Goal: Information Seeking & Learning: Learn about a topic

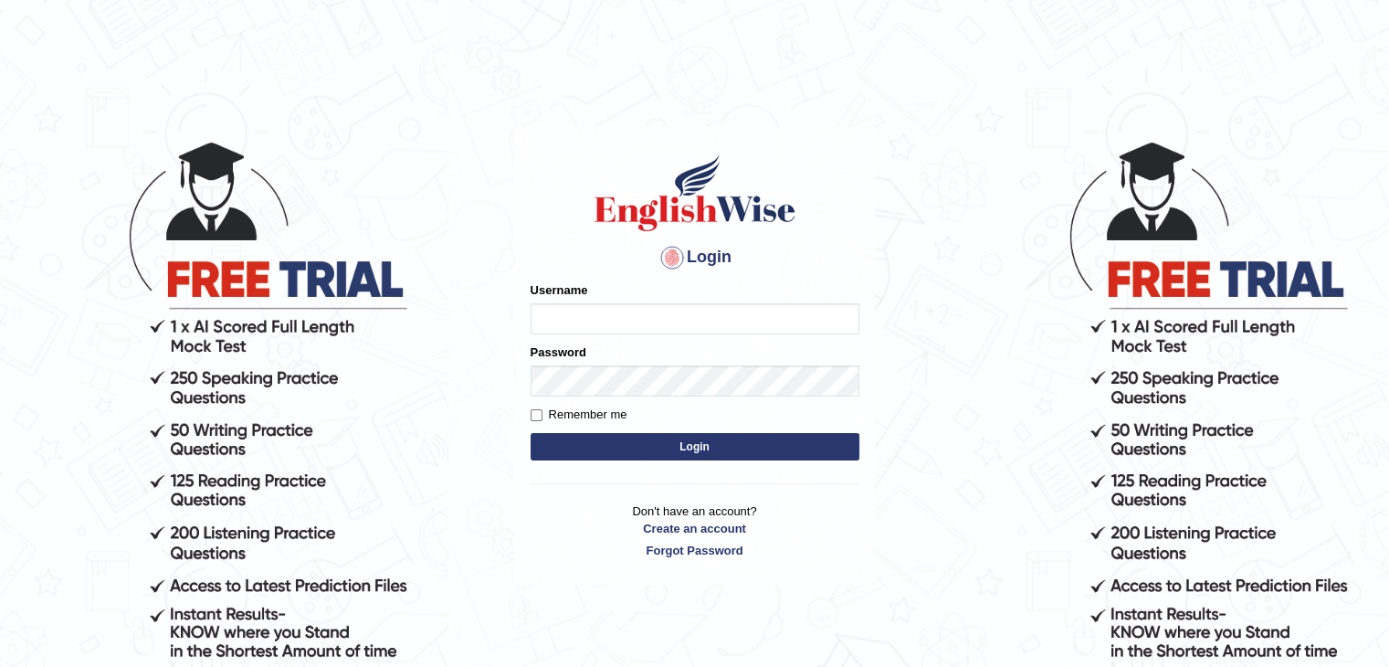
type input "AstiS"
click at [635, 446] on button "Login" at bounding box center [695, 446] width 329 height 27
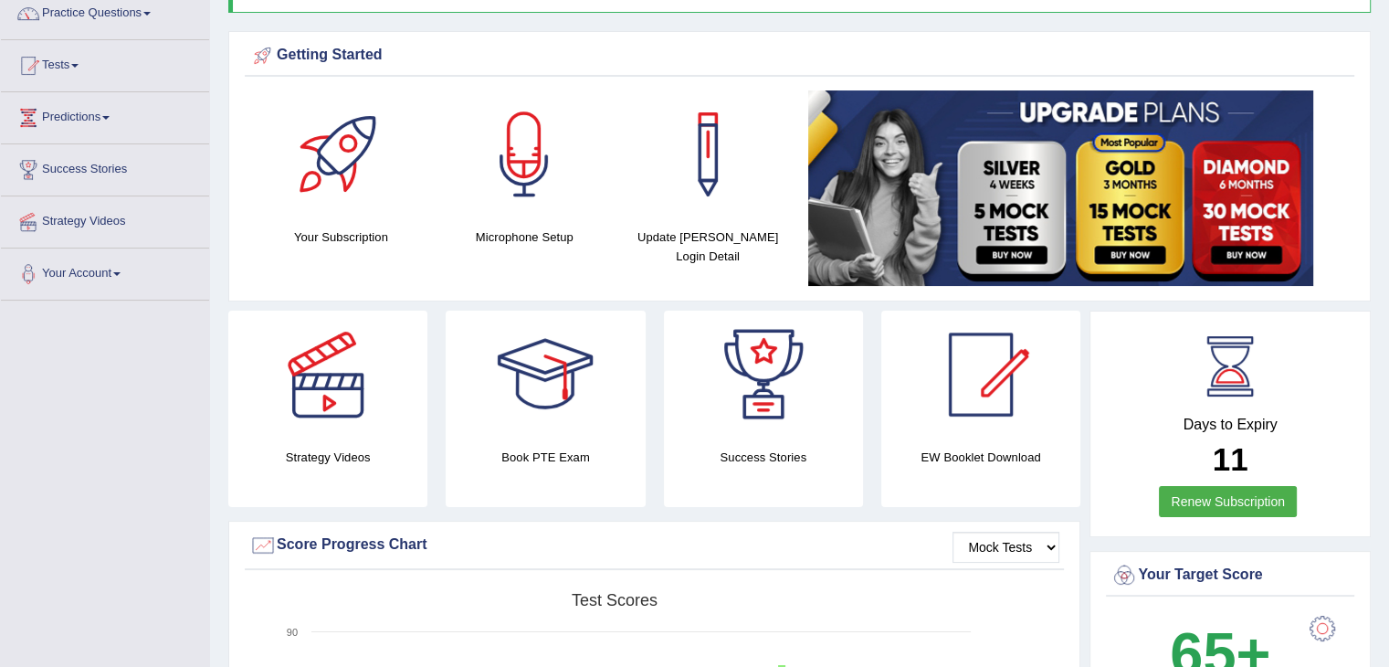
scroll to position [96, 0]
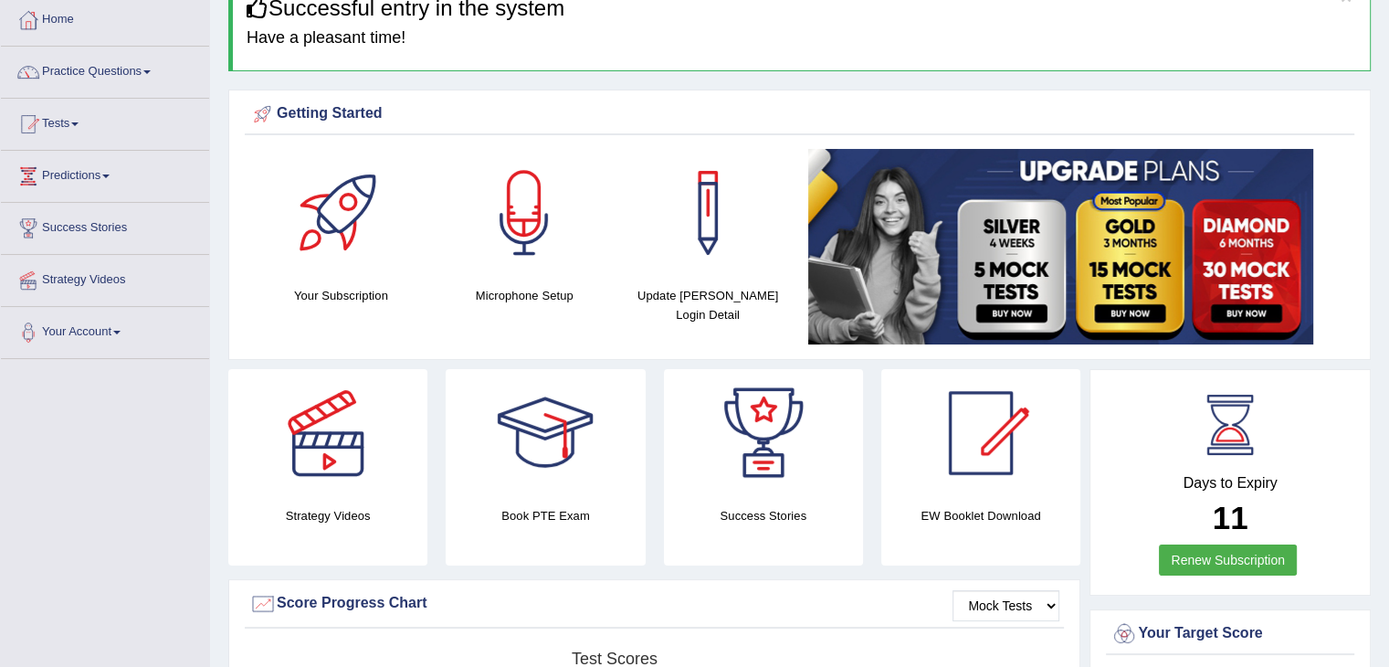
drag, startPoint x: 0, startPoint y: 0, endPoint x: 1401, endPoint y: 104, distance: 1405.2
click at [1389, 104] on html "Toggle navigation Home Practice Questions Speaking Practice Read Aloud Repeat S…" at bounding box center [694, 237] width 1389 height 667
click at [73, 127] on link "Tests" at bounding box center [105, 122] width 208 height 46
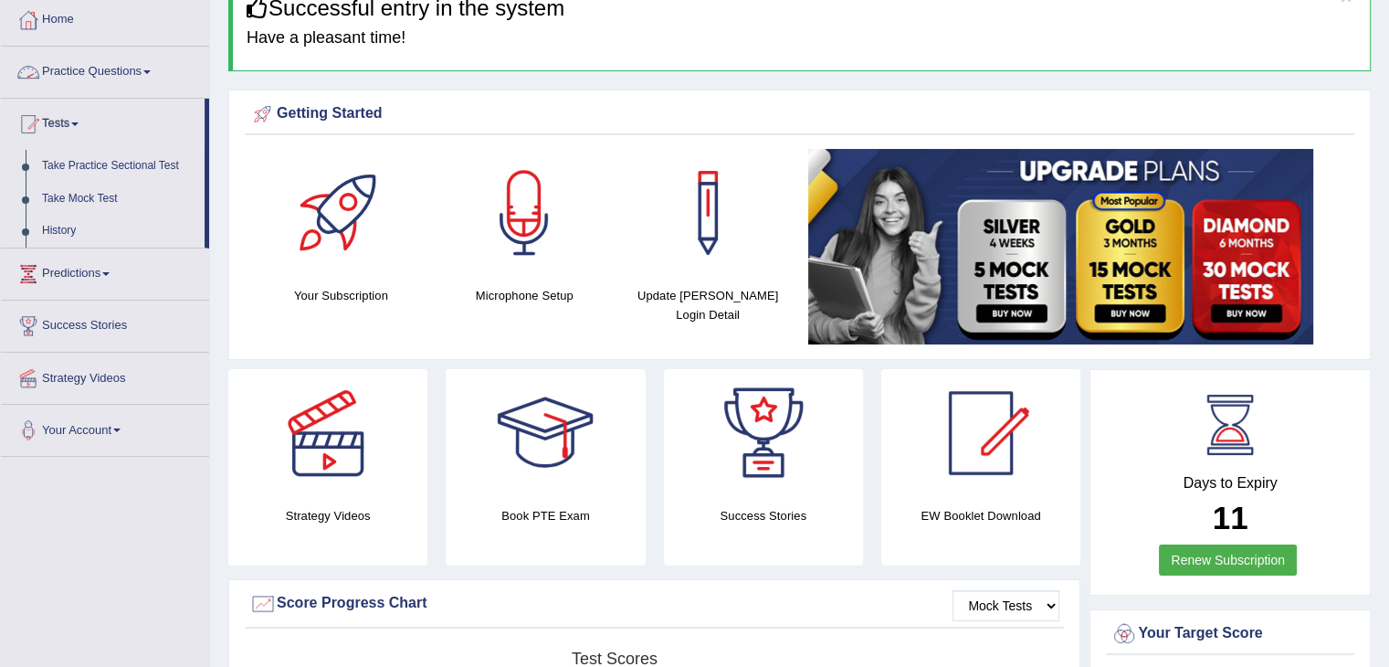
click at [124, 65] on link "Practice Questions" at bounding box center [105, 70] width 208 height 46
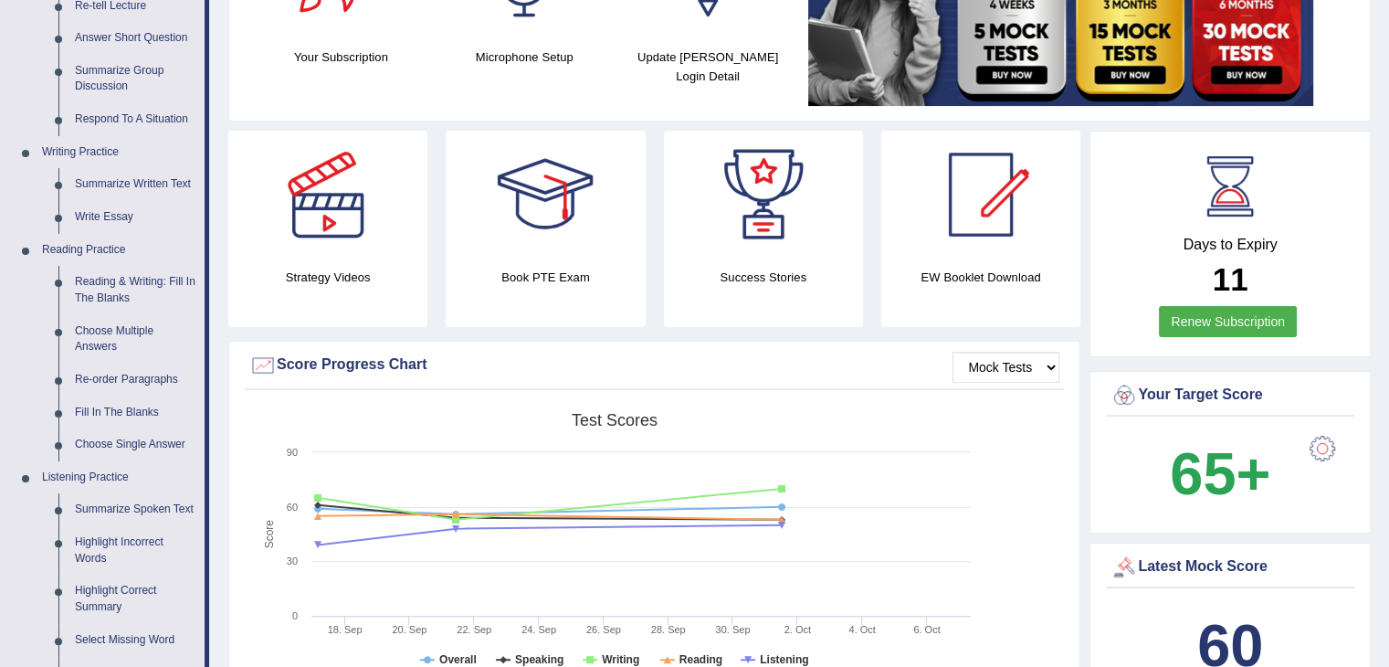
scroll to position [345, 0]
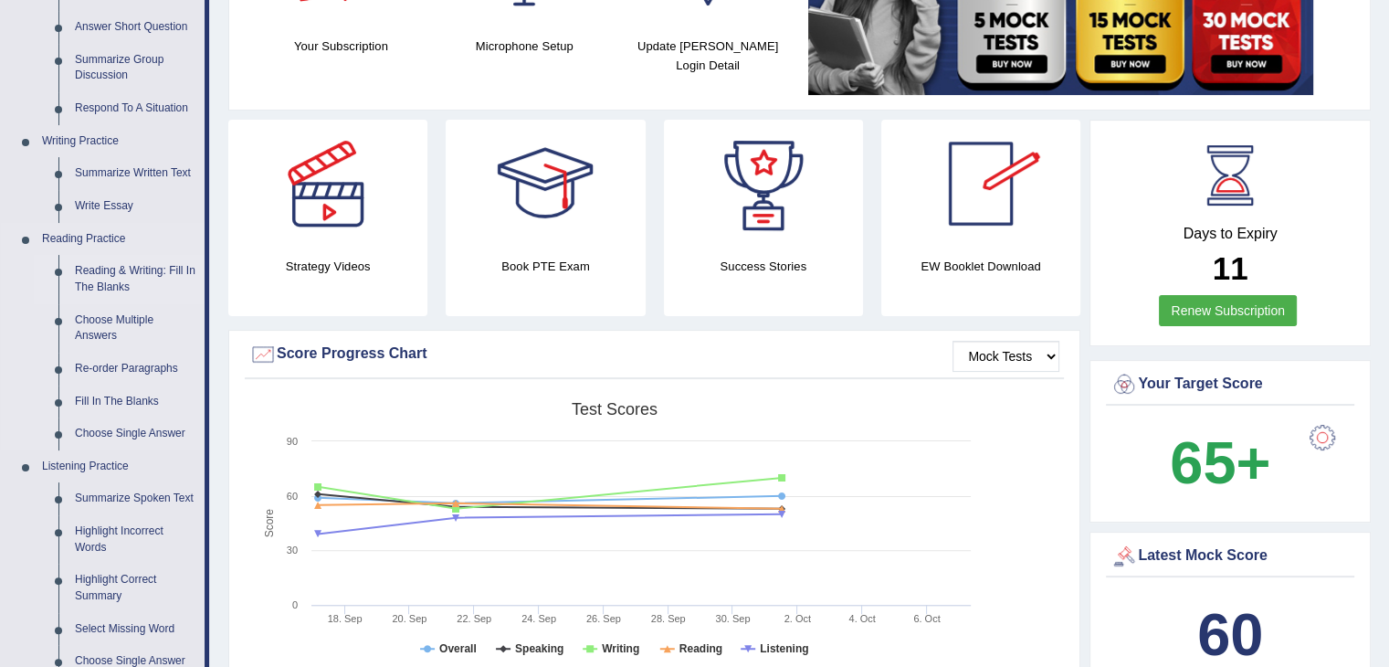
click at [125, 287] on link "Reading & Writing: Fill In The Blanks" at bounding box center [136, 279] width 138 height 48
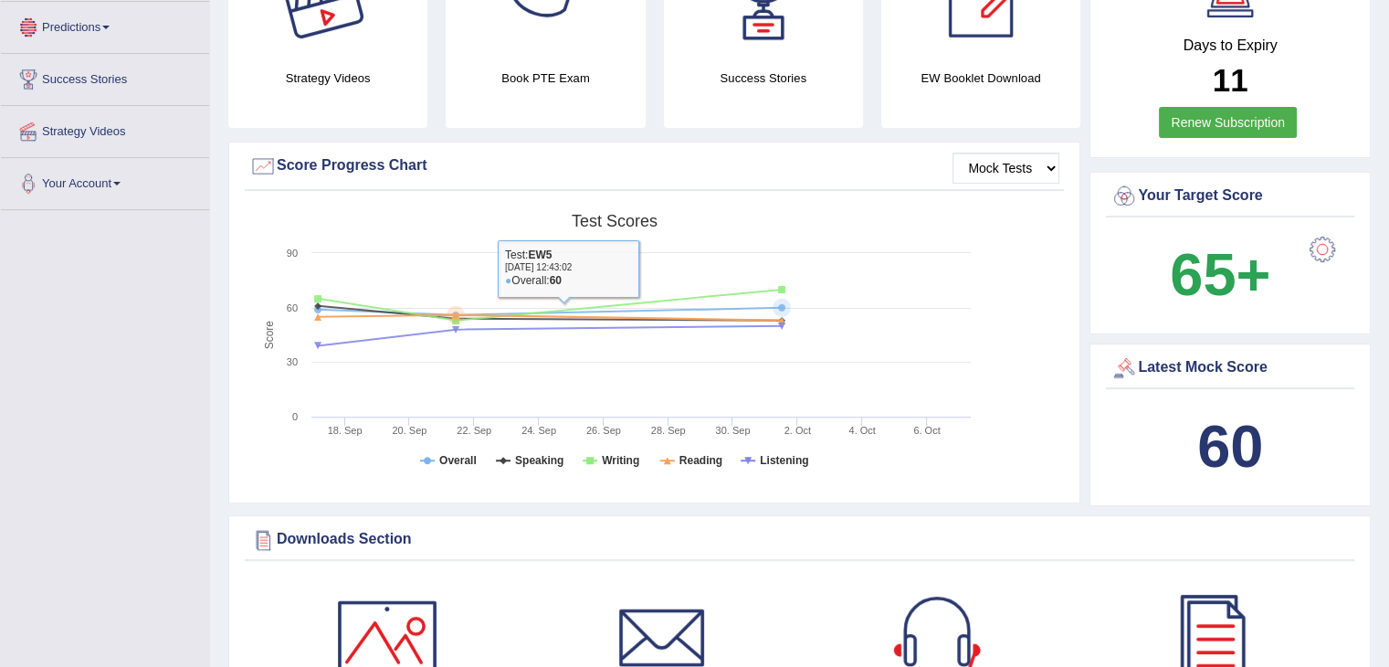
scroll to position [663, 0]
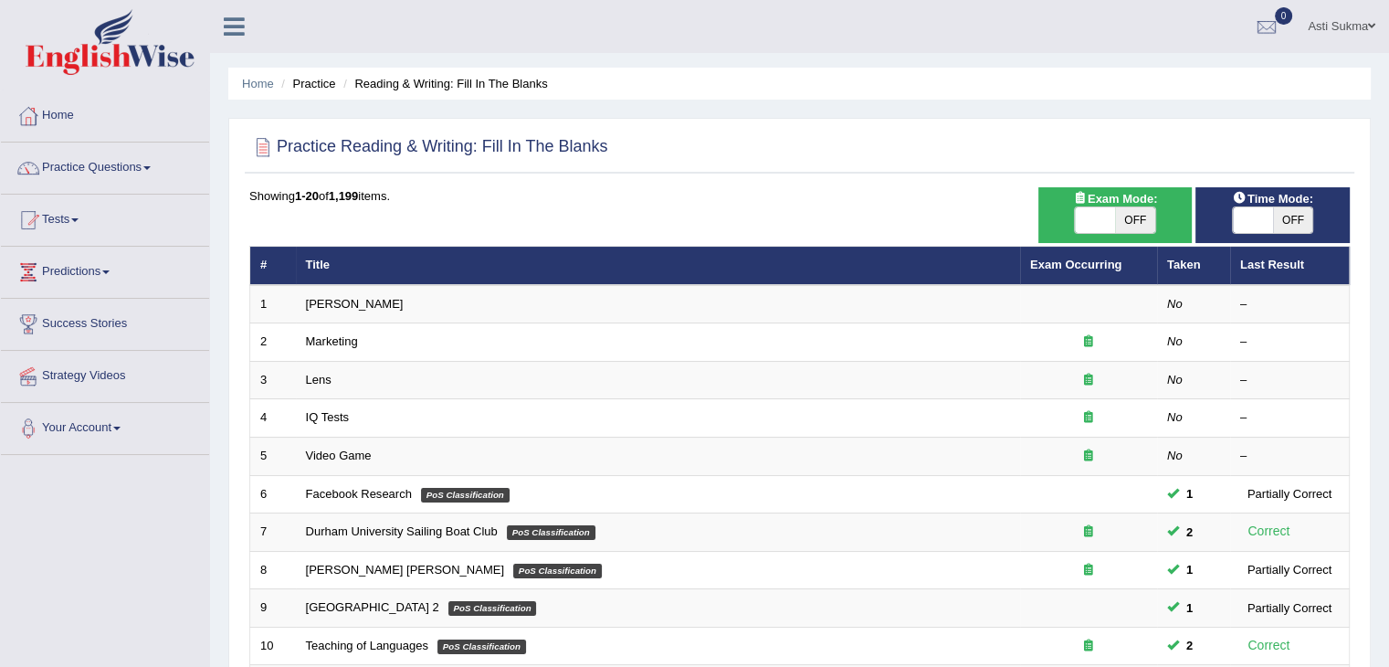
click at [1285, 222] on span "OFF" at bounding box center [1293, 220] width 40 height 26
checkbox input "true"
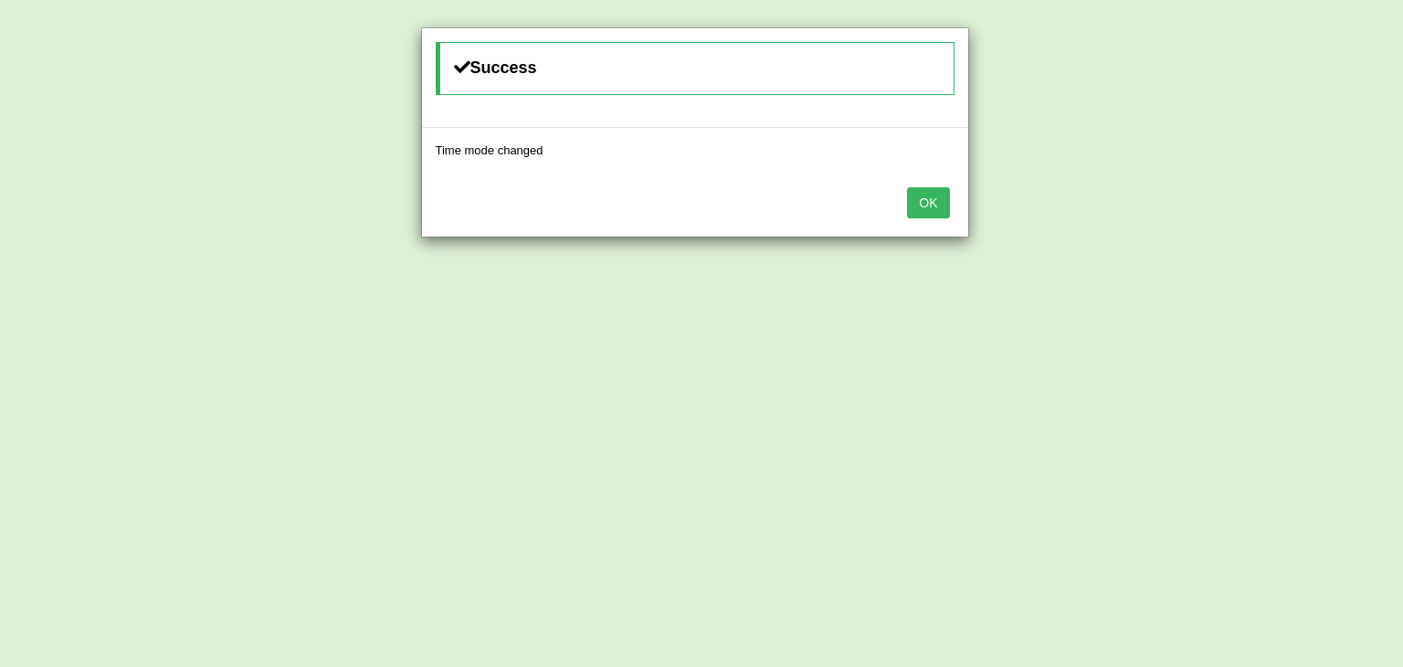
click at [926, 208] on button "OK" at bounding box center [928, 202] width 42 height 31
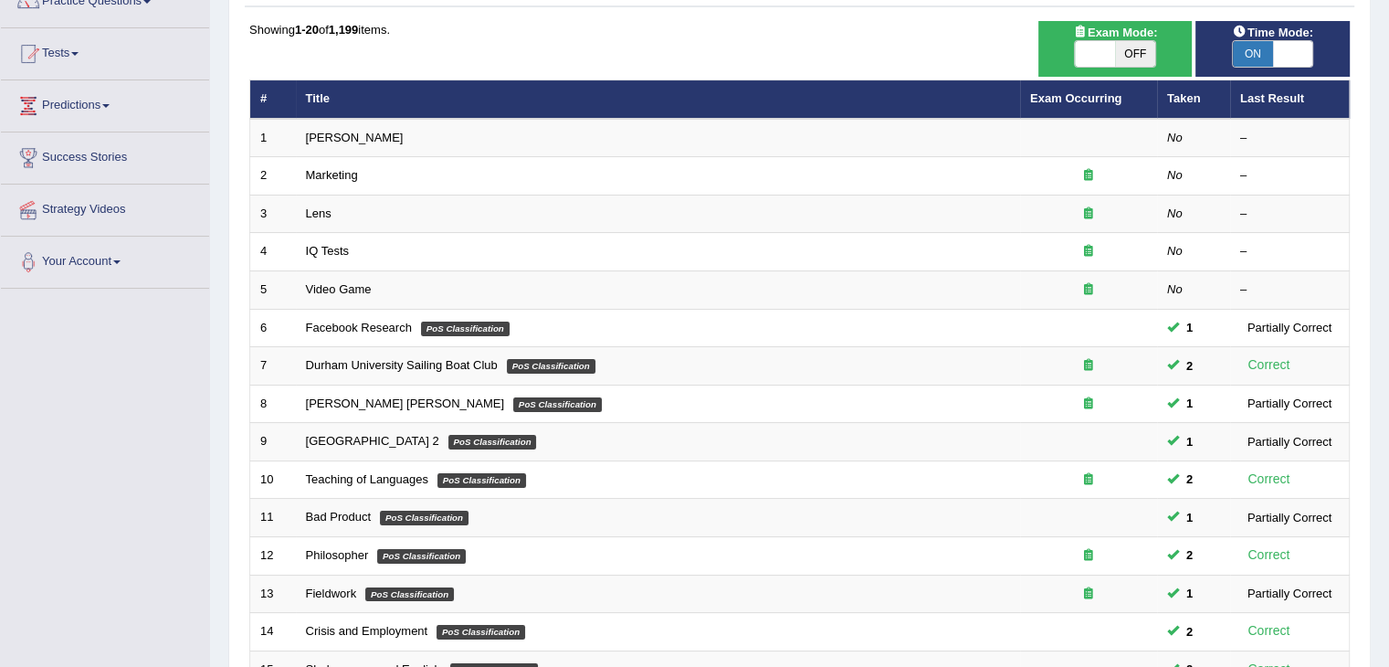
scroll to position [157, 0]
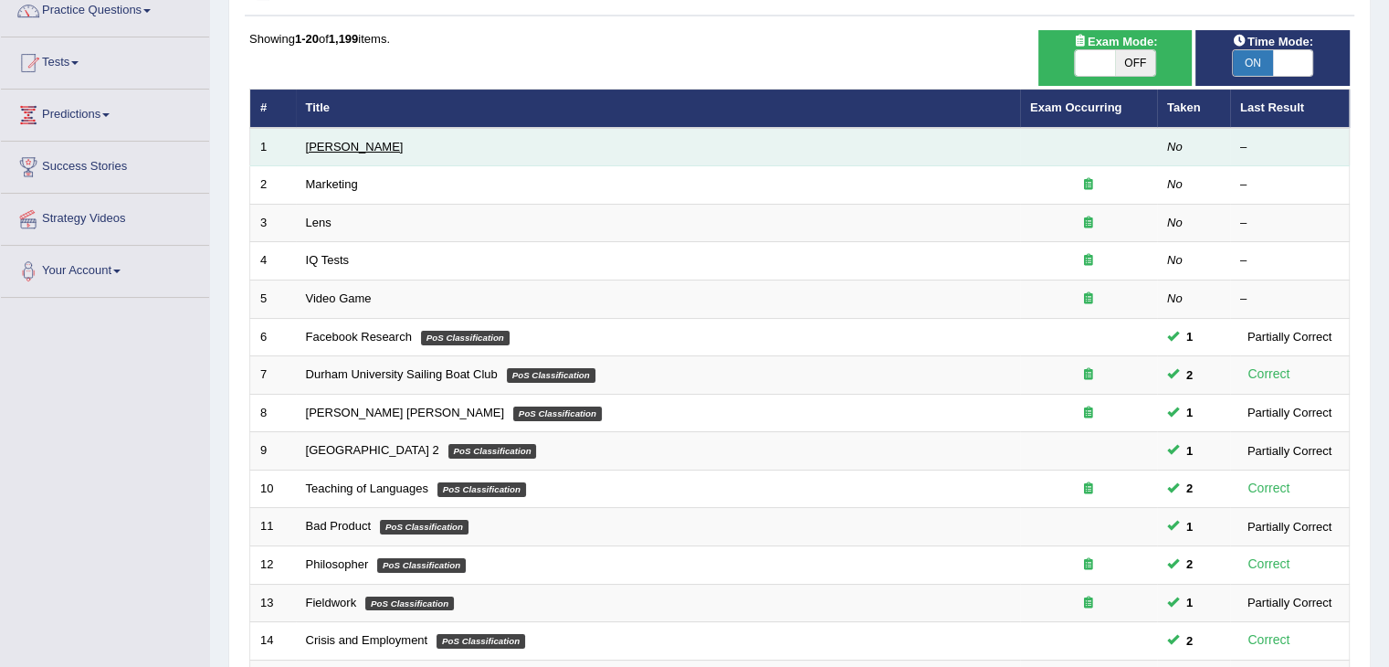
click at [354, 147] on link "[PERSON_NAME]" at bounding box center [355, 147] width 98 height 14
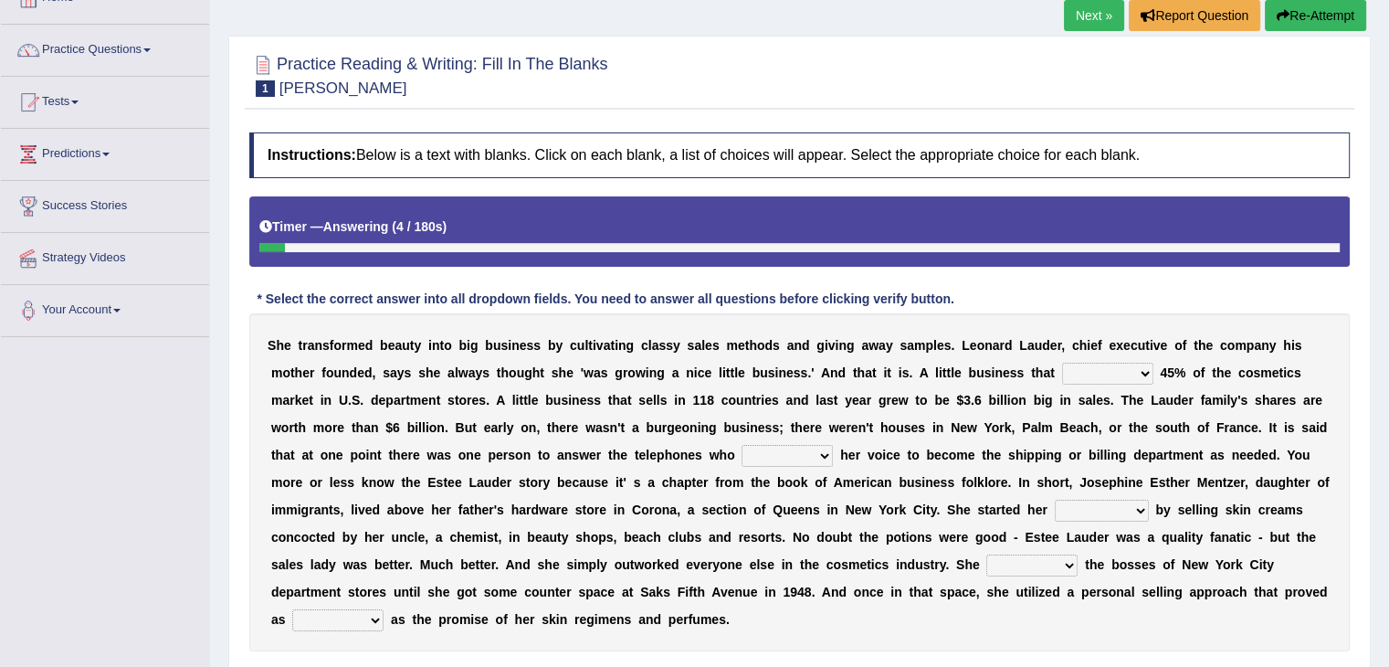
scroll to position [129, 0]
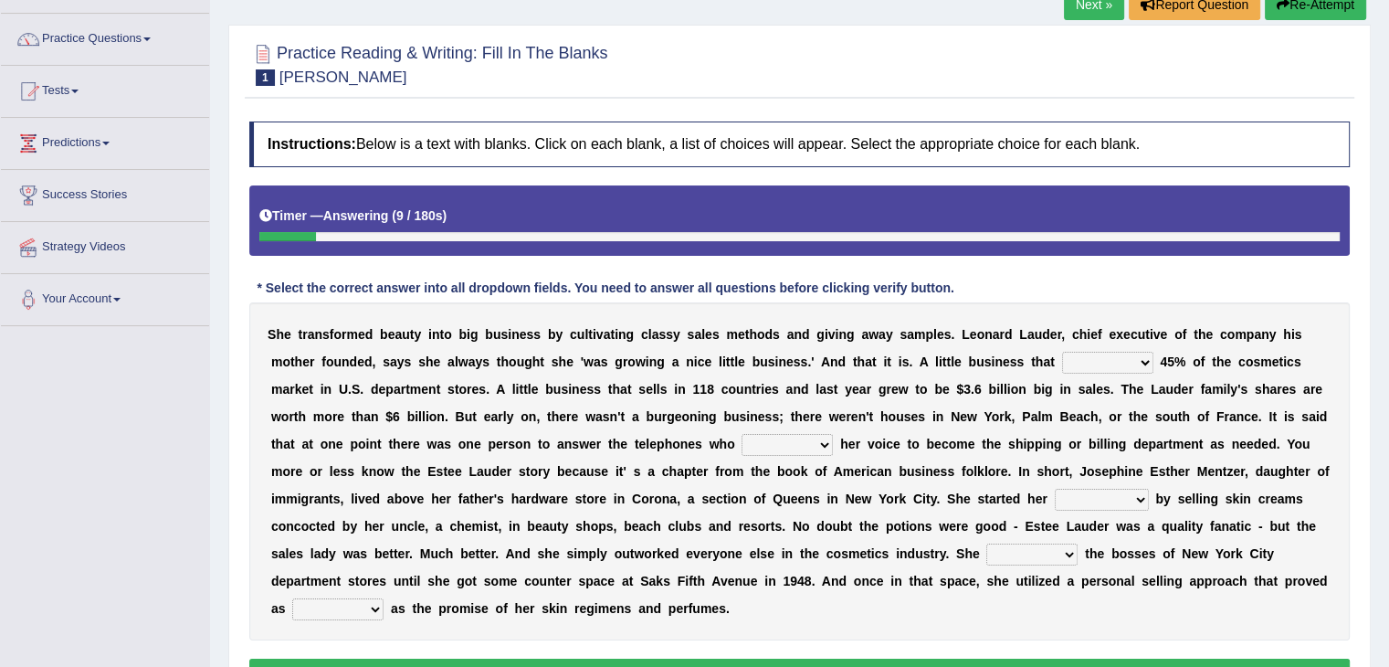
click at [1096, 366] on select "has controls makes maintains" at bounding box center [1107, 363] width 91 height 22
select select "has"
click at [1062, 352] on select "has controls makes maintains" at bounding box center [1107, 363] width 91 height 22
click at [776, 447] on select "switched changed raised used" at bounding box center [787, 445] width 91 height 22
click at [949, 469] on b "s" at bounding box center [950, 471] width 7 height 15
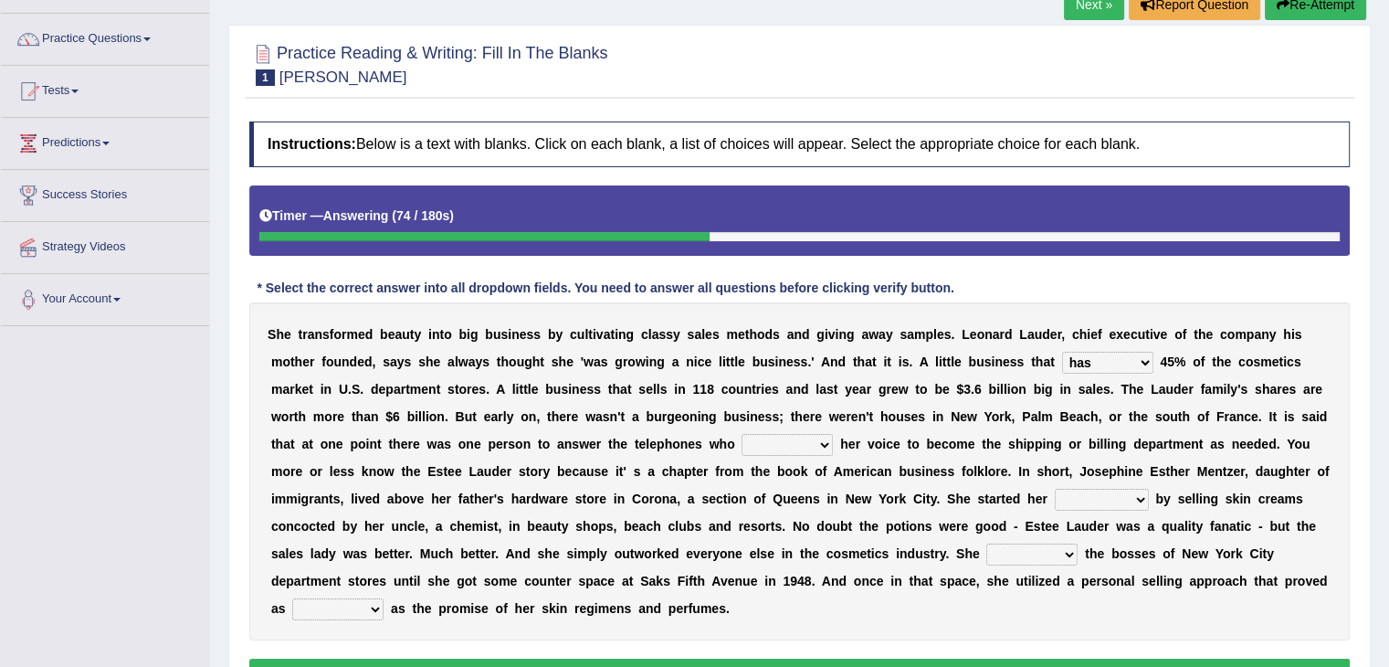
click at [1078, 502] on select "job institute companion enterprise" at bounding box center [1102, 500] width 94 height 22
click at [1102, 491] on select "job institute companion enterprise" at bounding box center [1102, 500] width 94 height 22
click at [44, 543] on div "Toggle navigation Home Practice Questions Speaking Practice Read Aloud Repeat S…" at bounding box center [694, 346] width 1389 height 950
click at [1072, 506] on select "job institute companion enterprise" at bounding box center [1102, 500] width 94 height 22
select select "enterprise"
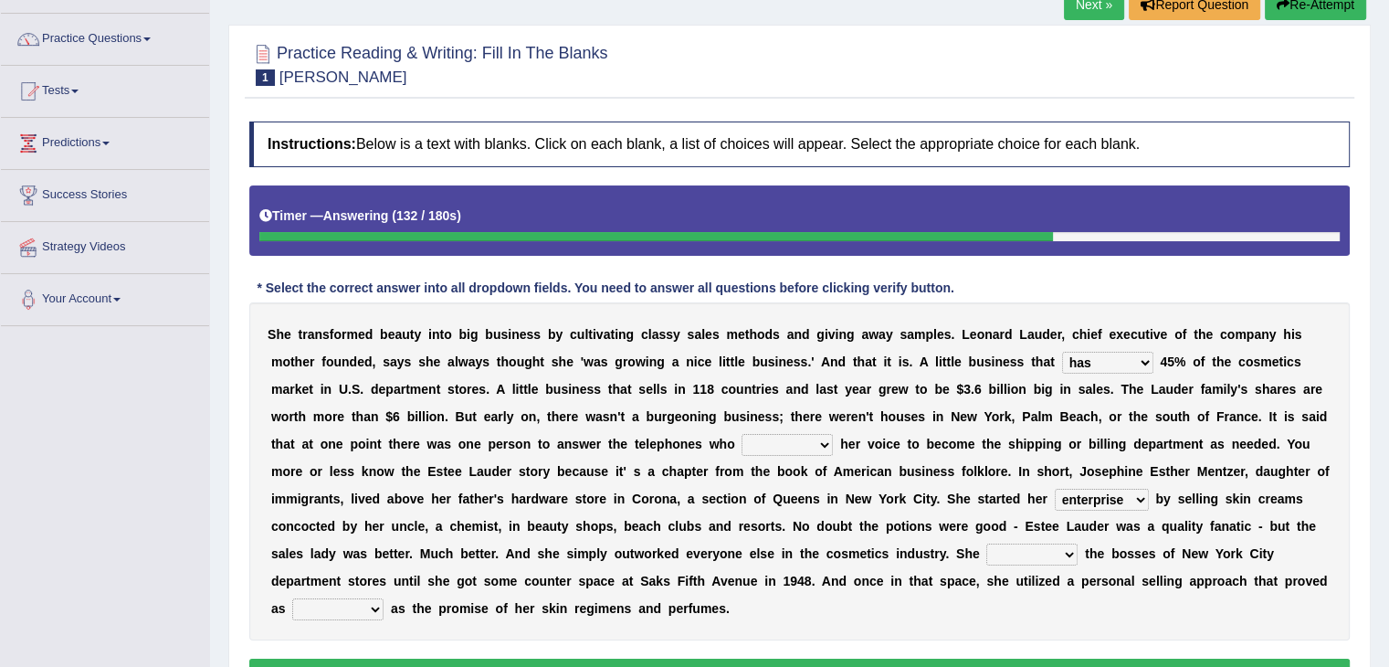
click at [1055, 489] on select "job institute companion enterprise" at bounding box center [1102, 500] width 94 height 22
click at [1030, 554] on select "stated bridged stalked heaved" at bounding box center [1032, 555] width 91 height 22
select select "heaved"
click at [987, 544] on select "stated bridged stalked heaved" at bounding box center [1032, 555] width 91 height 22
click at [327, 607] on select "potent ruthless potential expensive" at bounding box center [337, 609] width 91 height 22
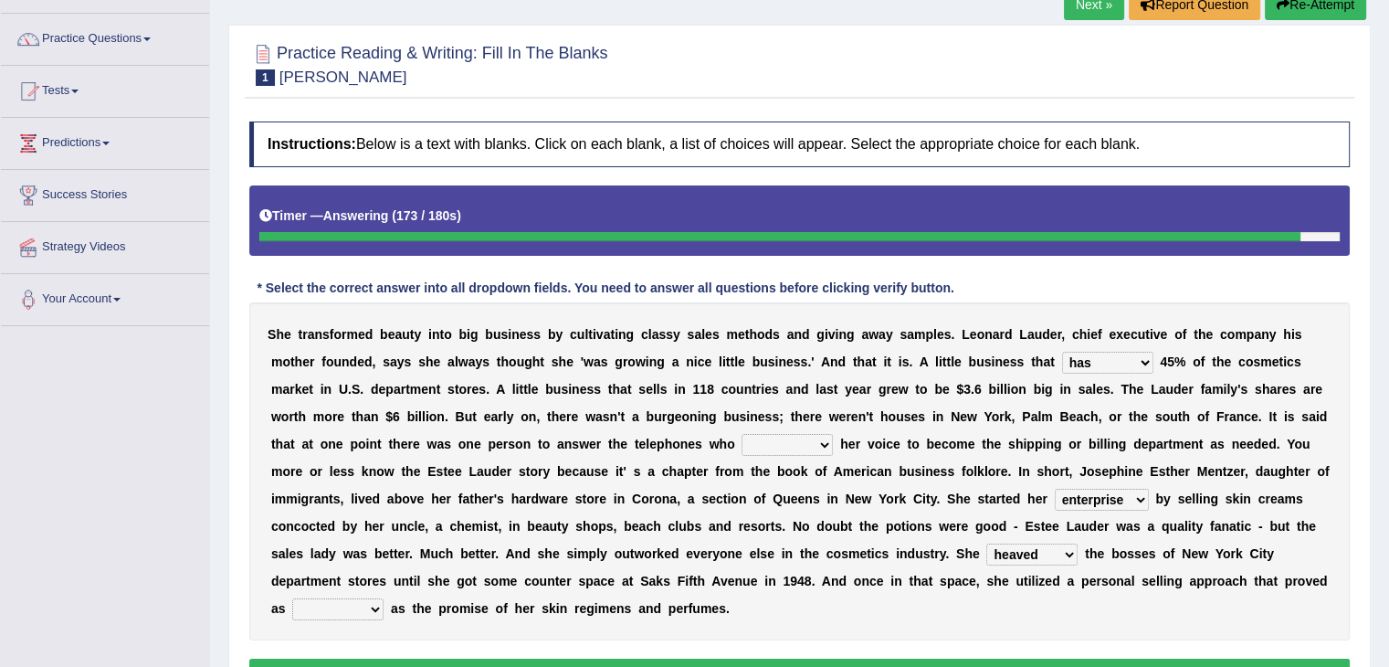
select select "potential"
click at [292, 598] on select "potent ruthless potential expensive" at bounding box center [337, 609] width 91 height 22
click at [776, 439] on select "switched changed raised used" at bounding box center [787, 445] width 91 height 22
select select "raised"
click at [742, 434] on select "switched changed raised used" at bounding box center [787, 445] width 91 height 22
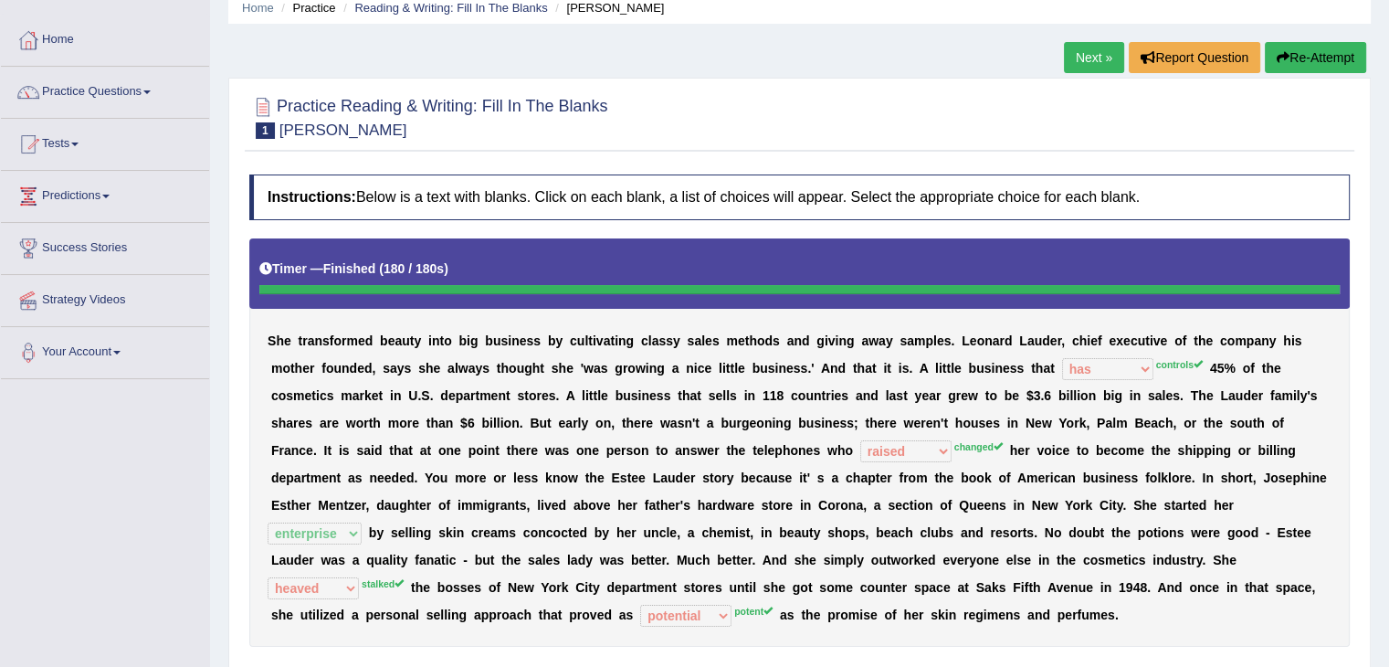
scroll to position [71, 0]
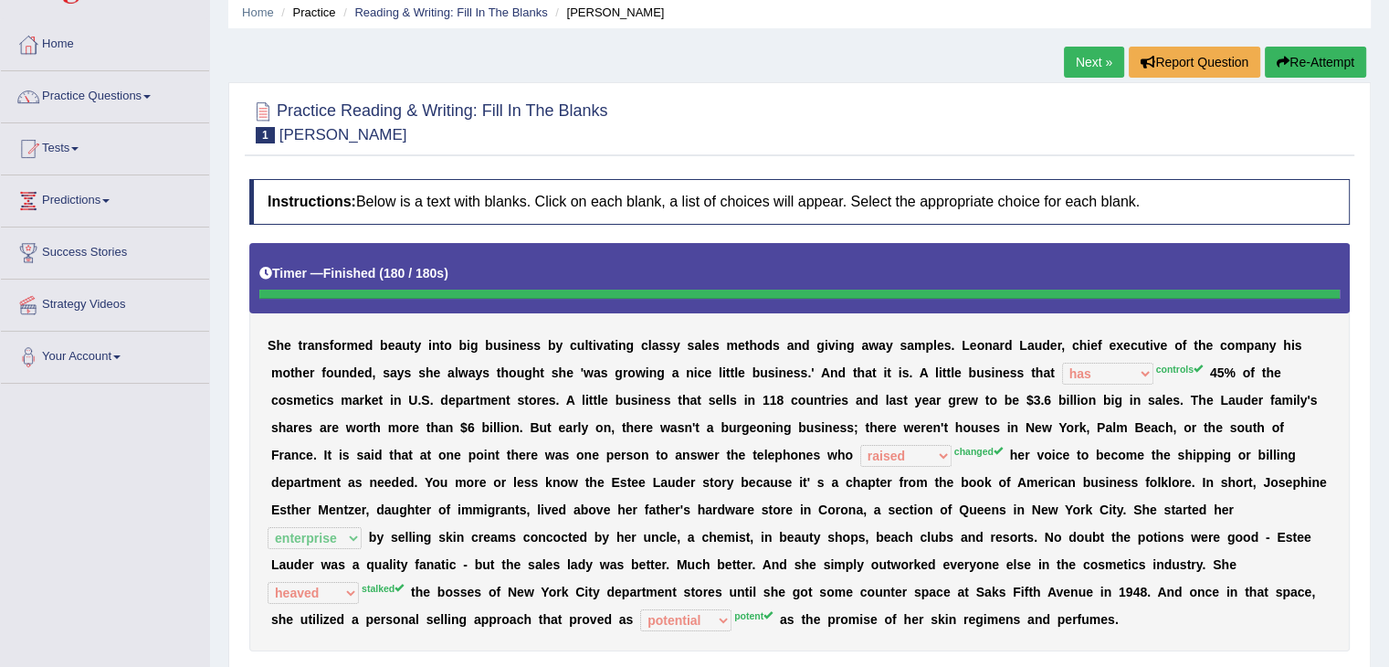
click at [1278, 77] on div "Next » Report Question Re-Attempt" at bounding box center [1217, 65] width 307 height 36
click at [1306, 69] on button "Re-Attempt" at bounding box center [1315, 62] width 101 height 31
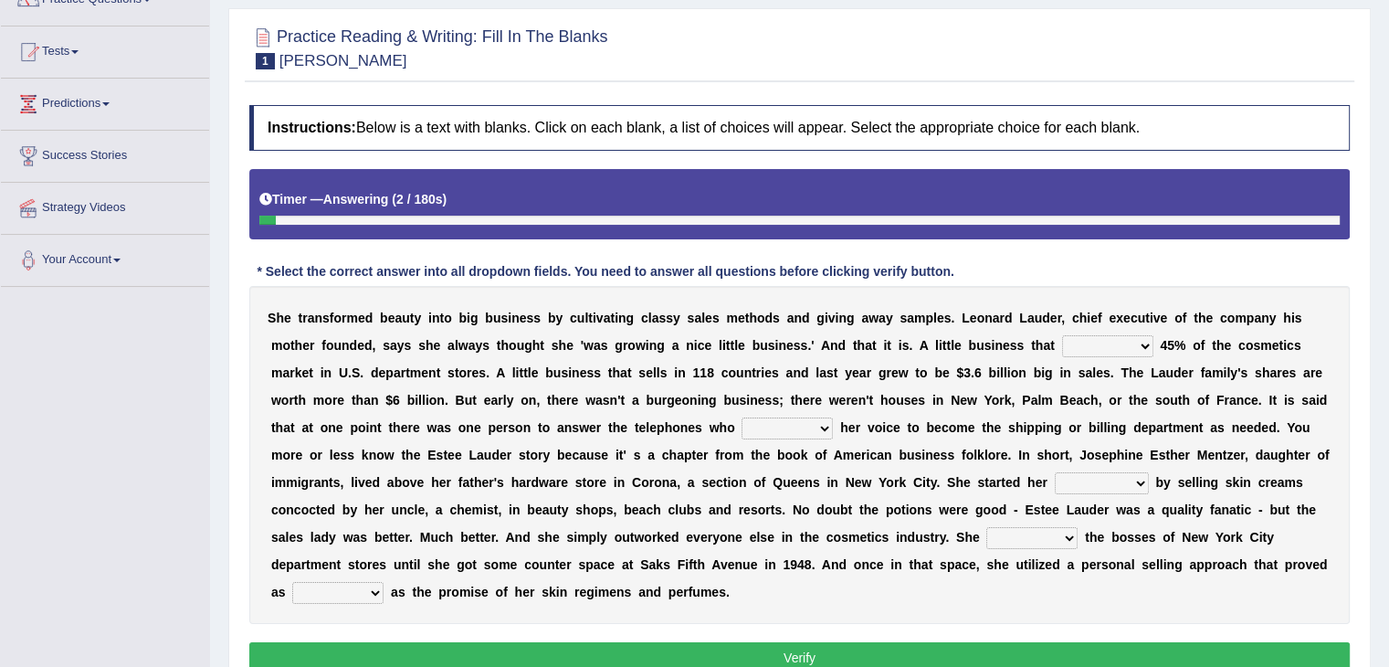
scroll to position [256, 0]
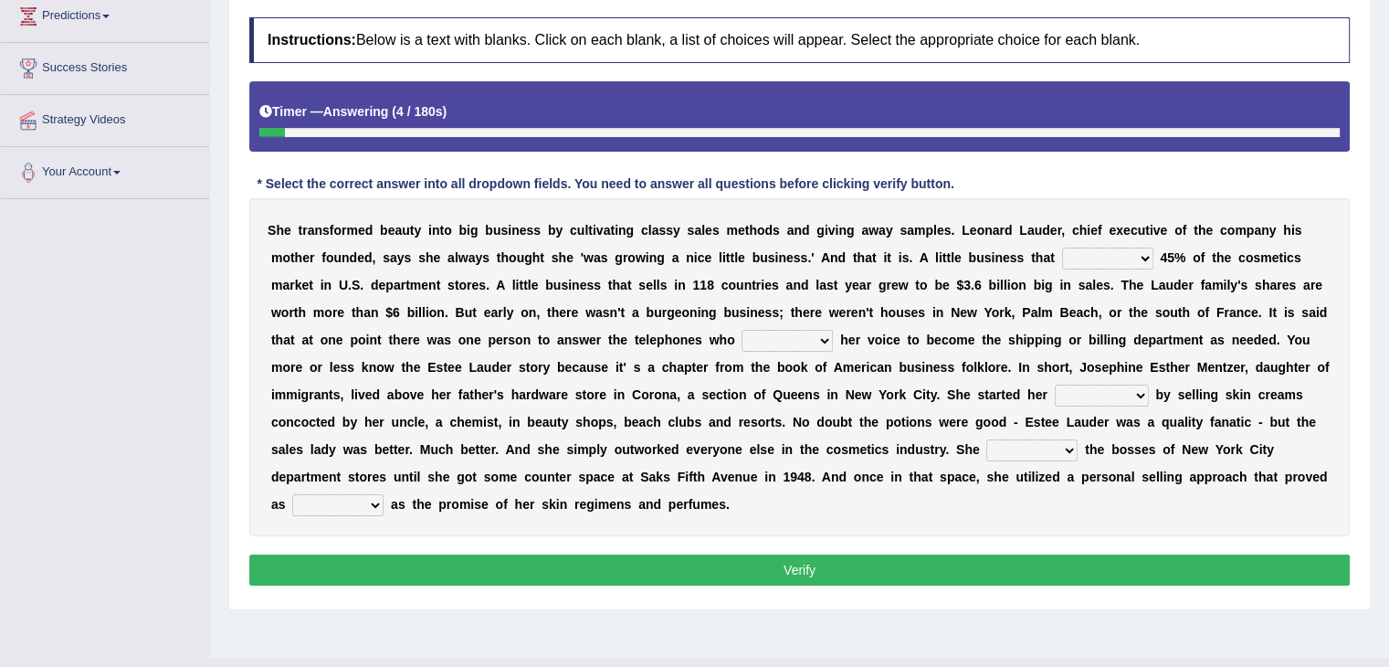
click at [1099, 251] on select "has controls makes maintains" at bounding box center [1107, 259] width 91 height 22
select select "controls"
click at [1062, 248] on select "has controls makes maintains" at bounding box center [1107, 259] width 91 height 22
click at [763, 336] on select "switched changed raised used" at bounding box center [787, 341] width 91 height 22
select select "changed"
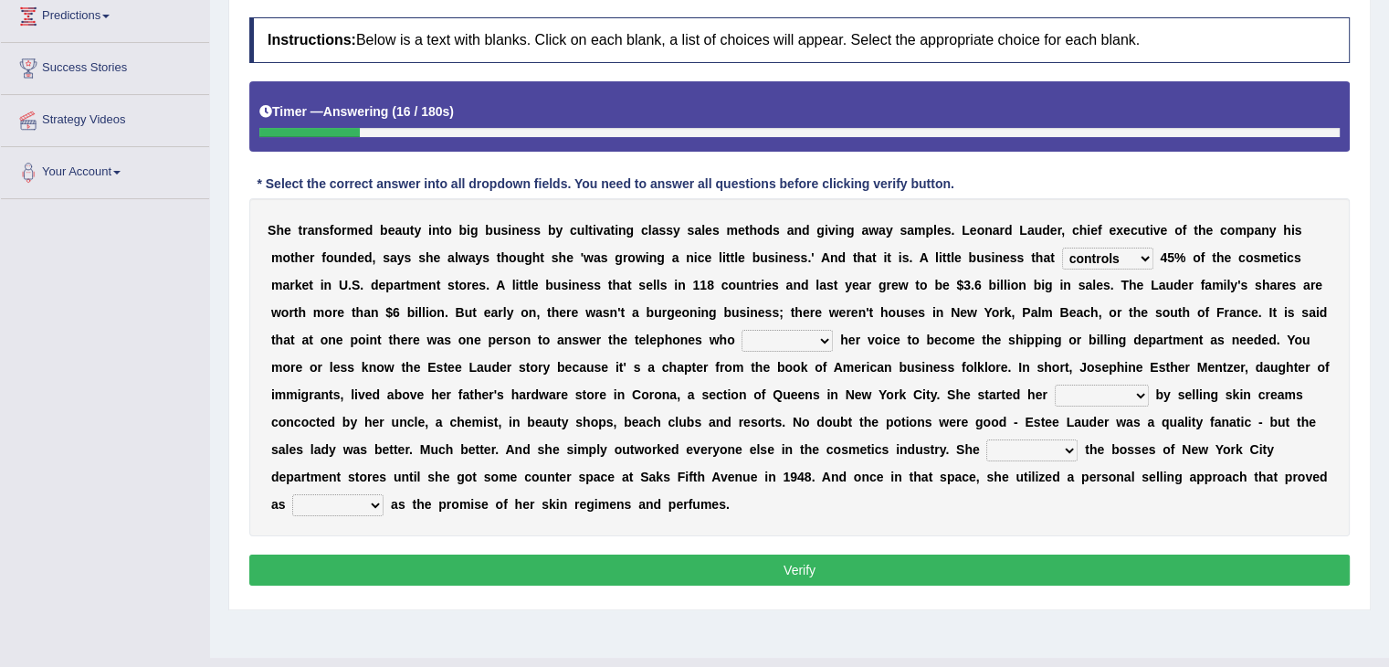
click at [742, 330] on select "switched changed raised used" at bounding box center [787, 341] width 91 height 22
click at [1077, 396] on select "job institute companion enterprise" at bounding box center [1102, 396] width 94 height 22
select select "enterprise"
click at [1055, 385] on select "job institute companion enterprise" at bounding box center [1102, 396] width 94 height 22
click at [1005, 450] on select "stated bridged stalked heaved" at bounding box center [1032, 450] width 91 height 22
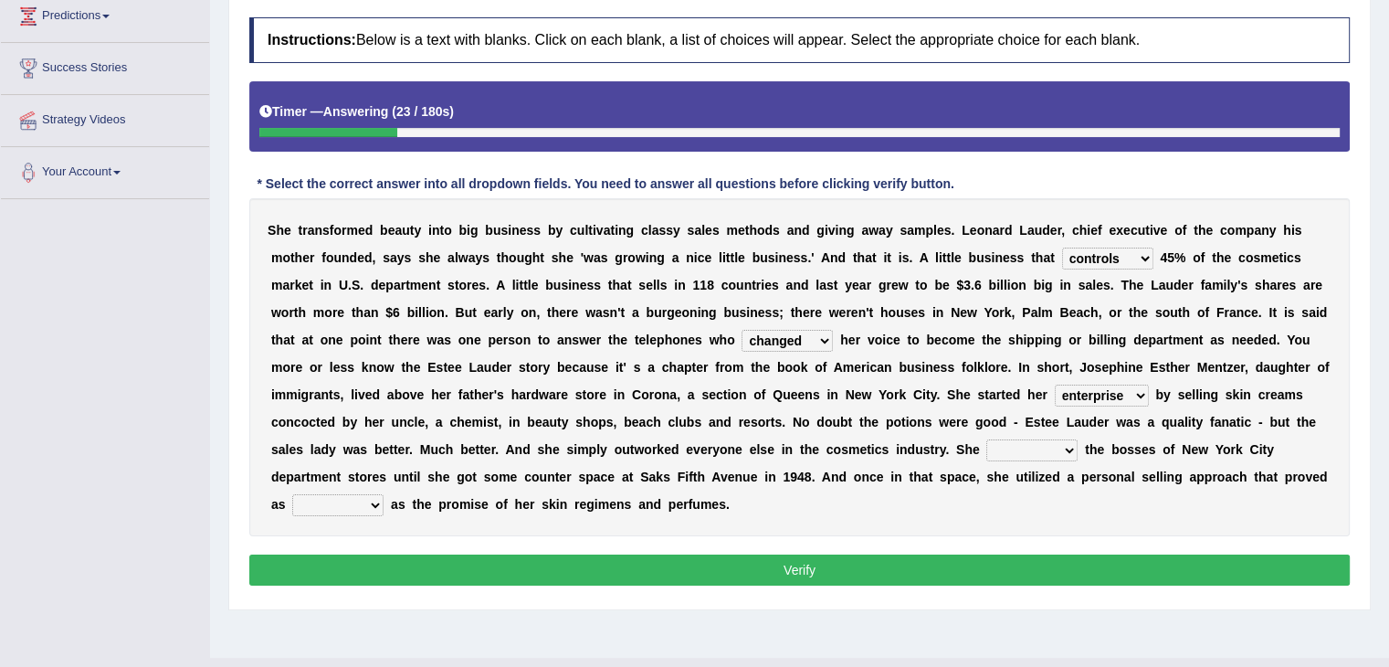
select select "stalked"
click at [987, 439] on select "stated bridged stalked heaved" at bounding box center [1032, 450] width 91 height 22
click at [301, 502] on select "potent ruthless potential expensive" at bounding box center [337, 505] width 91 height 22
select select "potent"
click at [292, 494] on select "potent ruthless potential expensive" at bounding box center [337, 505] width 91 height 22
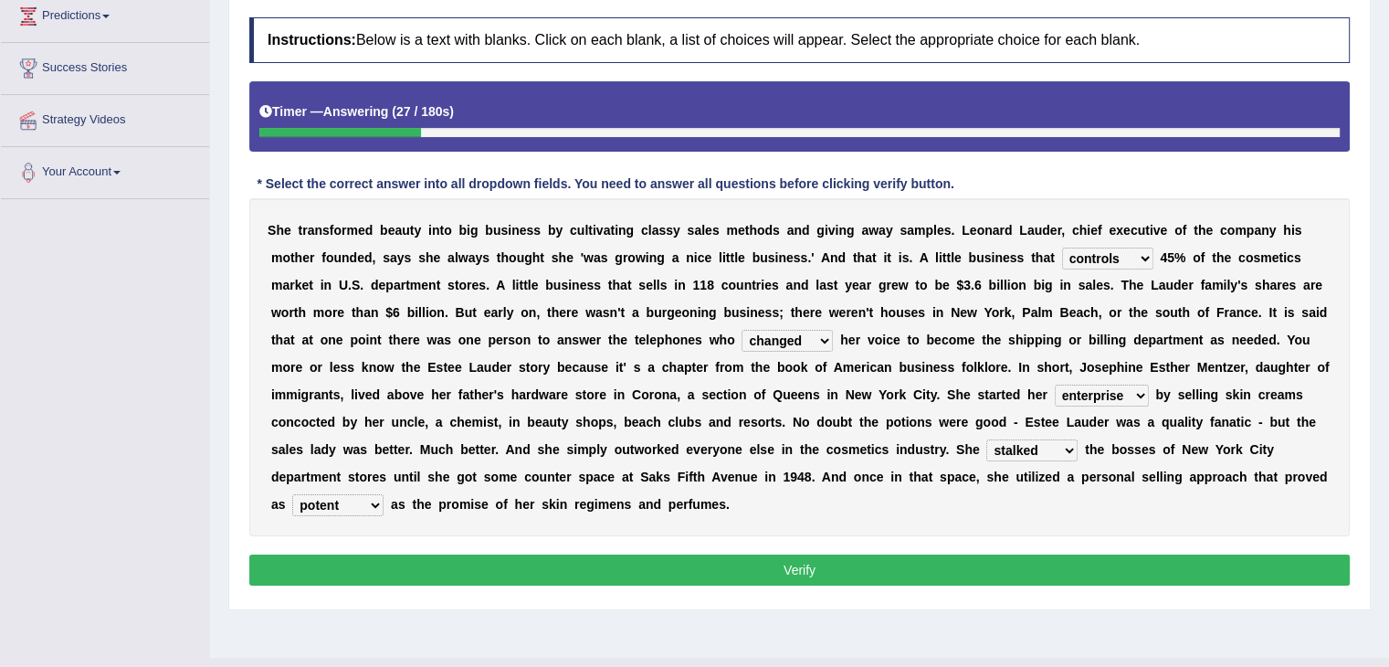
click at [520, 574] on button "Verify" at bounding box center [799, 569] width 1101 height 31
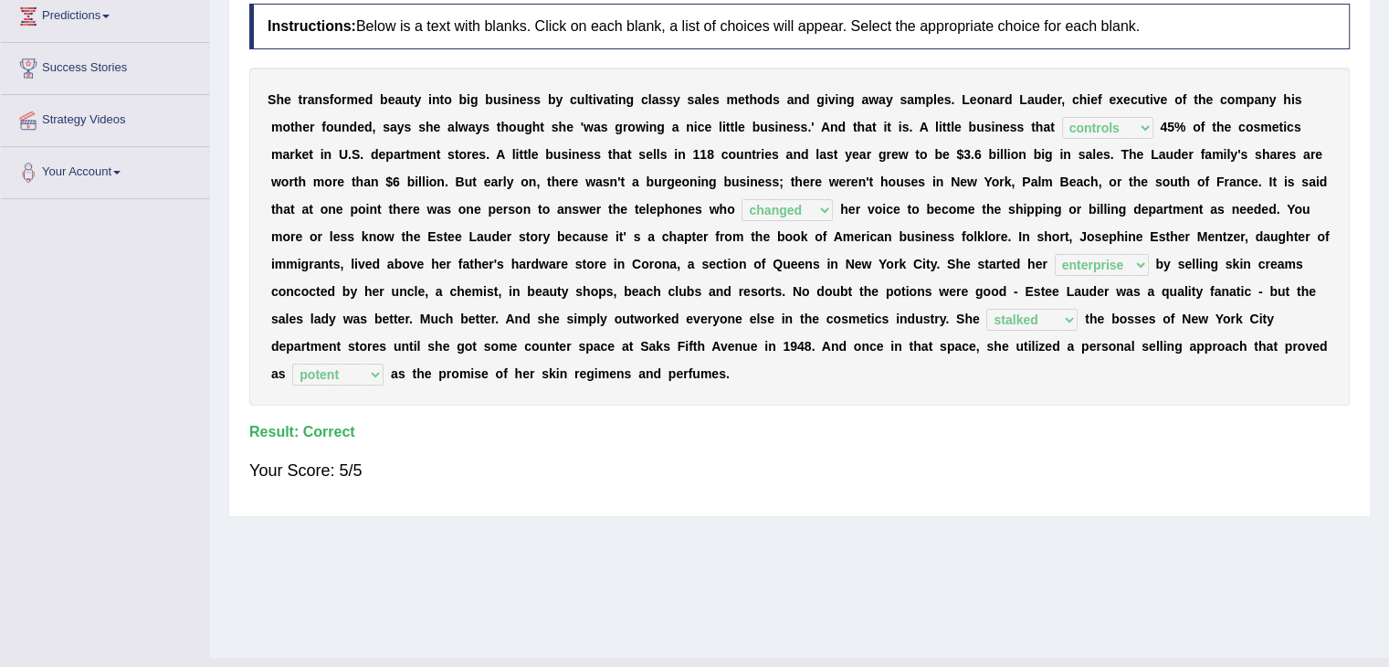
scroll to position [131, 0]
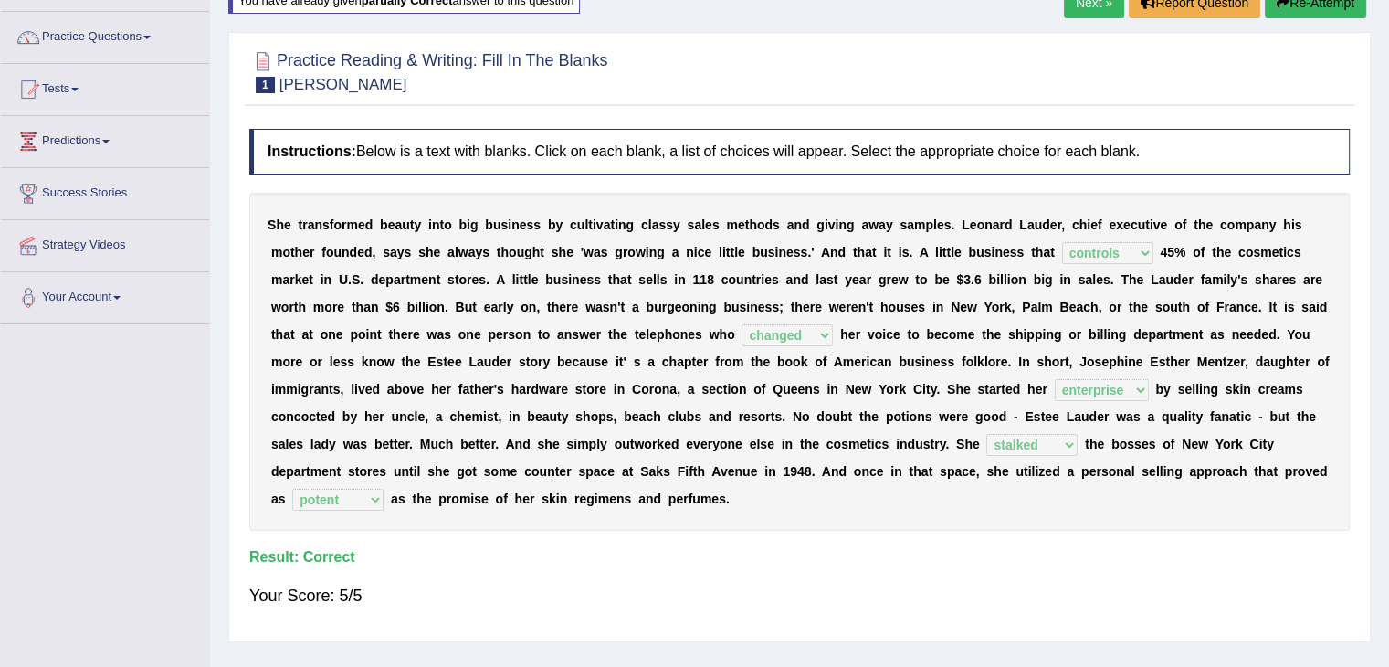
click at [1095, 1] on link "Next »" at bounding box center [1094, 2] width 60 height 31
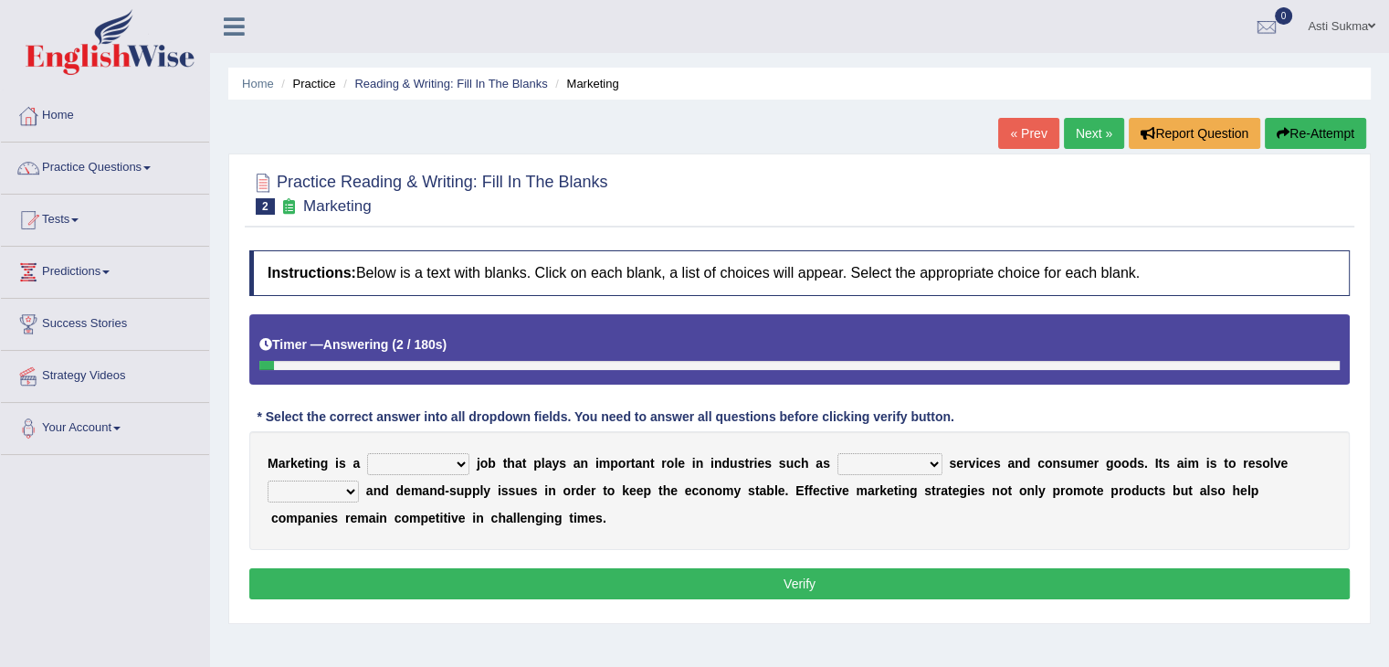
click at [418, 461] on select "professional flexible parochial descriptive" at bounding box center [418, 464] width 102 height 22
click at [470, 498] on div "M a r k e t i n g i s a professional flexible parochial descriptive j o b t h a…" at bounding box center [799, 490] width 1101 height 119
click at [439, 460] on select "professional flexible parochial descriptive" at bounding box center [418, 464] width 102 height 22
select select "professional"
click at [367, 453] on select "professional flexible parochial descriptive" at bounding box center [418, 464] width 102 height 22
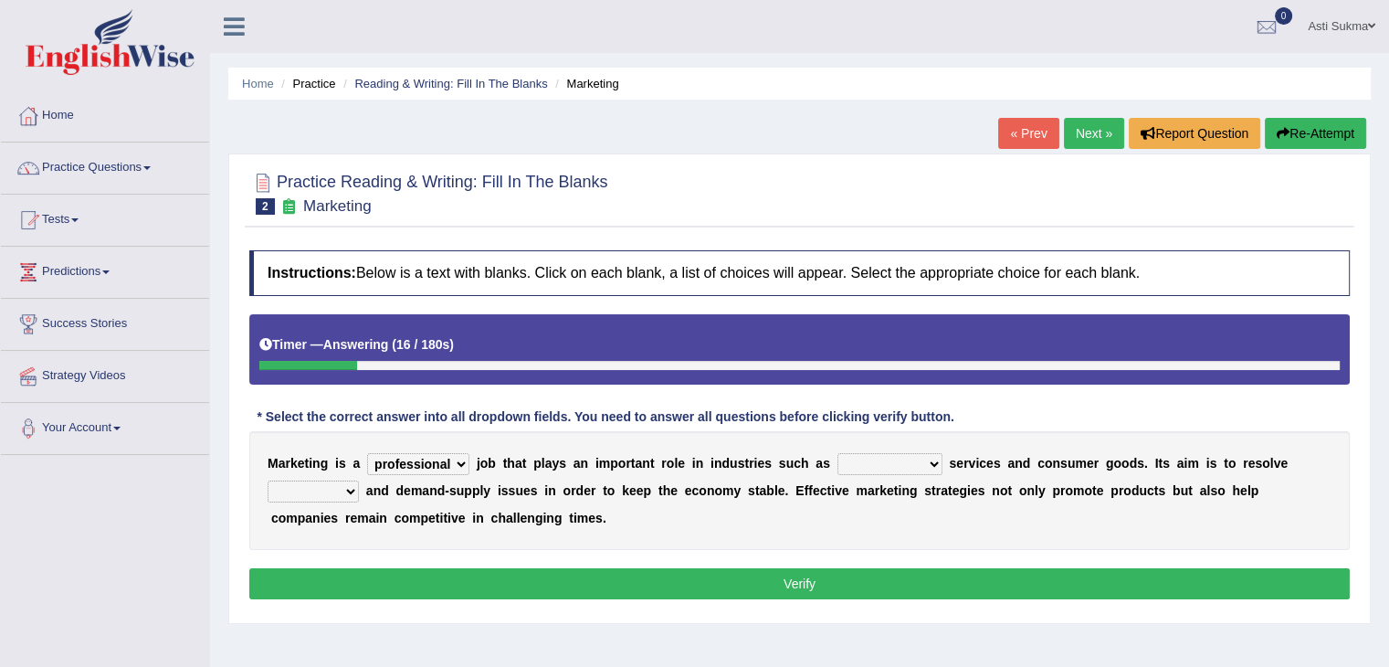
click at [881, 465] on select "civil financial conventional foremost" at bounding box center [890, 464] width 105 height 22
select select "conventional"
click at [838, 453] on select "civil financial conventional foremost" at bounding box center [890, 464] width 105 height 22
click at [322, 483] on select "imbalance excess symmetry budget" at bounding box center [313, 491] width 91 height 22
select select "budget"
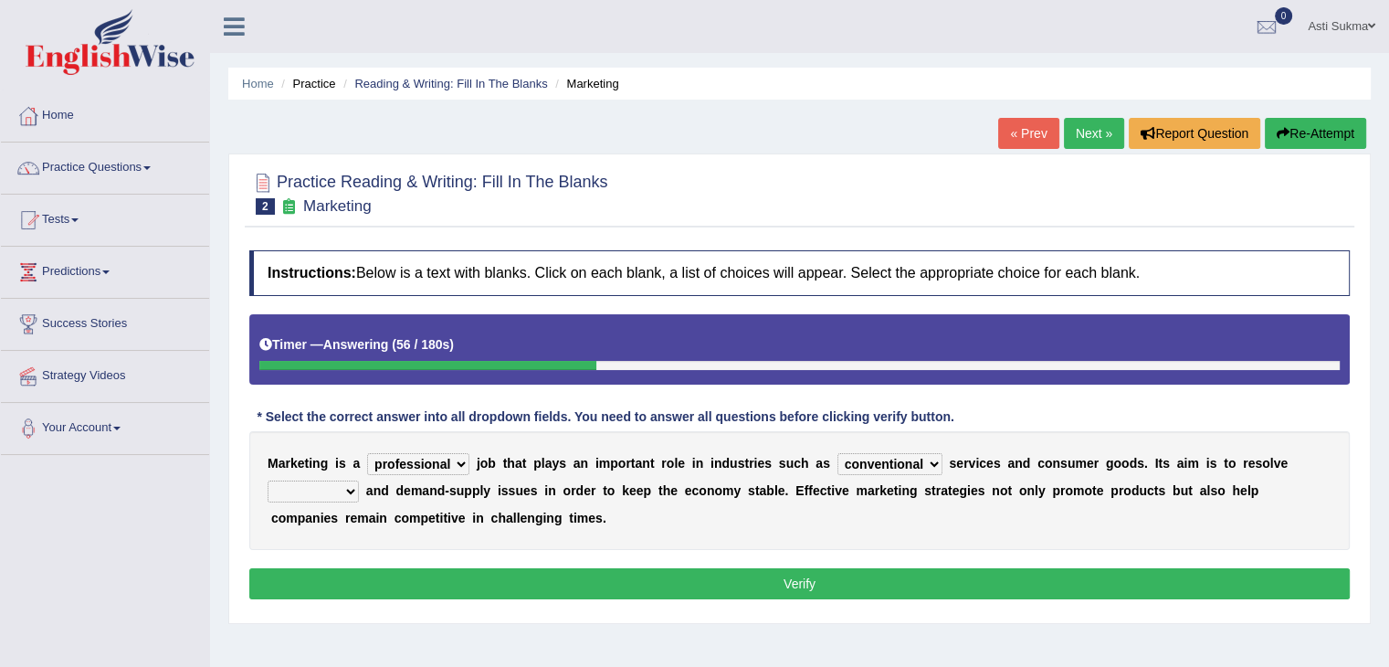
click at [268, 480] on select "imbalance excess symmetry budget" at bounding box center [313, 491] width 91 height 22
click at [409, 587] on button "Verify" at bounding box center [799, 583] width 1101 height 31
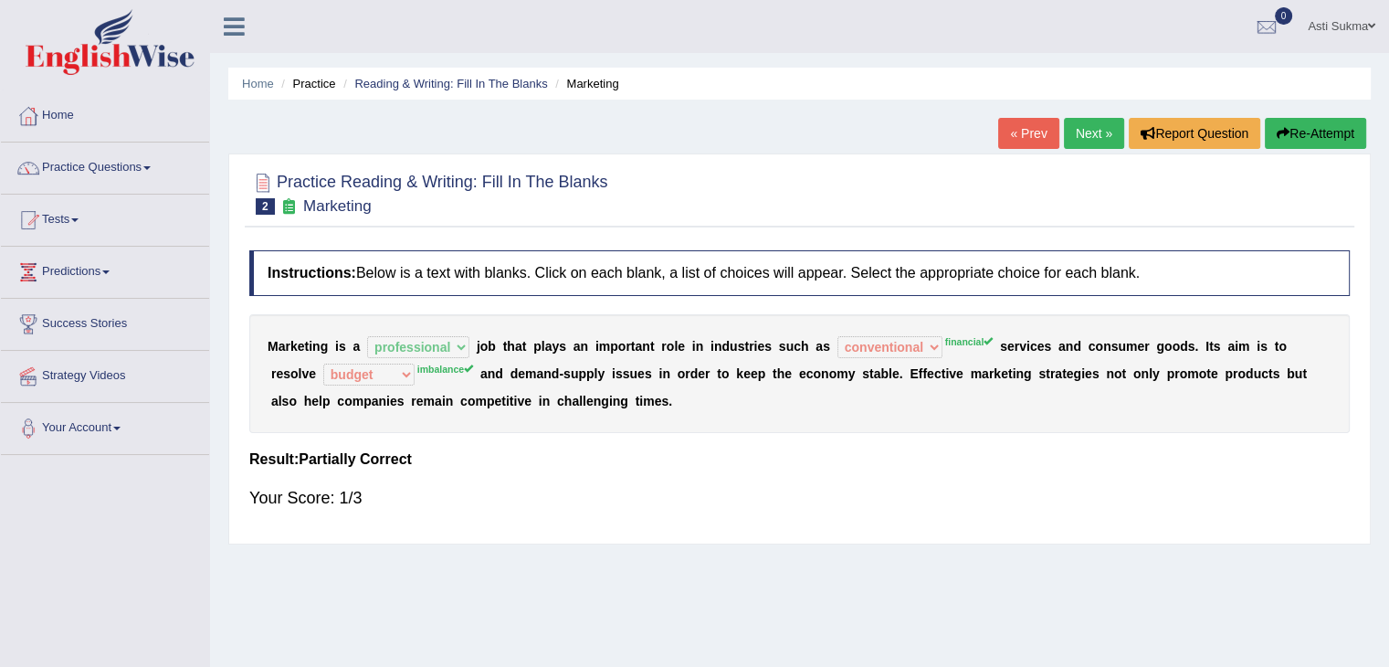
click at [1297, 142] on button "Re-Attempt" at bounding box center [1315, 133] width 101 height 31
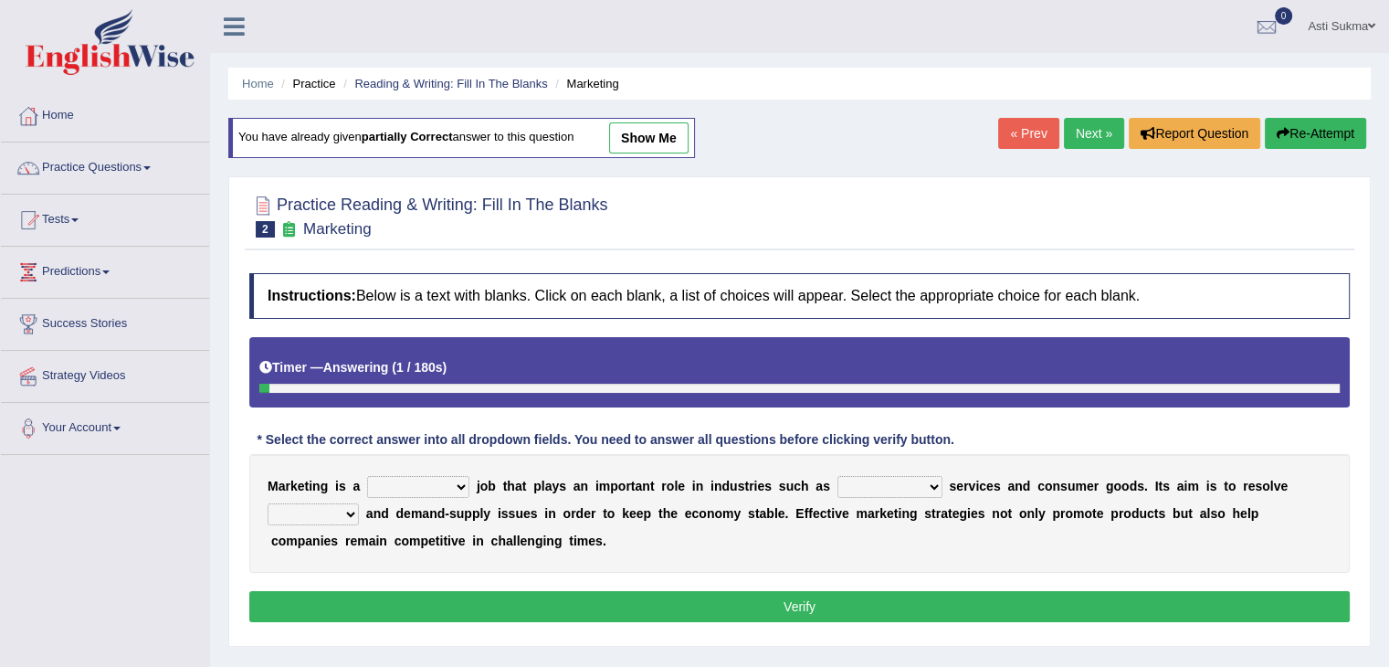
click at [425, 484] on select "professional flexible parochial descriptive" at bounding box center [418, 487] width 102 height 22
select select "professional"
click at [367, 476] on select "professional flexible parochial descriptive" at bounding box center [418, 487] width 102 height 22
drag, startPoint x: 875, startPoint y: 499, endPoint x: 896, endPoint y: 483, distance: 26.1
click at [896, 483] on div "M a r k e t i n g i s a professional flexible parochial descriptive j o b t h a…" at bounding box center [799, 513] width 1101 height 119
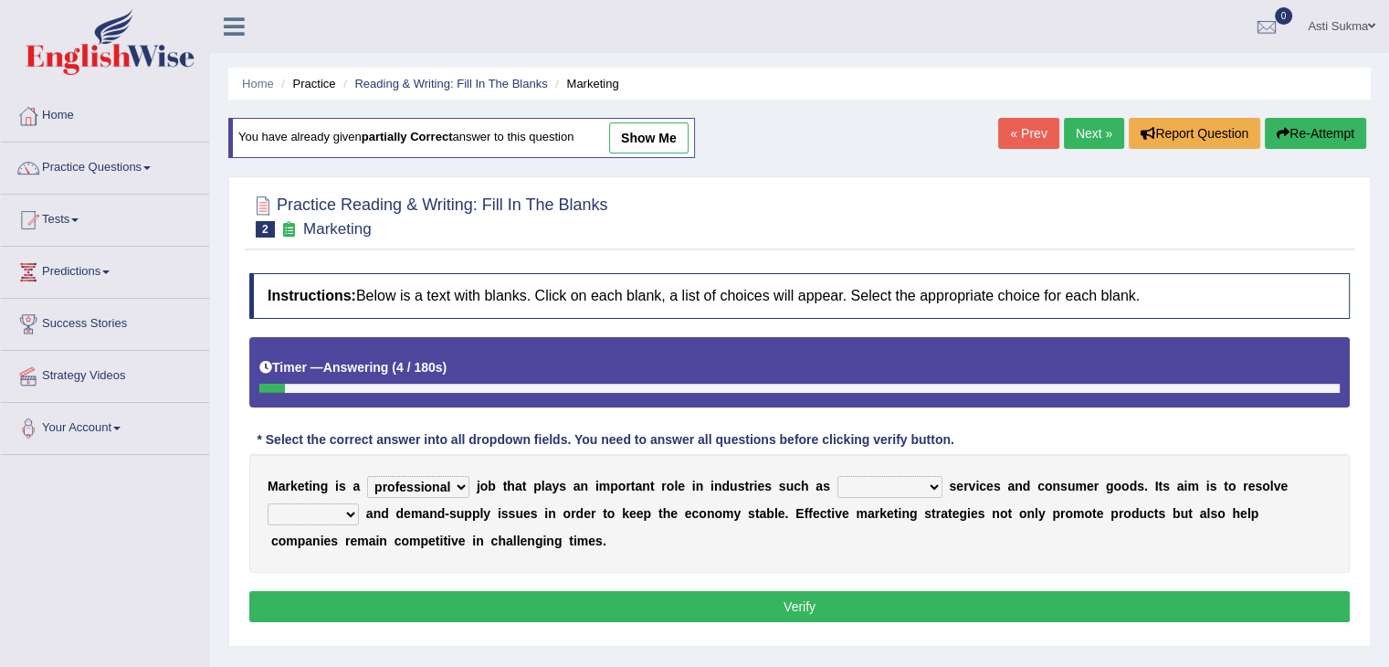
click at [896, 483] on select "civil financial conventional foremost" at bounding box center [890, 487] width 105 height 22
select select "financial"
click at [838, 476] on select "civil financial conventional foremost" at bounding box center [890, 487] width 105 height 22
click at [325, 523] on div "M a r k e t i n g i s a professional flexible parochial descriptive j o b t h a…" at bounding box center [799, 513] width 1101 height 119
click at [317, 523] on div "M a r k e t i n g i s a professional flexible parochial descriptive j o b t h a…" at bounding box center [799, 513] width 1101 height 119
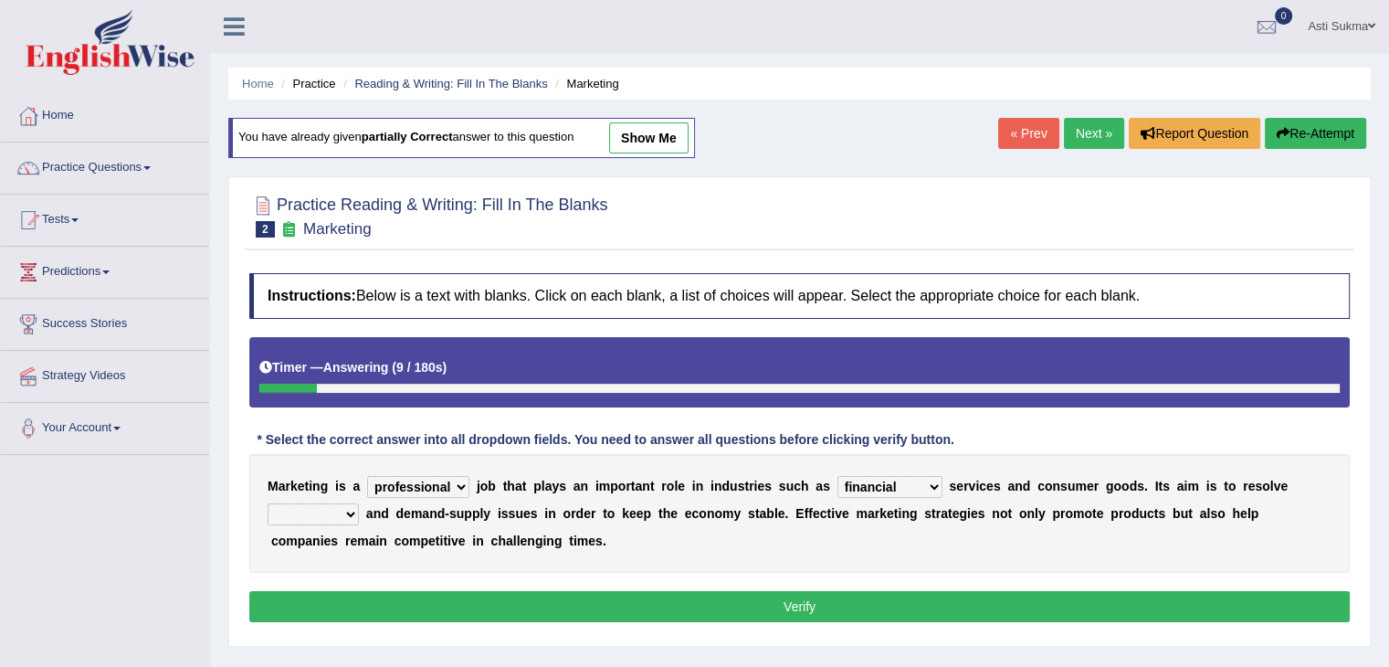
click at [314, 512] on select "imbalance excess symmetry budget" at bounding box center [313, 514] width 91 height 22
select select "imbalance"
click at [268, 503] on select "imbalance excess symmetry budget" at bounding box center [313, 514] width 91 height 22
click at [473, 600] on button "Verify" at bounding box center [799, 606] width 1101 height 31
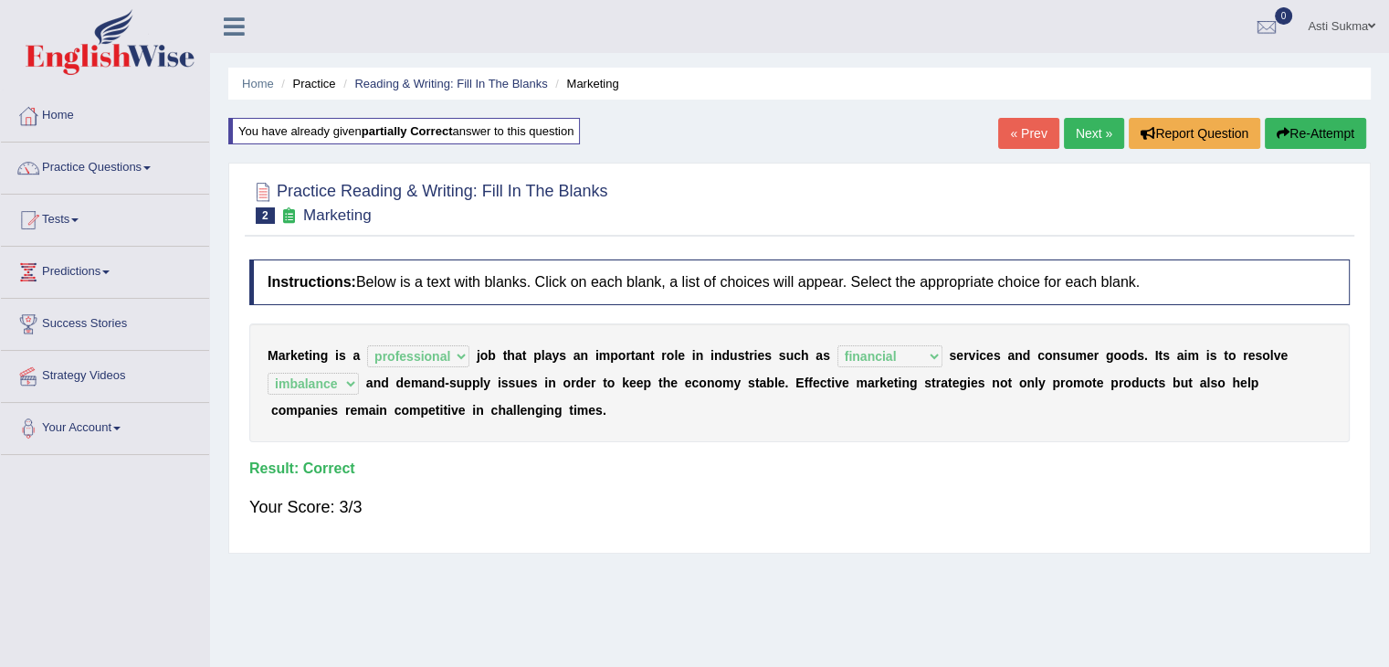
click at [1095, 119] on link "Next »" at bounding box center [1094, 133] width 60 height 31
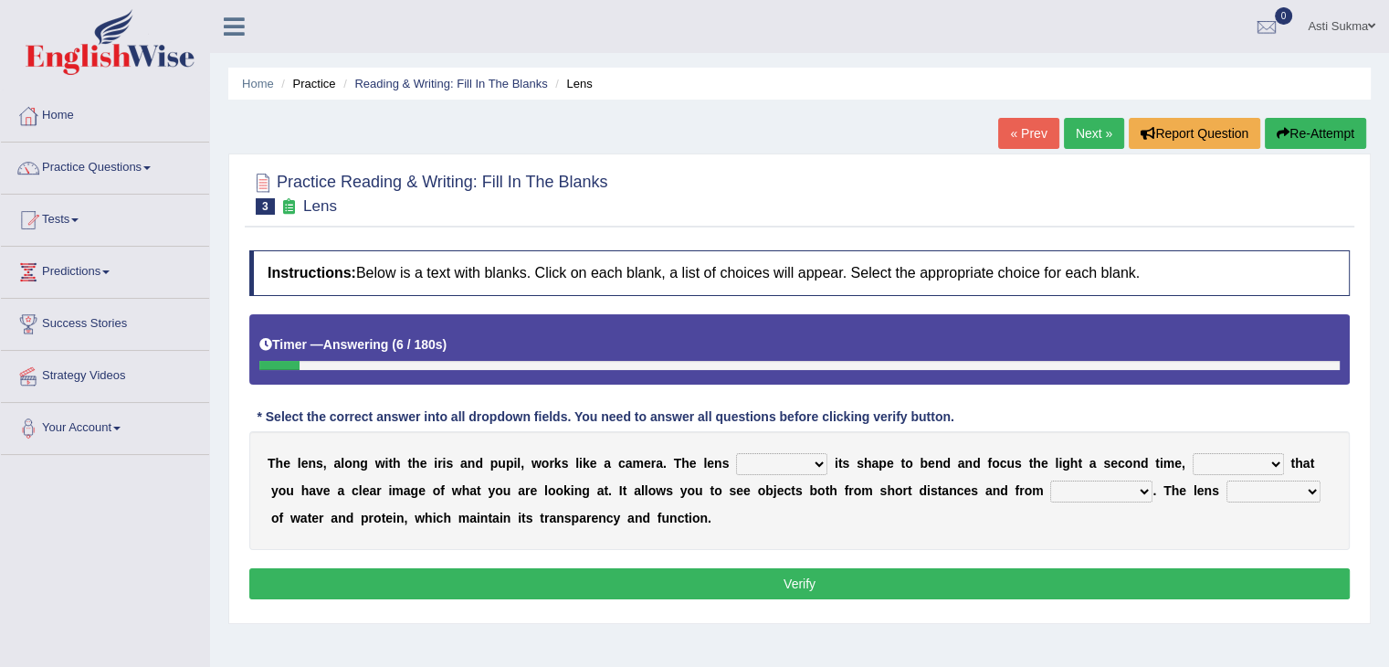
click at [781, 464] on select "adjusts shows selects presents" at bounding box center [781, 464] width 91 height 22
select select "adjusts"
click at [736, 453] on select "adjusts shows selects presents" at bounding box center [781, 464] width 91 height 22
click at [1220, 462] on select "ensures to ensure ensure ensured" at bounding box center [1238, 464] width 91 height 22
select select "to ensure"
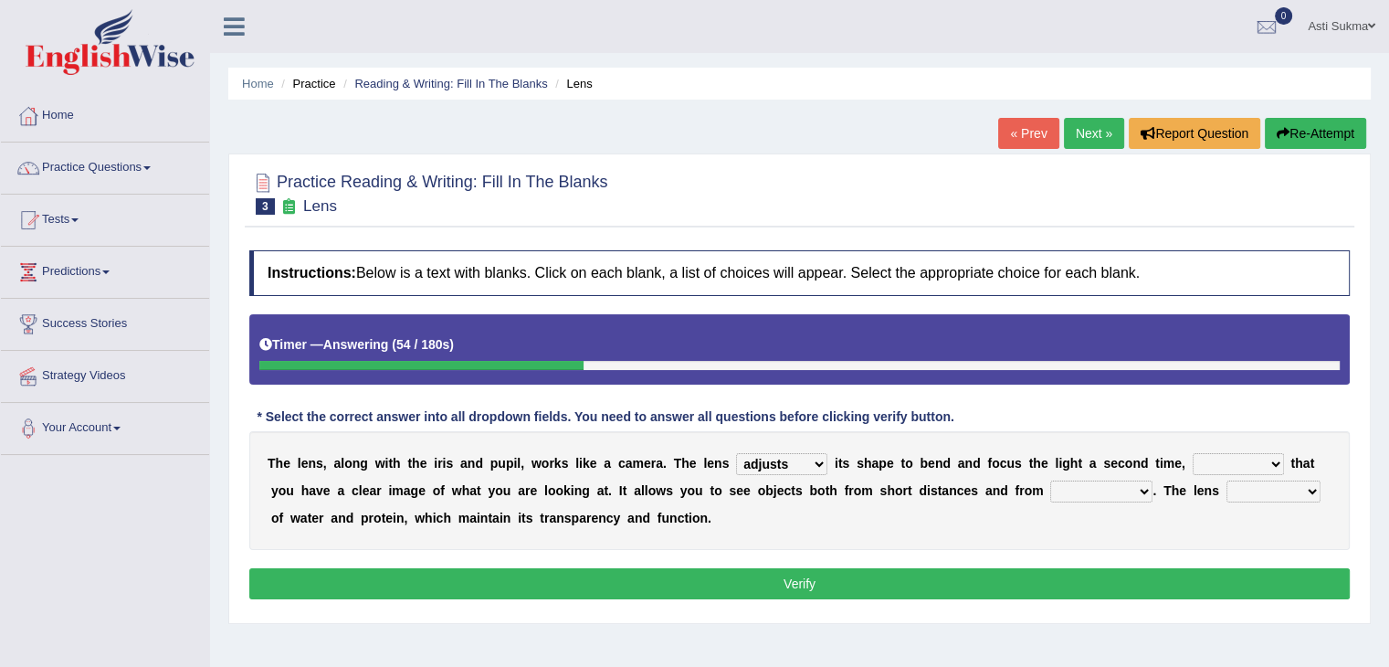
click at [1193, 453] on select "ensures to ensure ensure ensured" at bounding box center [1238, 464] width 91 height 22
click at [1108, 485] on select "far away in between further apart all along" at bounding box center [1102, 491] width 102 height 22
select select "far away"
click at [1051, 480] on select "far away in between further apart all along" at bounding box center [1102, 491] width 102 height 22
click at [1267, 487] on select "constitutes comprises composes consists" at bounding box center [1274, 491] width 94 height 22
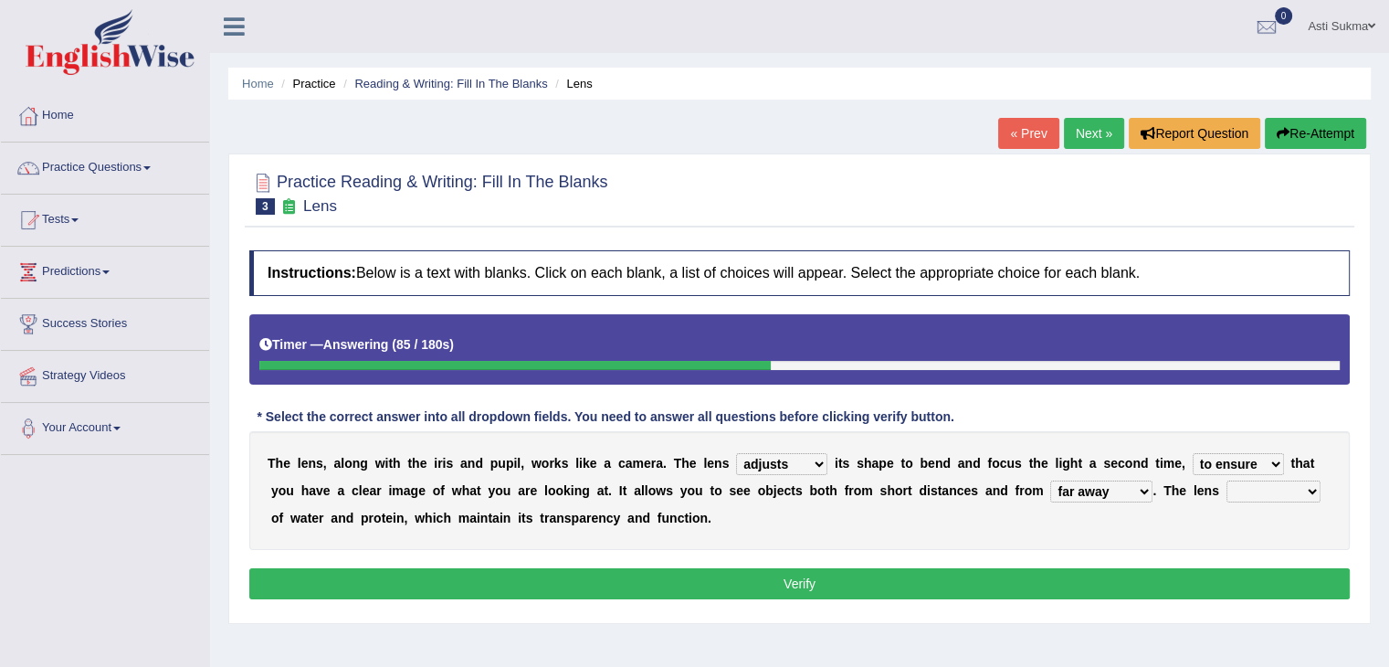
select select "composes"
click at [1227, 480] on select "constitutes comprises composes consists" at bounding box center [1274, 491] width 94 height 22
click at [1163, 597] on button "Verify" at bounding box center [799, 583] width 1101 height 31
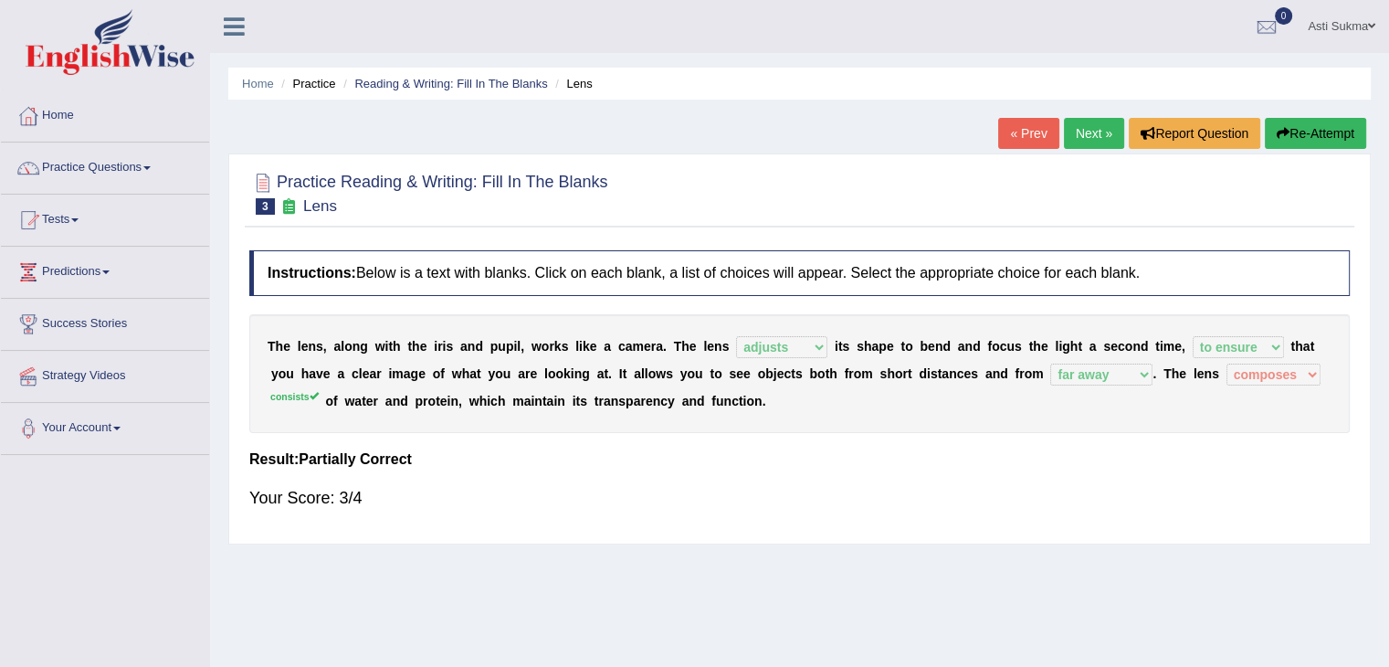
click at [1089, 132] on link "Next »" at bounding box center [1094, 133] width 60 height 31
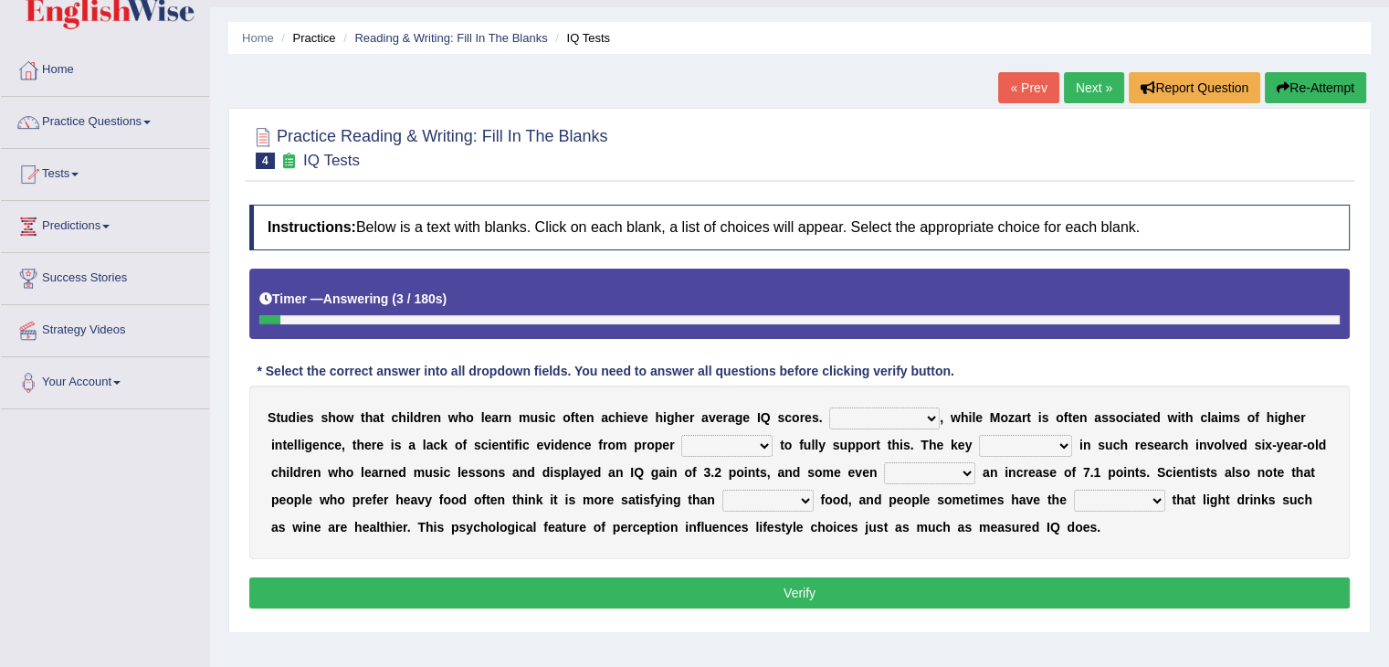
scroll to position [62, 0]
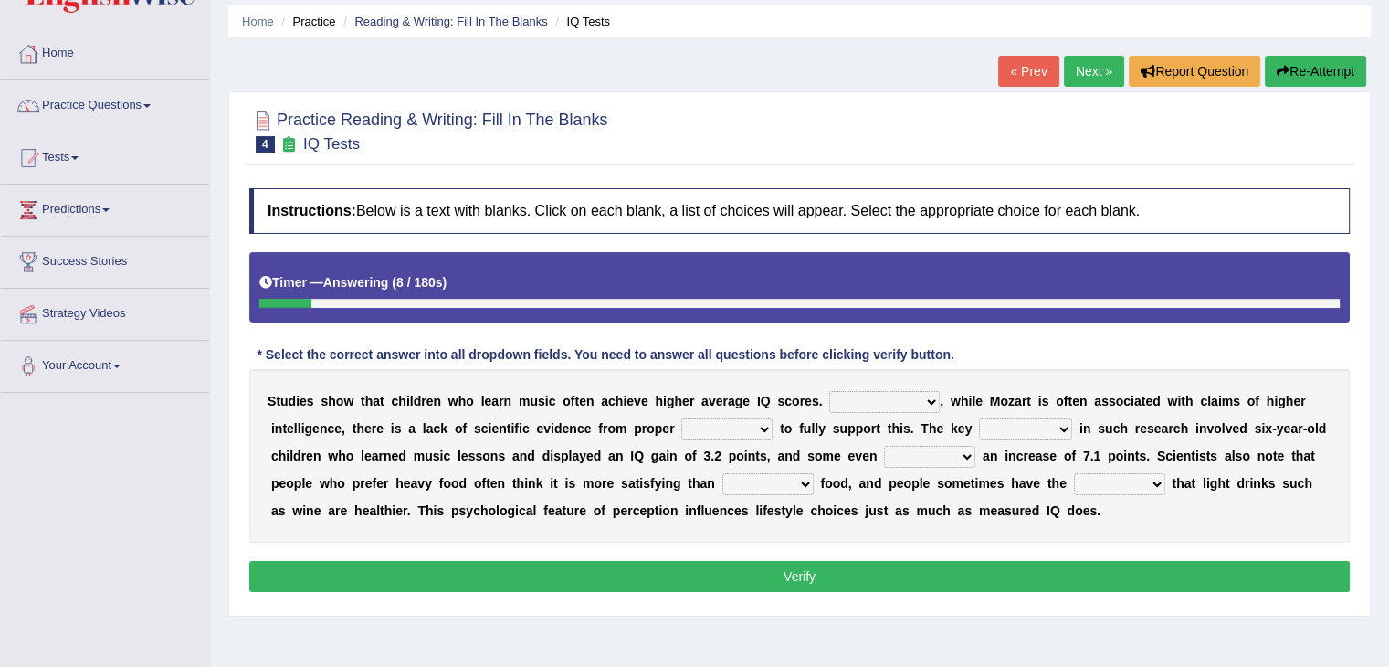
click at [875, 401] on select "However Therefore Consequently While" at bounding box center [884, 402] width 111 height 22
select select "However"
click at [829, 391] on select "However Therefore Consequently While" at bounding box center [884, 402] width 111 height 22
click at [698, 431] on select "test tests testing tested" at bounding box center [726, 429] width 91 height 22
select select "test"
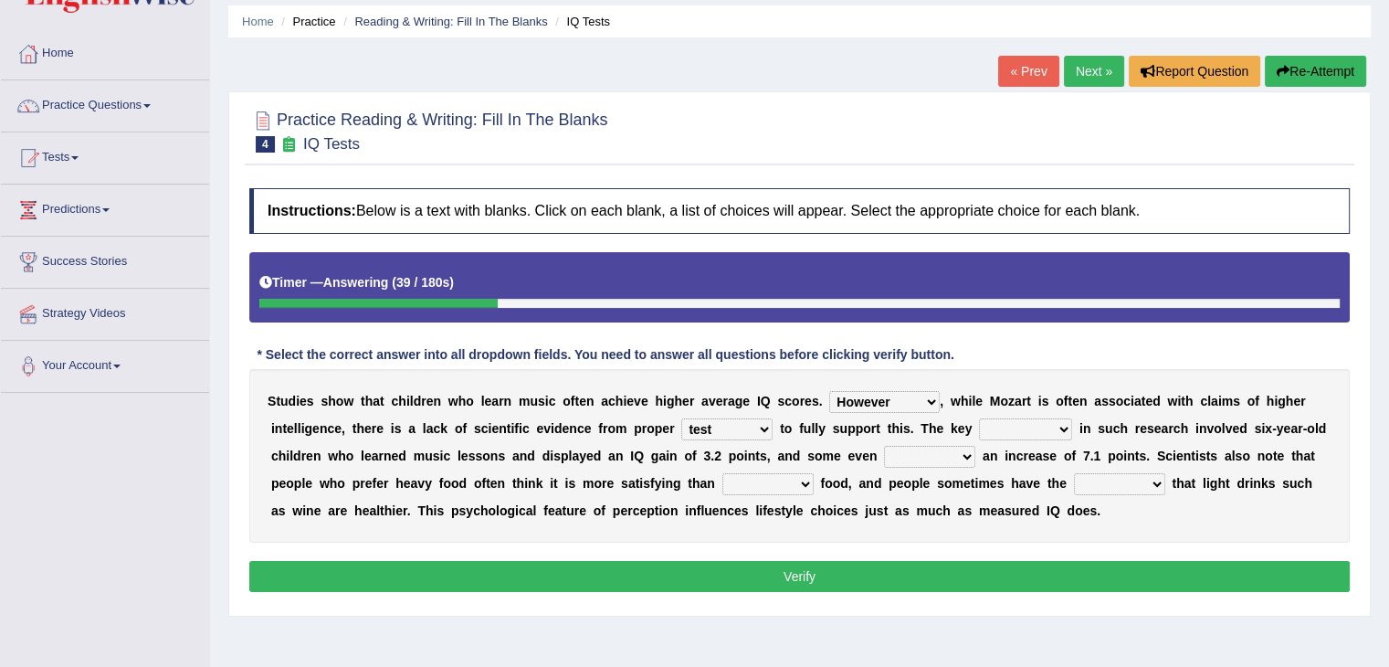
click at [681, 418] on select "test tests testing tested" at bounding box center [726, 429] width 91 height 22
click at [1020, 428] on select "process goal implication odd" at bounding box center [1025, 429] width 93 height 22
click at [921, 454] on select "exhibited taught learned threatened" at bounding box center [929, 457] width 91 height 22
select select "exhibited"
click at [884, 446] on select "exhibited taught learned threatened" at bounding box center [929, 457] width 91 height 22
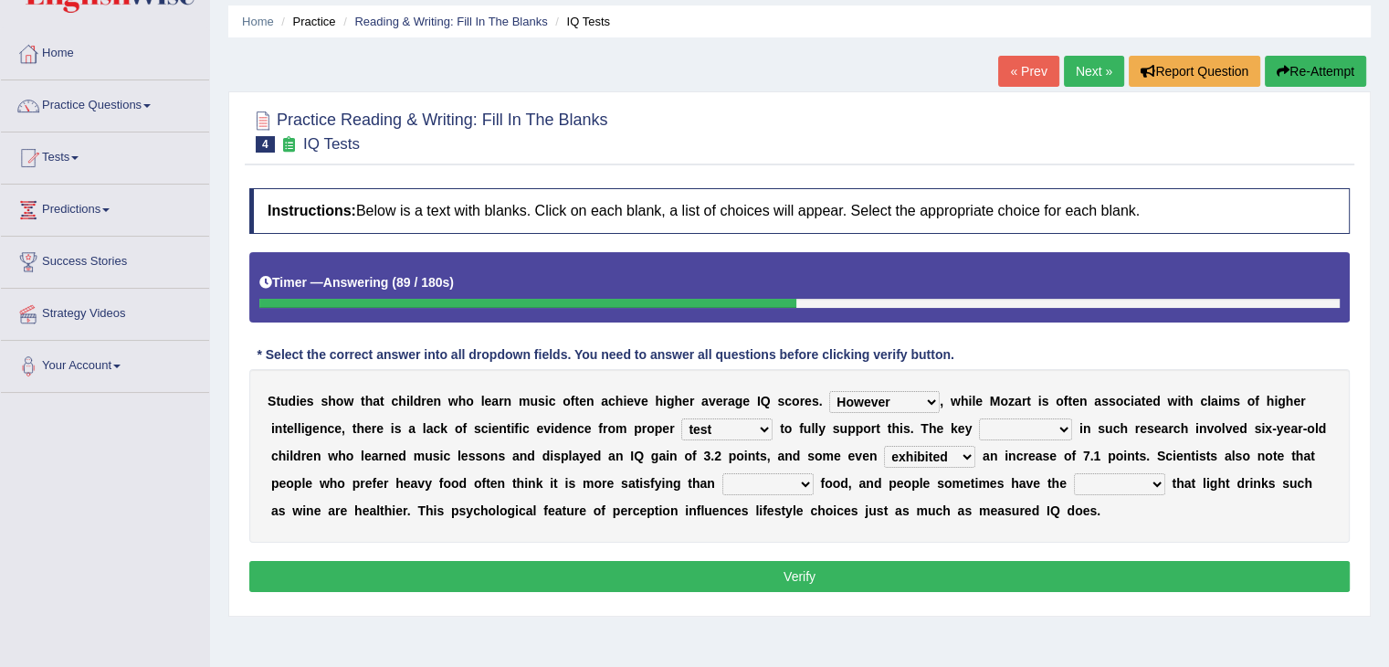
click at [777, 477] on select "choosy lighter cushiony spooky" at bounding box center [768, 484] width 91 height 22
select select "lighter"
click at [723, 473] on select "choosy lighter cushiony spooky" at bounding box center [768, 484] width 91 height 22
click at [1092, 476] on select "illusion sight anecdote intention" at bounding box center [1119, 484] width 91 height 22
select select "illusion"
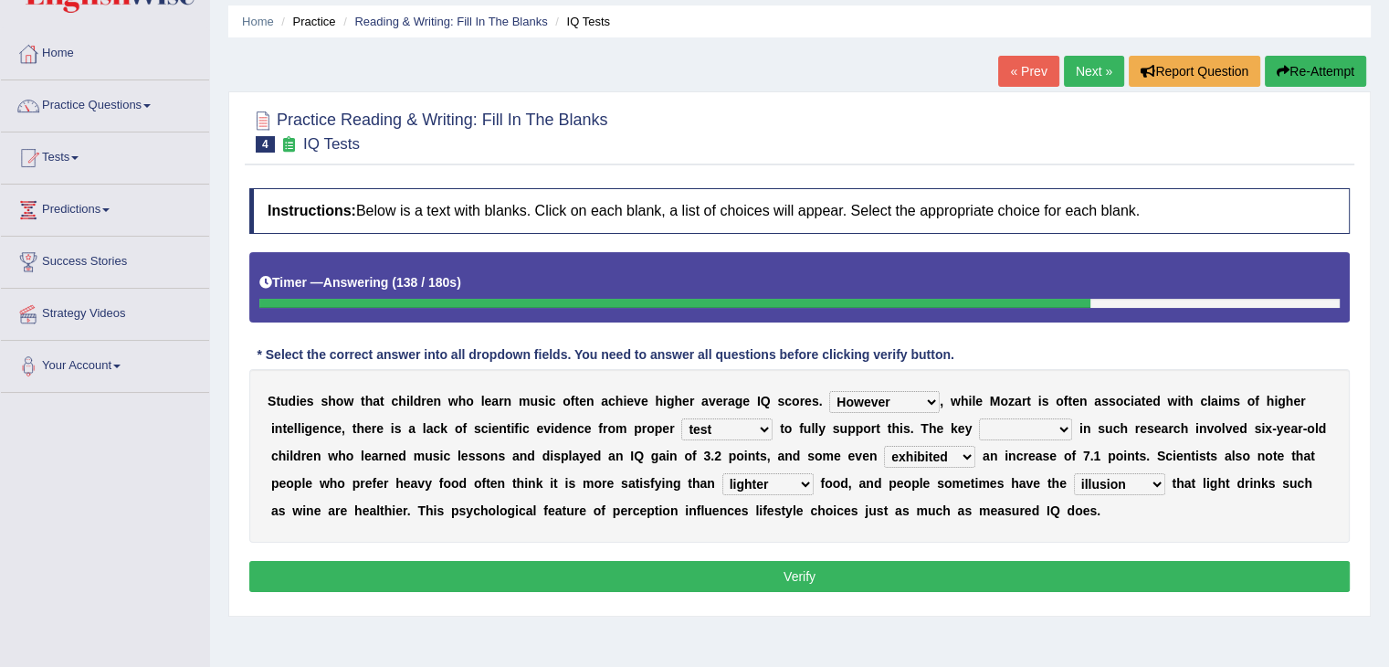
click at [1074, 473] on select "illusion sight anecdote intention" at bounding box center [1119, 484] width 91 height 22
click at [1018, 428] on select "process goal implication odd" at bounding box center [1025, 429] width 93 height 22
select select "process"
click at [979, 418] on select "process goal implication odd" at bounding box center [1025, 429] width 93 height 22
click at [861, 570] on button "Verify" at bounding box center [799, 576] width 1101 height 31
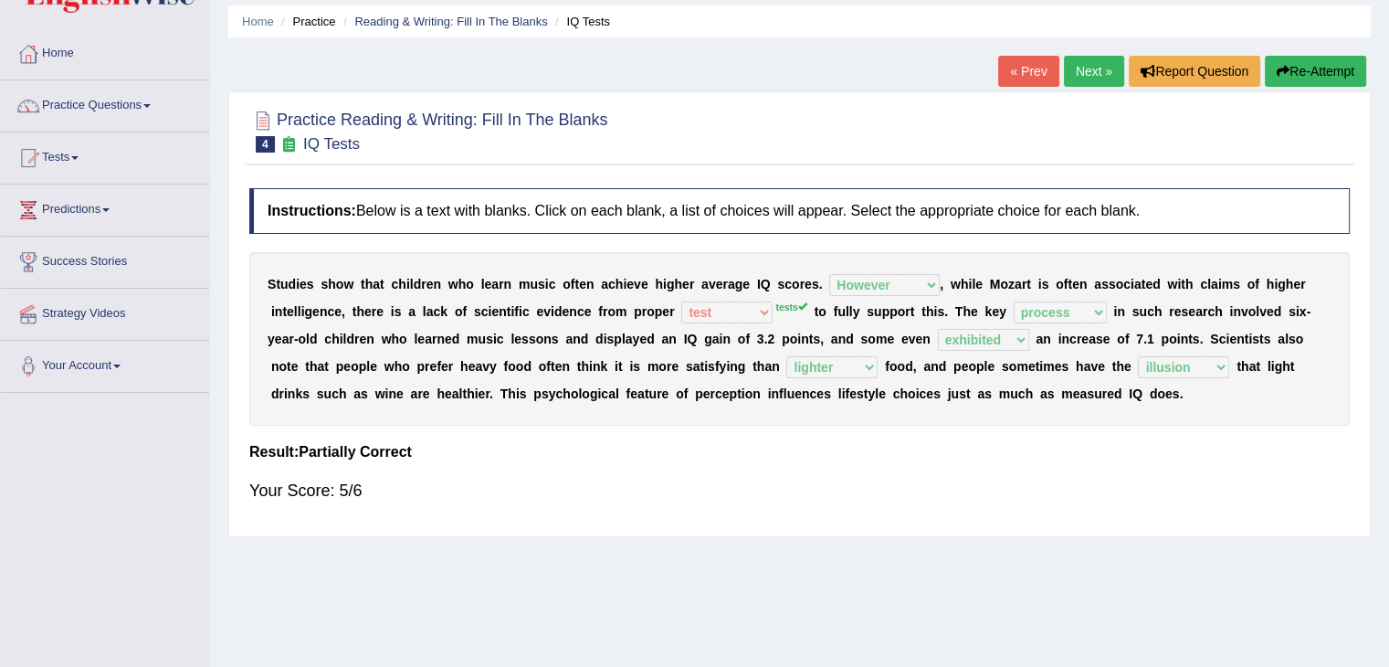
click at [1103, 66] on link "Next »" at bounding box center [1094, 71] width 60 height 31
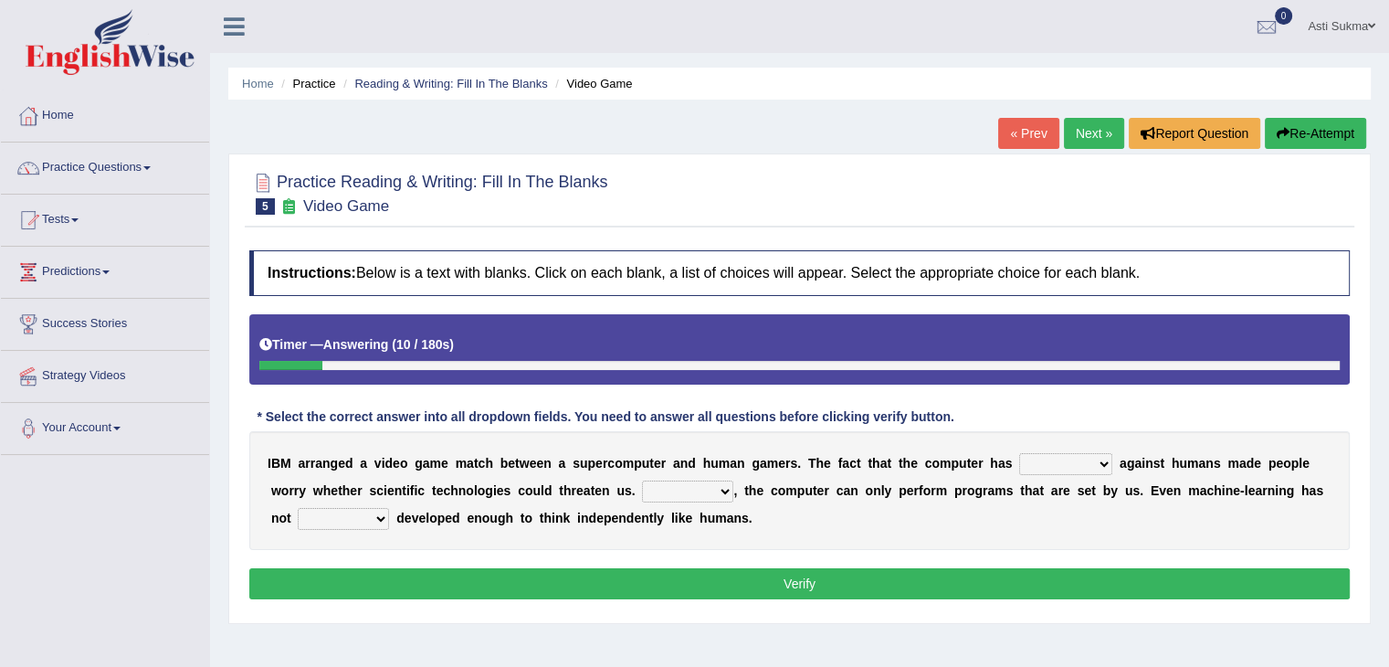
click at [1031, 465] on select "competed fought acted challenged" at bounding box center [1065, 464] width 93 height 22
select select "challenged"
click at [1019, 453] on select "competed fought acted challenged" at bounding box center [1065, 464] width 93 height 22
click at [676, 485] on select "Moreover However Thus So" at bounding box center [687, 491] width 91 height 22
select select "Moreover"
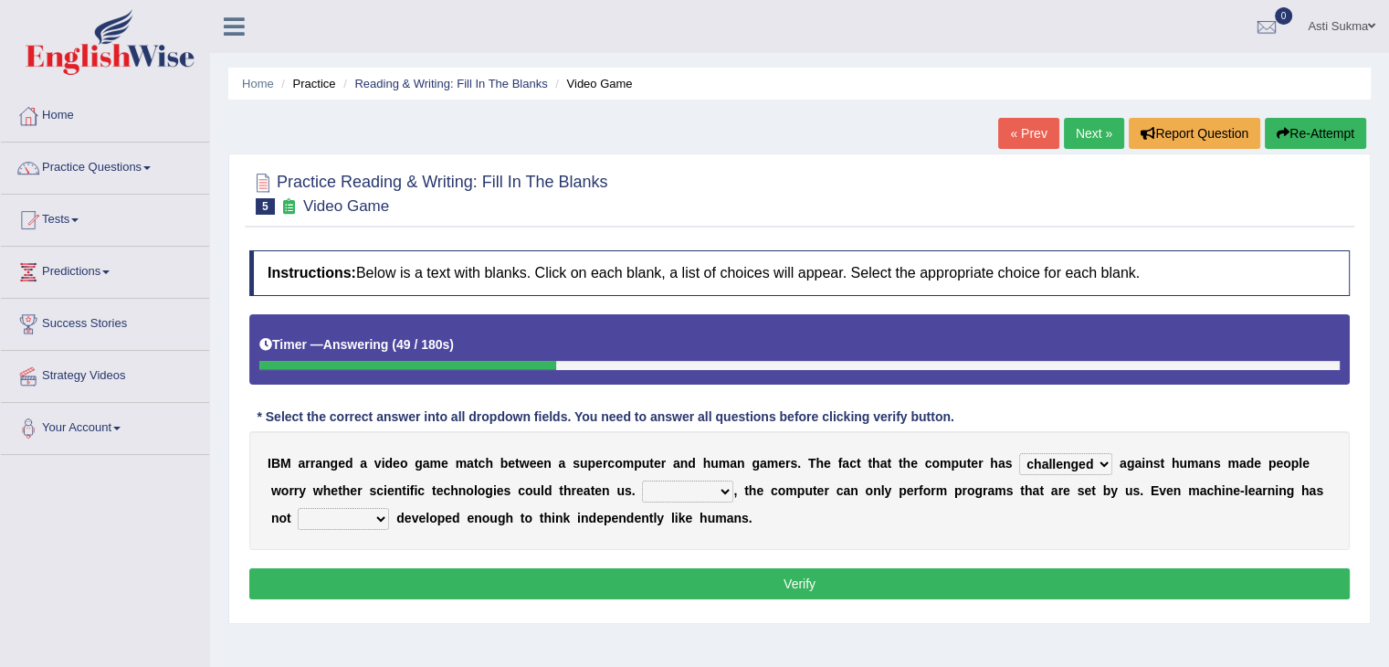
click at [642, 480] on select "Moreover However Thus So" at bounding box center [687, 491] width 91 height 22
click at [367, 511] on select "yet still only just" at bounding box center [343, 519] width 91 height 22
select select "yet"
click at [298, 508] on select "yet still only just" at bounding box center [343, 519] width 91 height 22
click at [420, 581] on button "Verify" at bounding box center [799, 583] width 1101 height 31
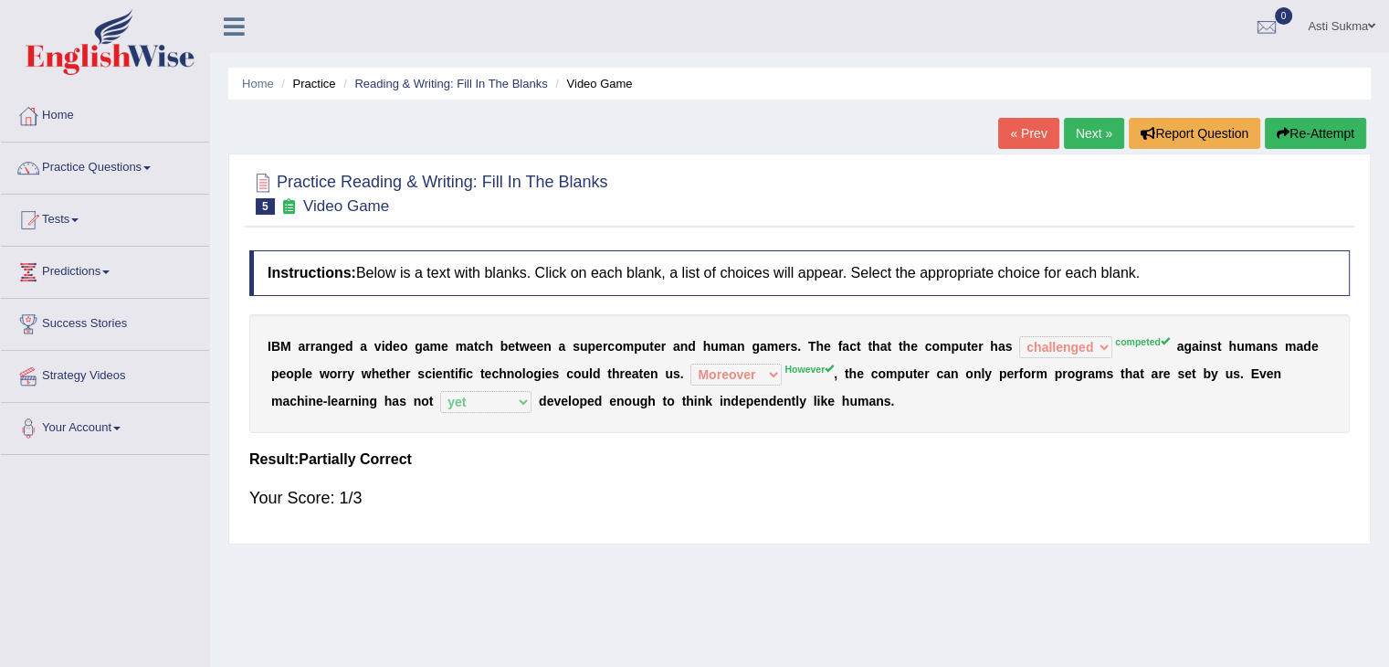
click at [1283, 140] on button "Re-Attempt" at bounding box center [1315, 133] width 101 height 31
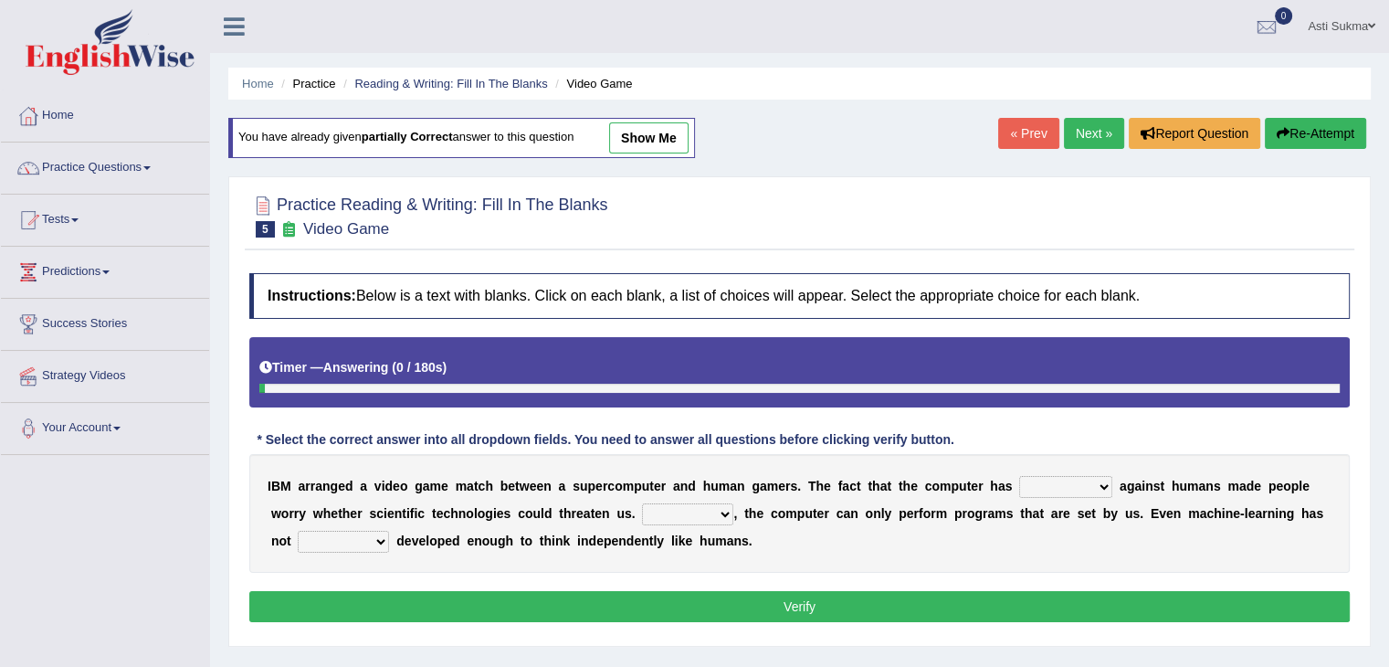
click at [1047, 494] on select "competed fought acted challenged" at bounding box center [1065, 487] width 93 height 22
select select "competed"
click at [1019, 476] on select "competed fought acted challenged" at bounding box center [1065, 487] width 93 height 22
click at [675, 507] on select "Moreover However Thus So" at bounding box center [687, 514] width 91 height 22
select select "However"
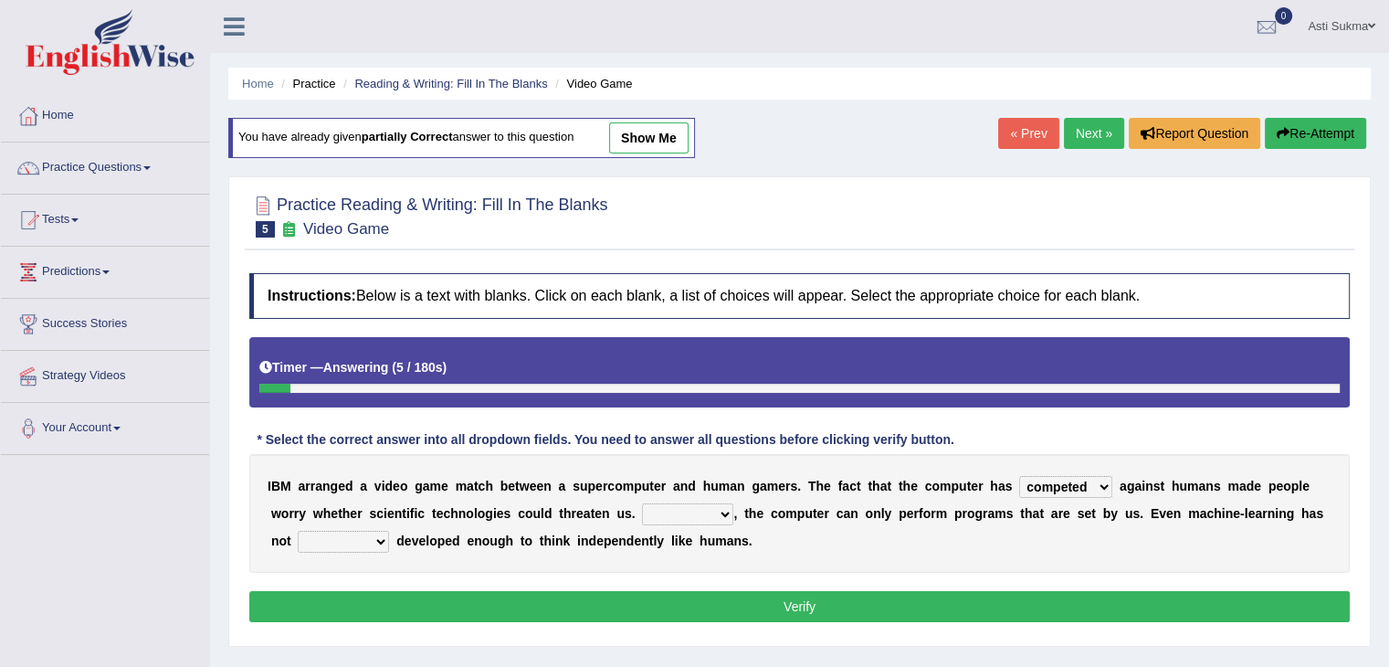
click at [642, 503] on select "Moreover However Thus So" at bounding box center [687, 514] width 91 height 22
click at [368, 553] on div "I B M a r r a n g e d a v i d e o g a m e m a t c h b e t w e e n a s u p e r c…" at bounding box center [799, 513] width 1101 height 119
click at [366, 550] on div "I B M a r r a n g e d a v i d e o g a m e m a t c h b e t w e e n a s u p e r c…" at bounding box center [799, 513] width 1101 height 119
click at [362, 547] on select "yet still only just" at bounding box center [343, 542] width 91 height 22
select select "yet"
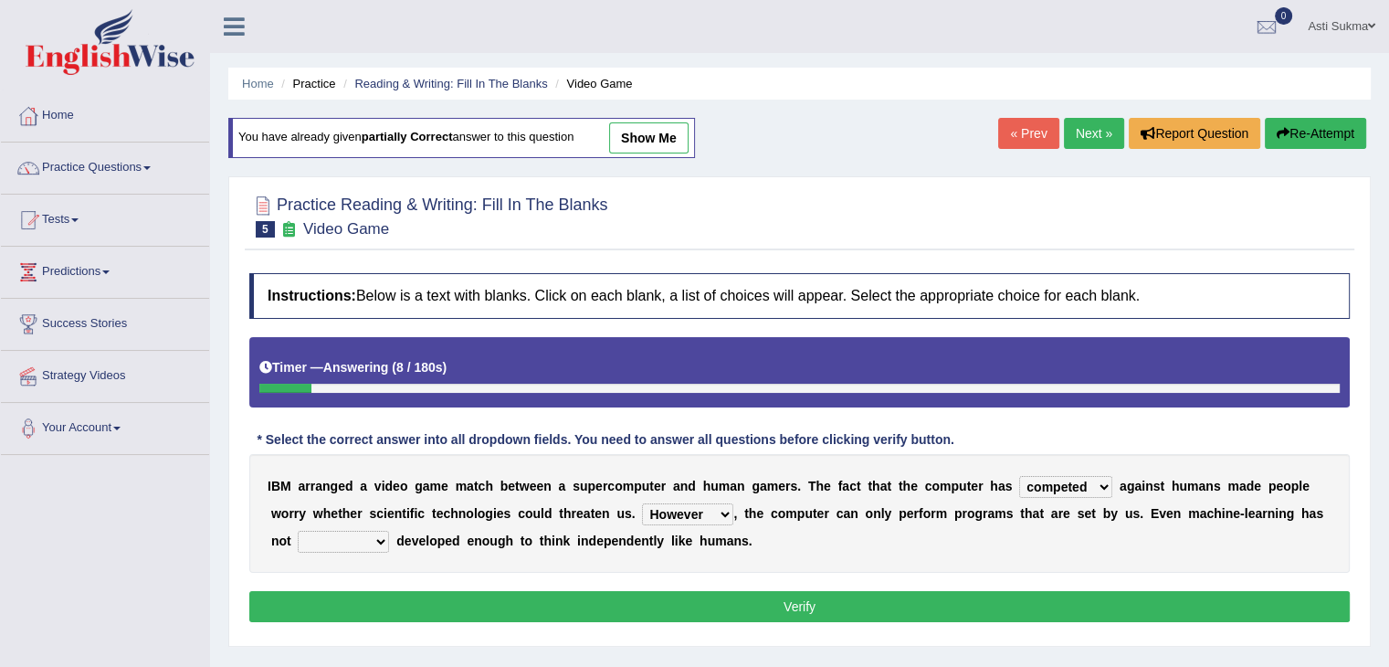
click at [298, 531] on select "yet still only just" at bounding box center [343, 542] width 91 height 22
click at [457, 591] on button "Verify" at bounding box center [799, 606] width 1101 height 31
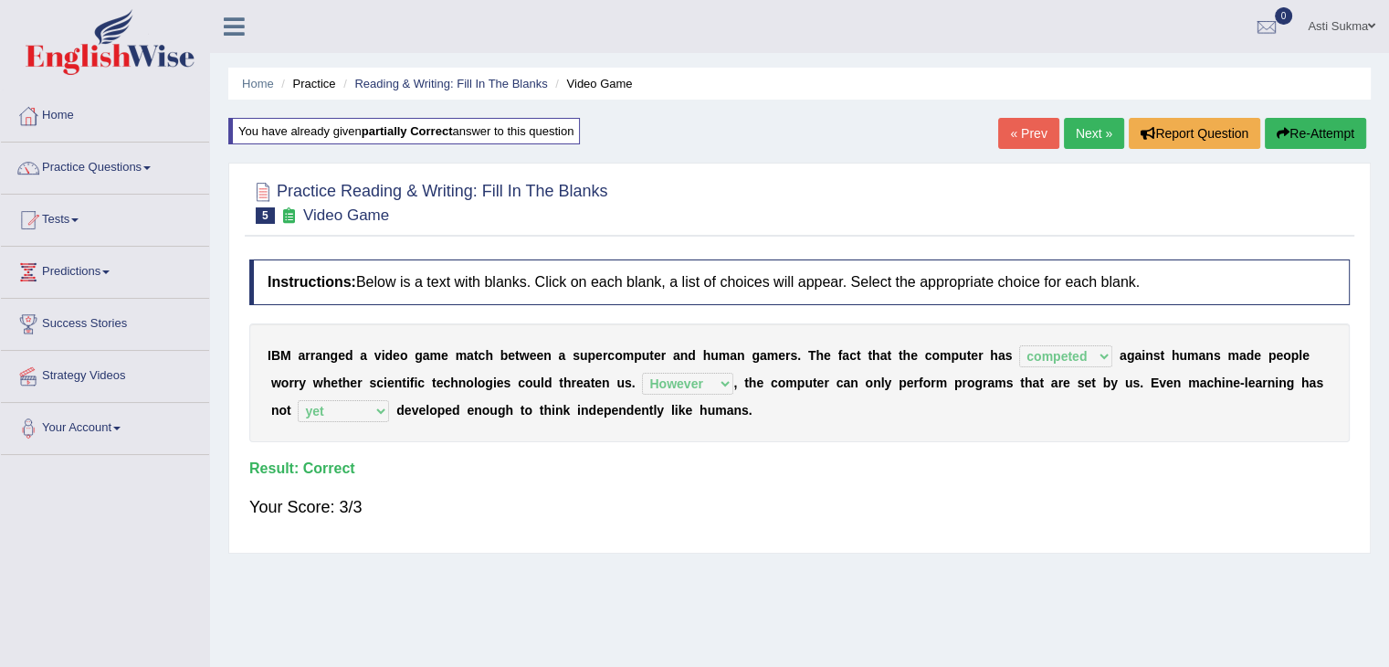
click at [1082, 131] on link "Next »" at bounding box center [1094, 133] width 60 height 31
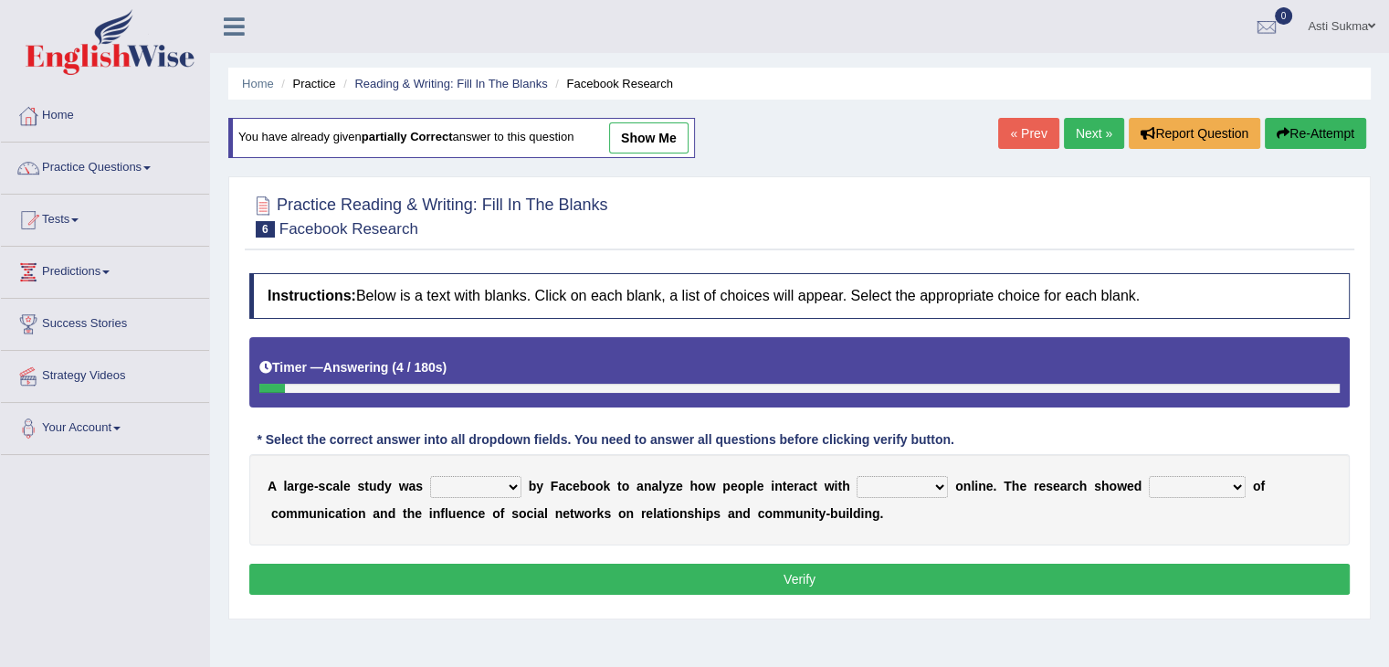
click at [484, 482] on select "surveyed had asked made" at bounding box center [475, 487] width 91 height 22
select select "surveyed"
click at [430, 476] on select "surveyed had asked made" at bounding box center [475, 487] width 91 height 22
click at [915, 483] on select "together all each other another" at bounding box center [902, 487] width 91 height 22
select select "each other"
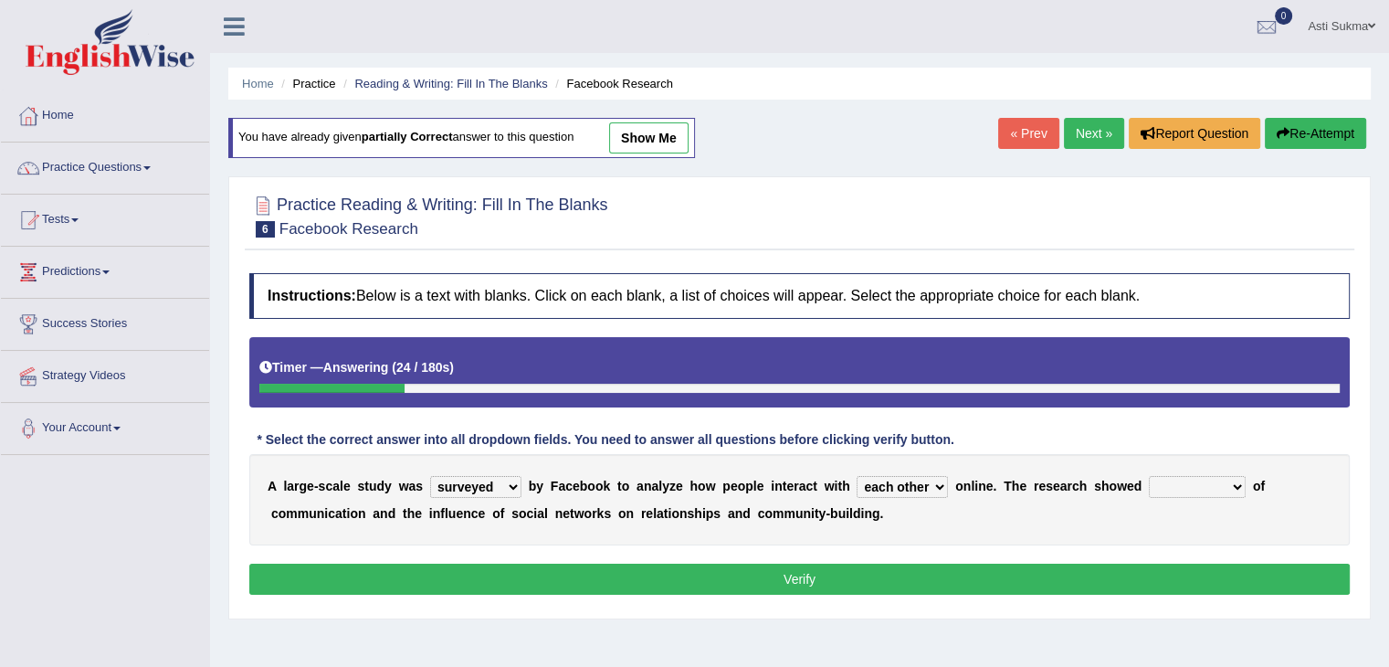
click at [857, 476] on select "together all each other another" at bounding box center [902, 487] width 91 height 22
click at [1178, 477] on select "advantages standards fellowships patterns" at bounding box center [1197, 487] width 97 height 22
select select "patterns"
click at [1149, 476] on select "advantages standards fellowships patterns" at bounding box center [1197, 487] width 97 height 22
click at [1156, 575] on button "Verify" at bounding box center [799, 579] width 1101 height 31
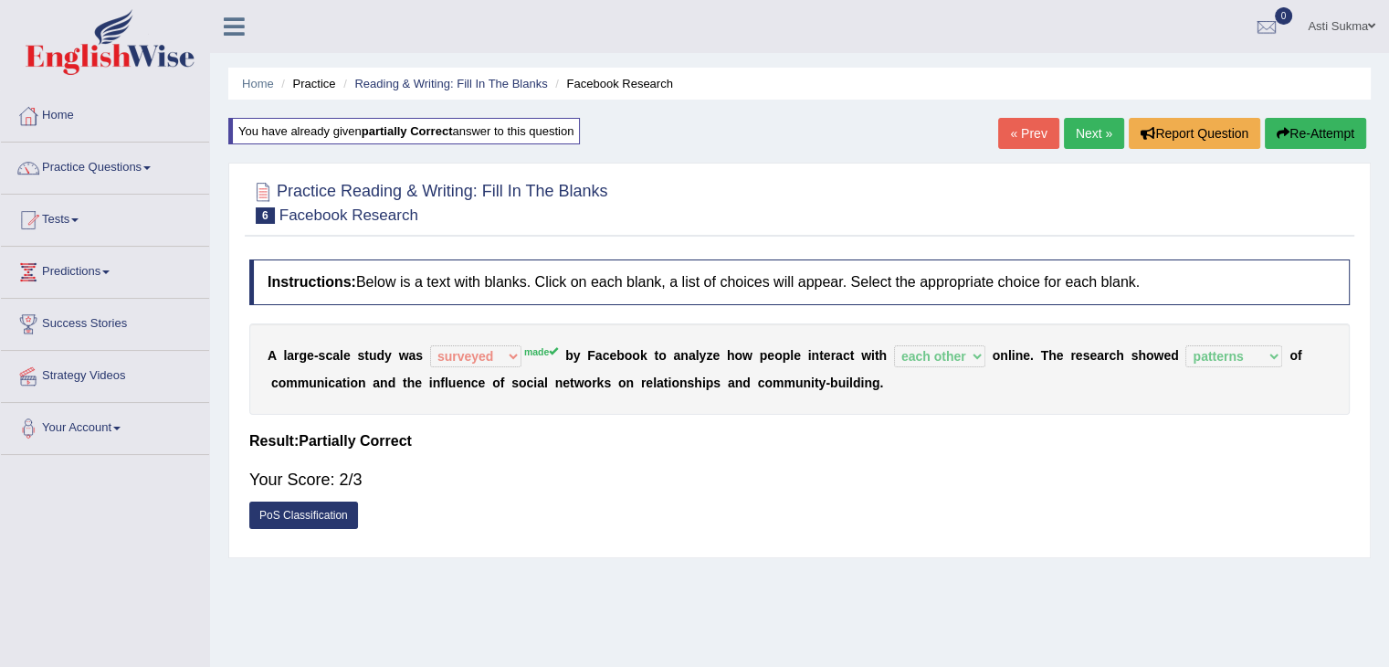
click at [1093, 140] on link "Next »" at bounding box center [1094, 133] width 60 height 31
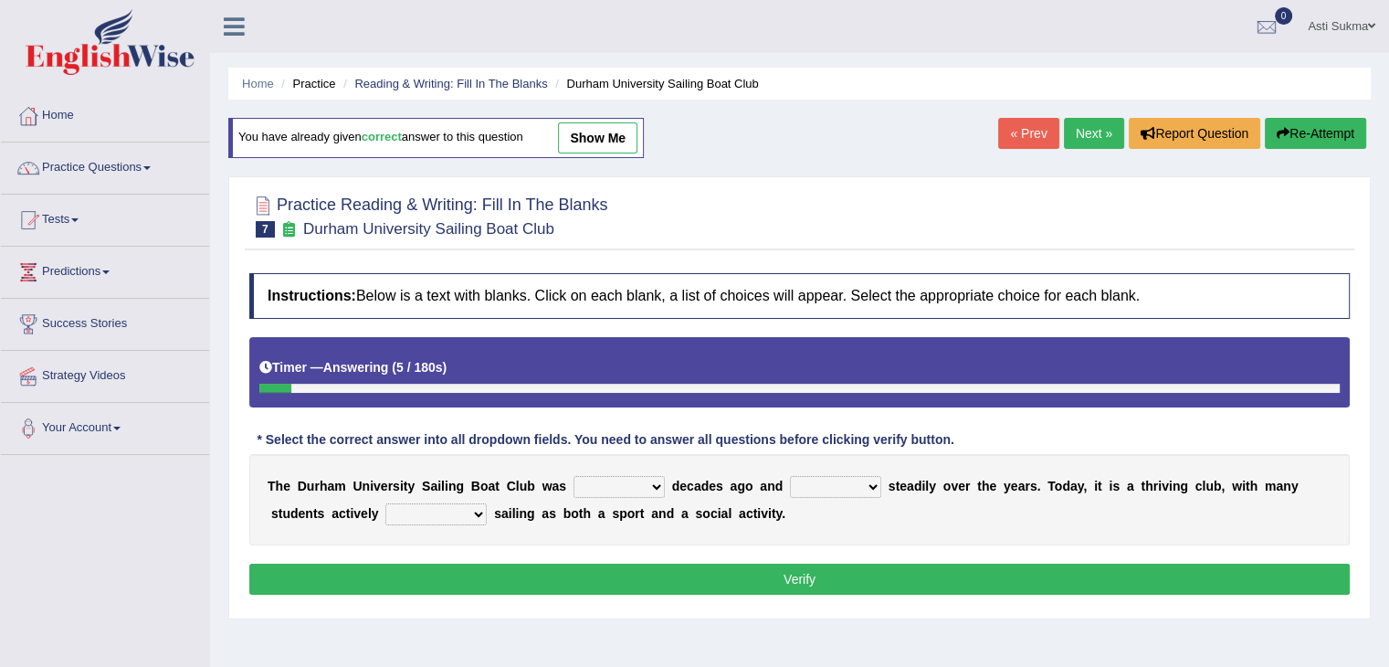
click at [636, 489] on select "found fund founded find" at bounding box center [619, 487] width 91 height 22
select select "founded"
click at [574, 476] on select "found fund founded find" at bounding box center [619, 487] width 91 height 22
click at [825, 477] on select "grow growing has grown grown" at bounding box center [835, 487] width 91 height 22
select select "growing"
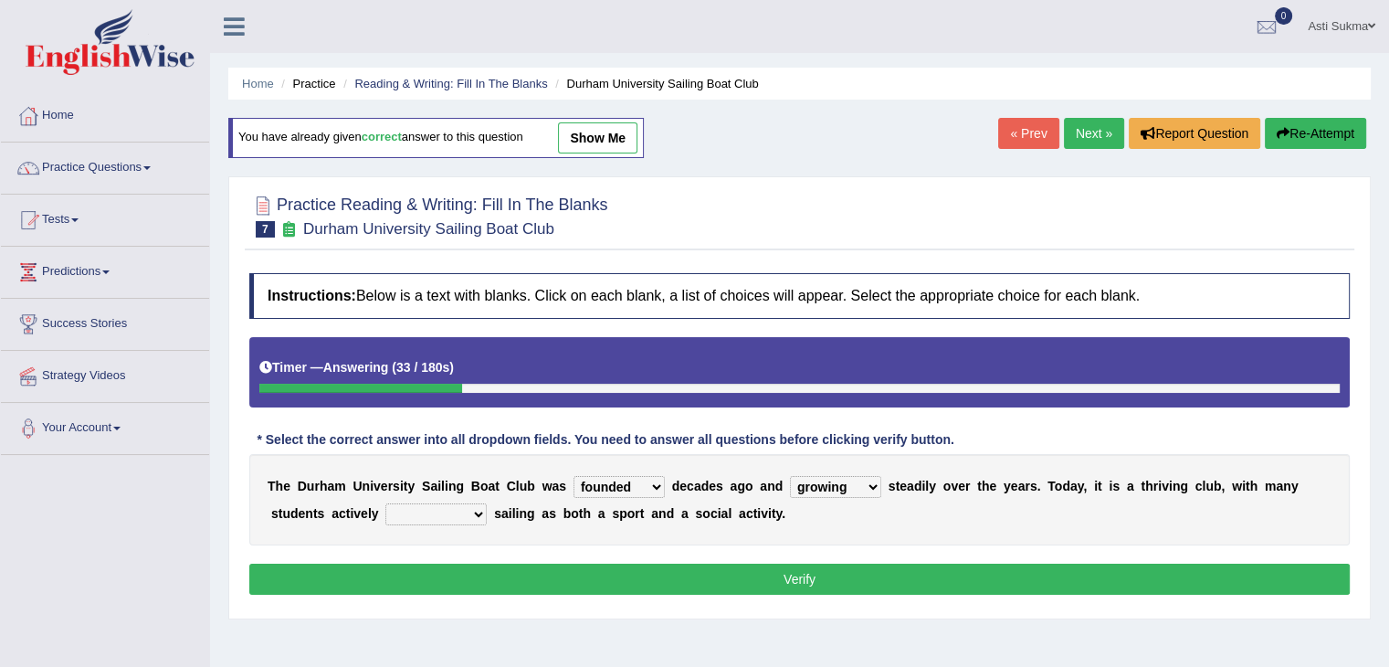
click at [790, 476] on select "grow growing has grown grown" at bounding box center [835, 487] width 91 height 22
click at [422, 510] on select "enjoy enjoyed are enjoying enjoying" at bounding box center [435, 514] width 101 height 22
select select "enjoy"
click at [385, 503] on select "enjoy enjoyed are enjoying enjoying" at bounding box center [435, 514] width 101 height 22
click at [543, 575] on button "Verify" at bounding box center [799, 579] width 1101 height 31
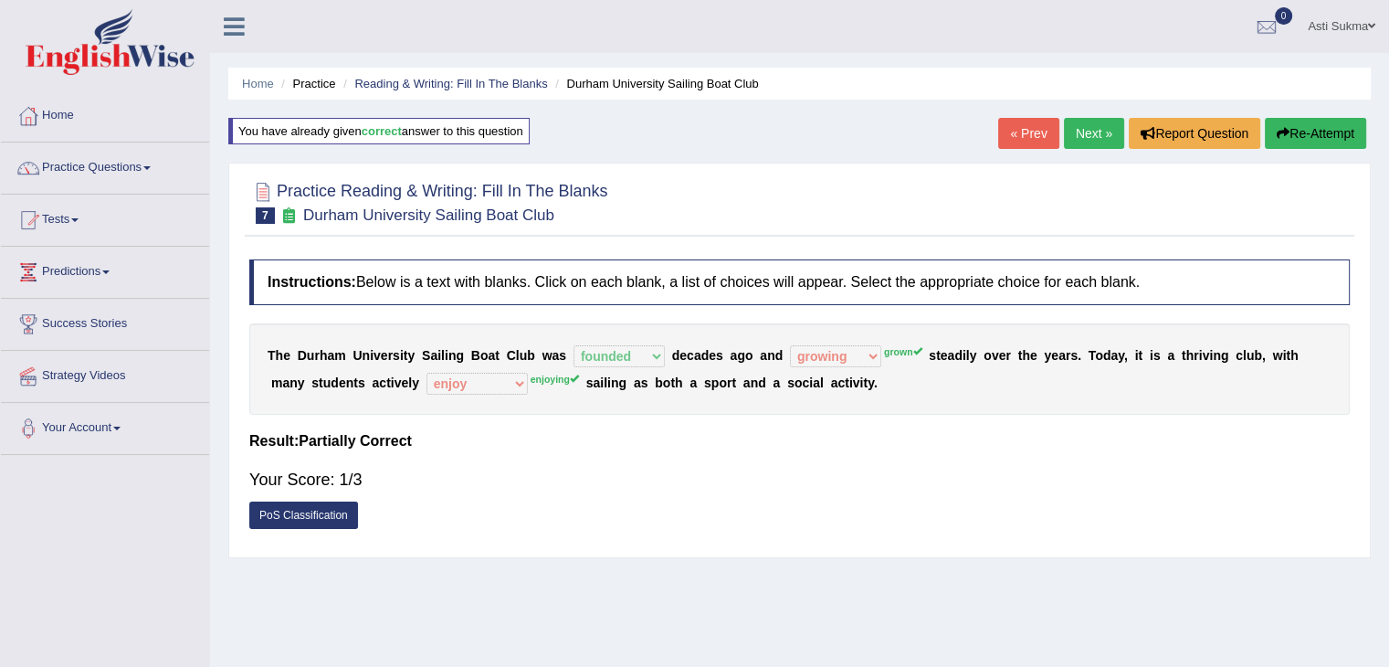
click at [1305, 132] on button "Re-Attempt" at bounding box center [1315, 133] width 101 height 31
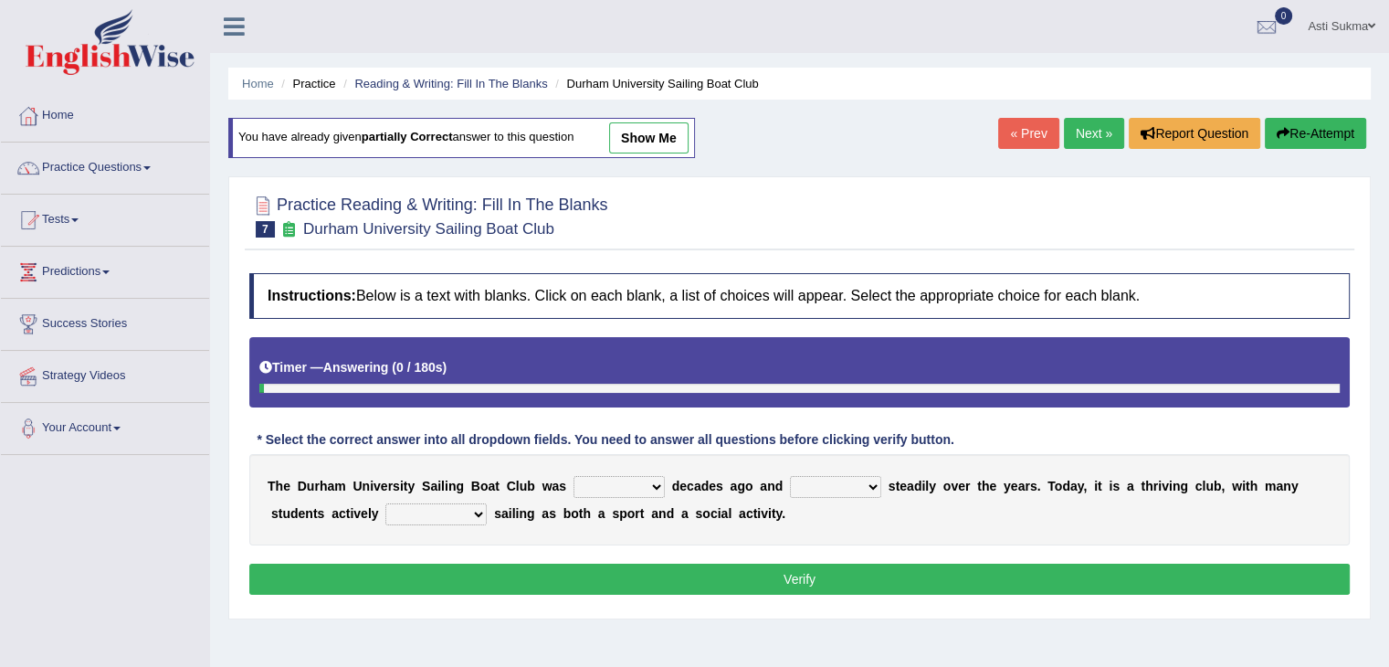
click at [643, 482] on select "found fund founded find" at bounding box center [619, 487] width 91 height 22
select select "founded"
click at [574, 476] on select "found fund founded find" at bounding box center [619, 487] width 91 height 22
click at [862, 483] on select "grow growing has grown grown" at bounding box center [835, 487] width 91 height 22
select select "grown"
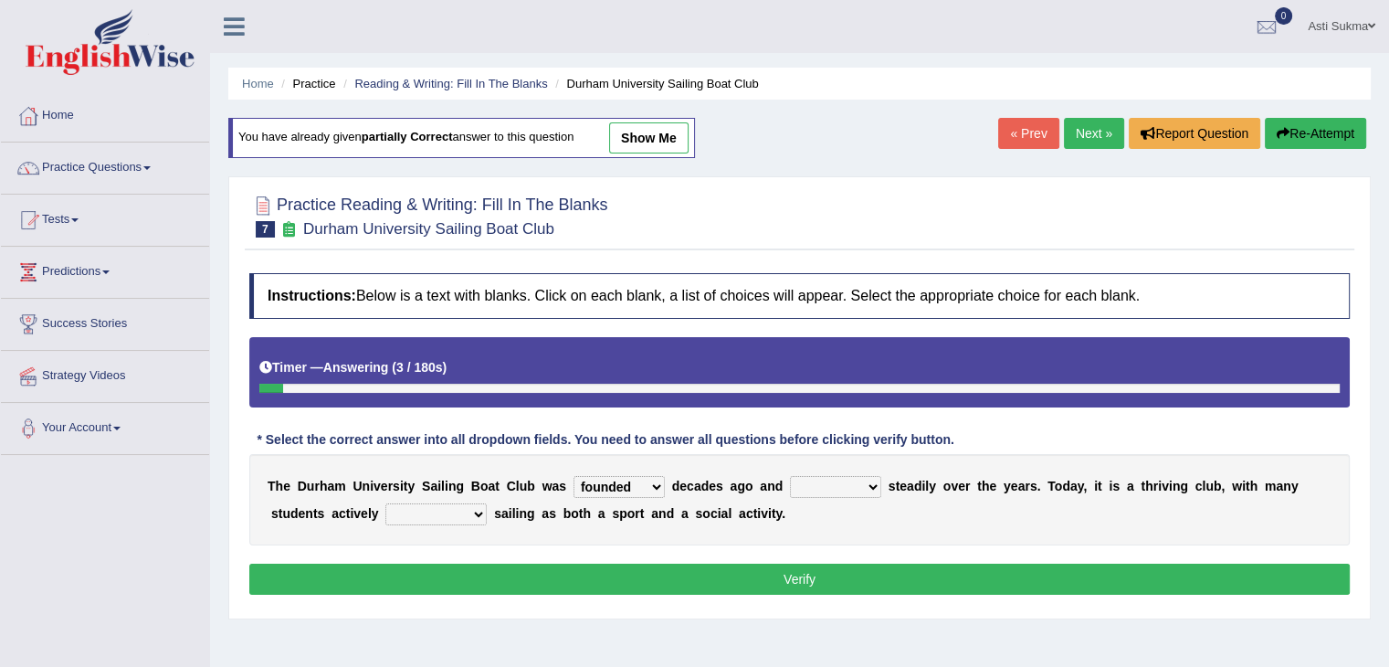
click at [790, 476] on select "grow growing has grown grown" at bounding box center [835, 487] width 91 height 22
click at [472, 512] on select "enjoy enjoyed are enjoying enjoying" at bounding box center [435, 514] width 101 height 22
select select "enjoying"
click at [385, 503] on select "enjoy enjoyed are enjoying enjoying" at bounding box center [435, 514] width 101 height 22
click at [615, 557] on div "Instructions: Below is a text with blanks. Click on each blank, a list of choic…" at bounding box center [800, 436] width 1110 height 345
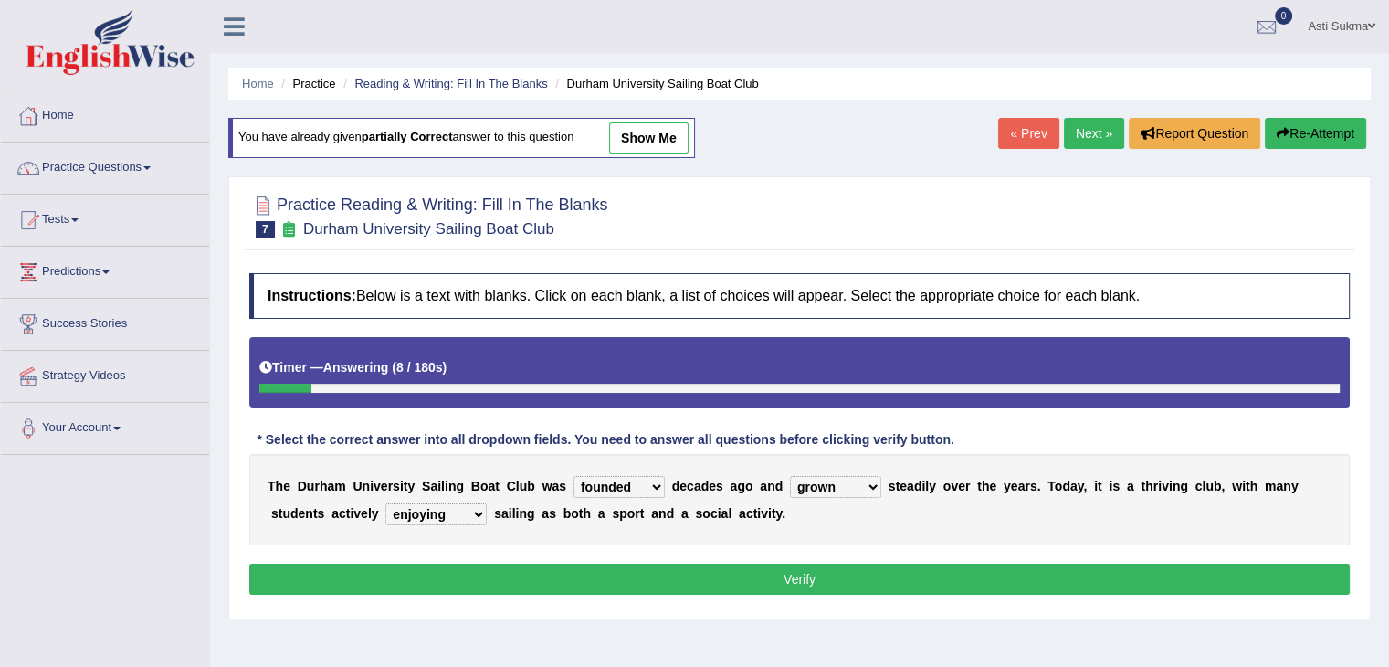
click at [621, 572] on button "Verify" at bounding box center [799, 579] width 1101 height 31
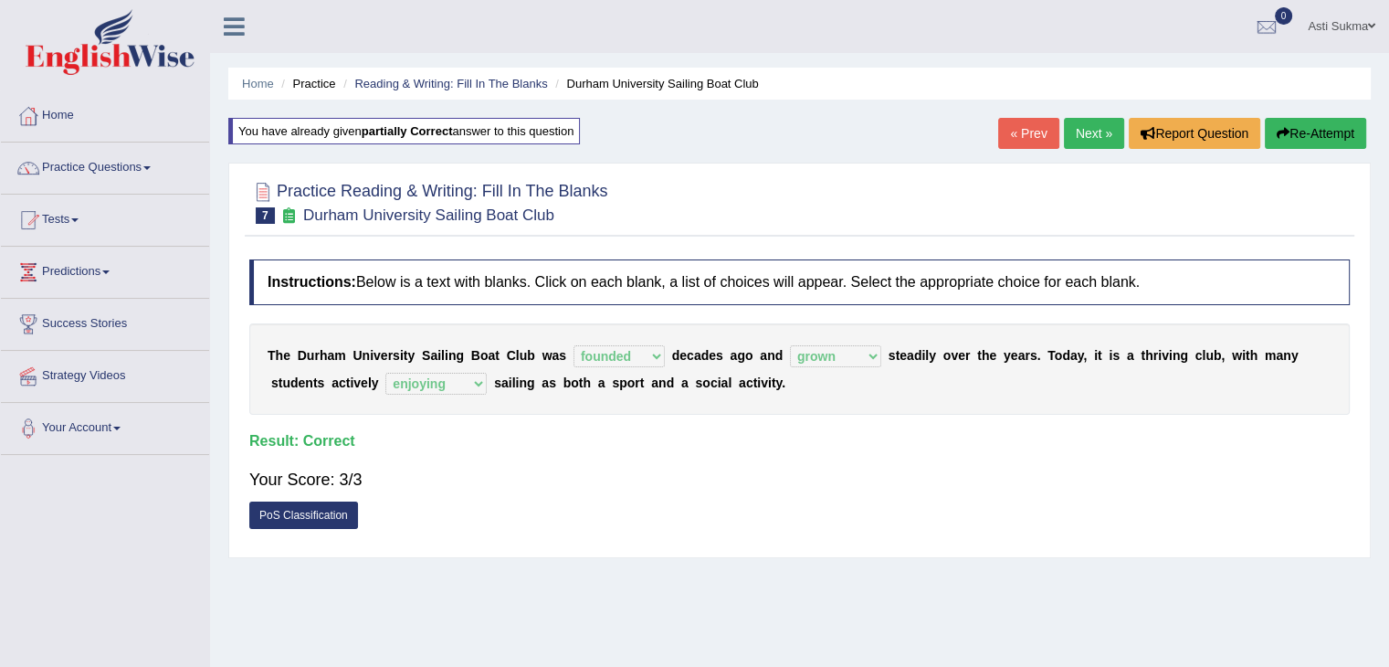
click at [1082, 135] on link "Next »" at bounding box center [1094, 133] width 60 height 31
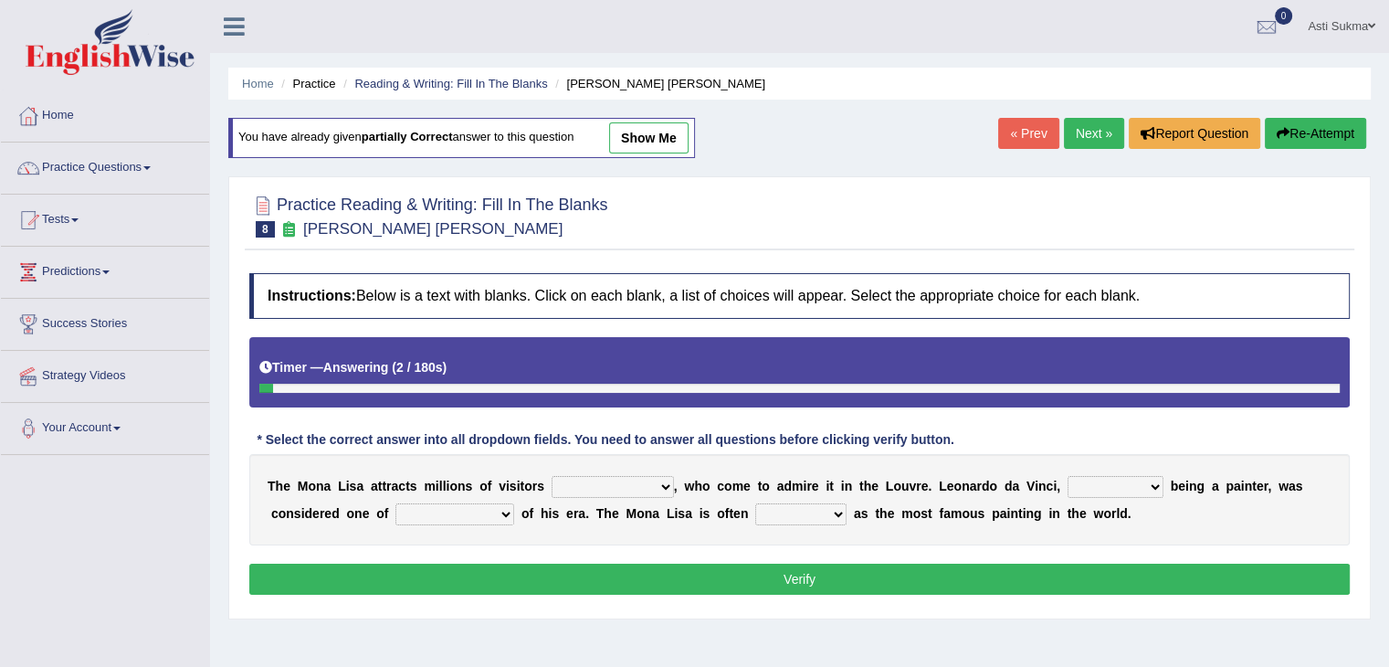
click at [626, 491] on select "around the year the all year all year round per year" at bounding box center [613, 487] width 122 height 22
select select "around the year"
click at [552, 476] on select "around the year the all year all year round per year" at bounding box center [613, 487] width 122 height 22
click at [1107, 480] on select "rather than as much as as well as as long as" at bounding box center [1116, 487] width 96 height 22
select select "as long as"
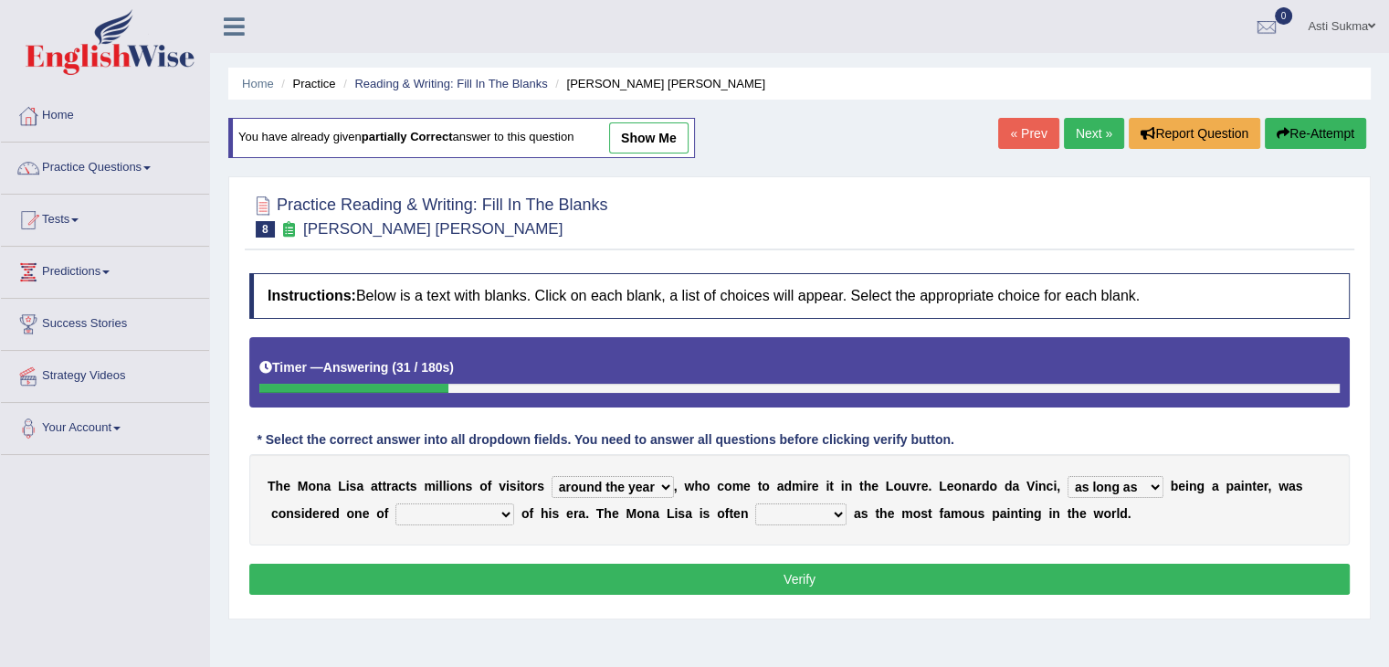
click at [1068, 476] on select "rather than as much as as well as as long as" at bounding box center [1116, 487] width 96 height 22
click at [431, 512] on select "better artists artist the better artist the best artists" at bounding box center [455, 514] width 119 height 22
select select "the best artists"
click at [396, 503] on select "better artists artist the better artist the best artists" at bounding box center [455, 514] width 119 height 22
click at [786, 512] on select "classified suggested predicted described" at bounding box center [800, 514] width 91 height 22
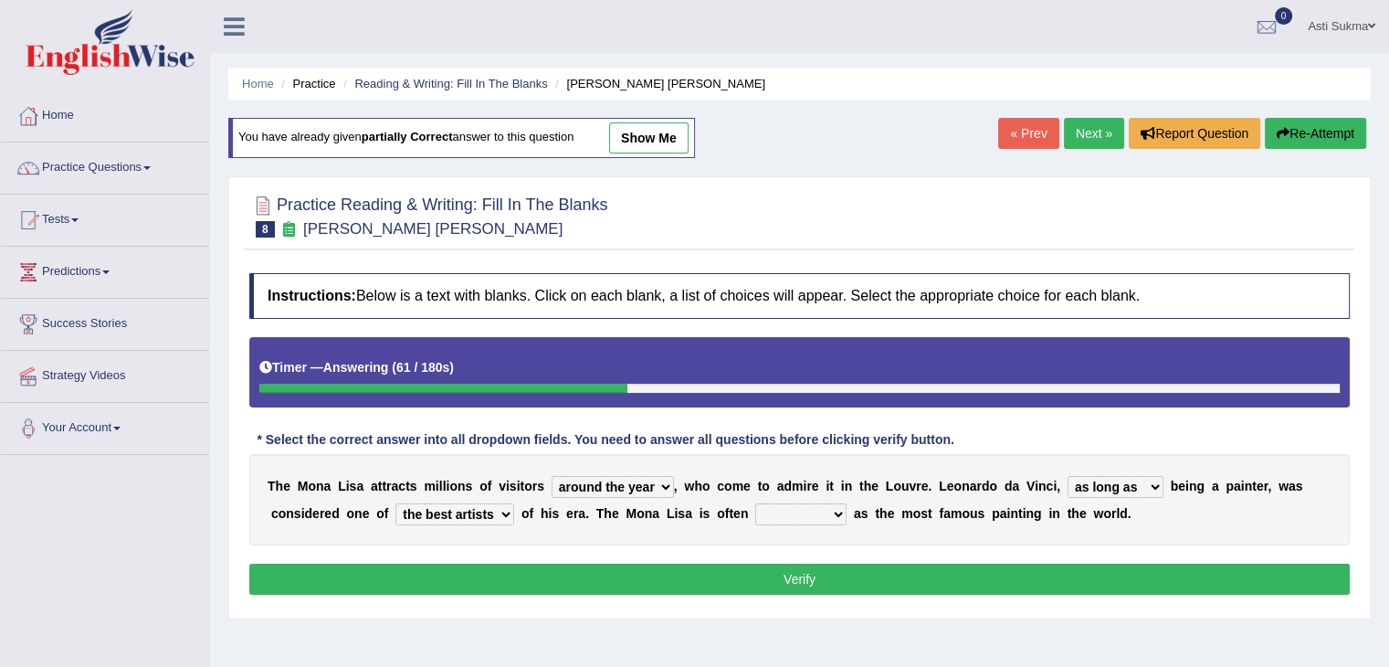
select select "described"
click at [755, 503] on select "classified suggested predicted described" at bounding box center [800, 514] width 91 height 22
click at [898, 579] on button "Verify" at bounding box center [799, 579] width 1101 height 31
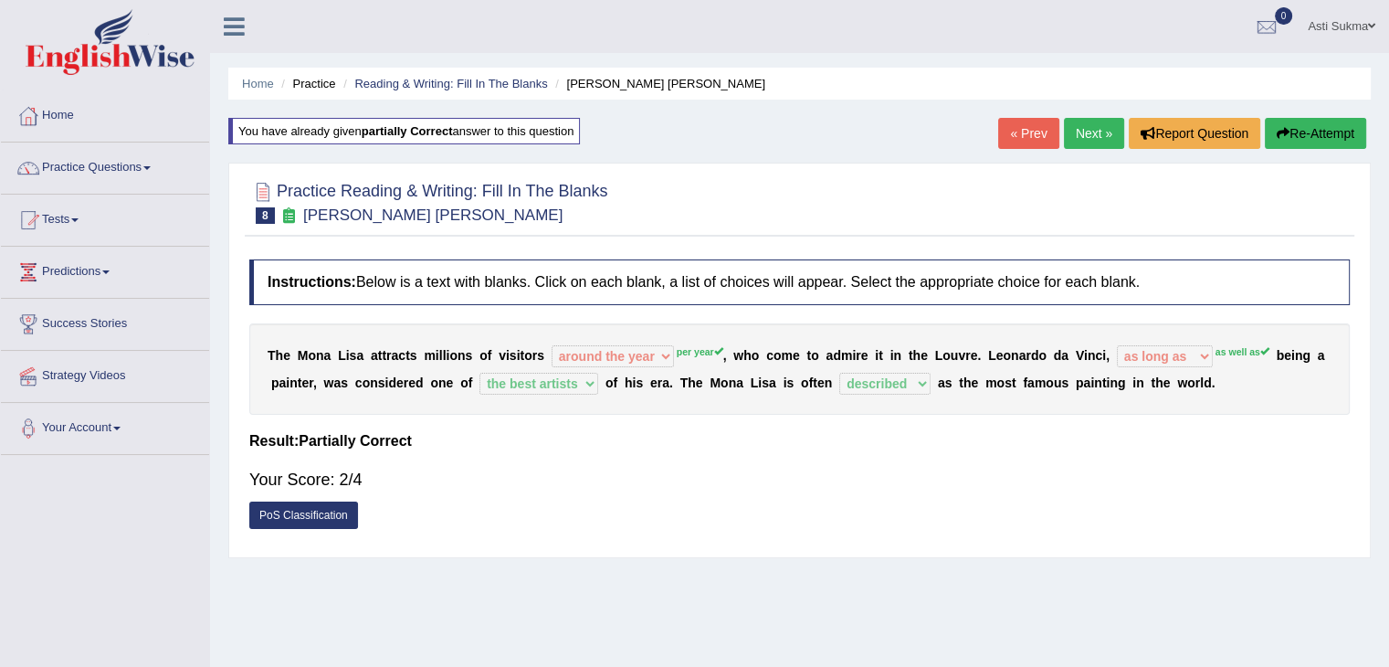
click at [1083, 128] on link "Next »" at bounding box center [1094, 133] width 60 height 31
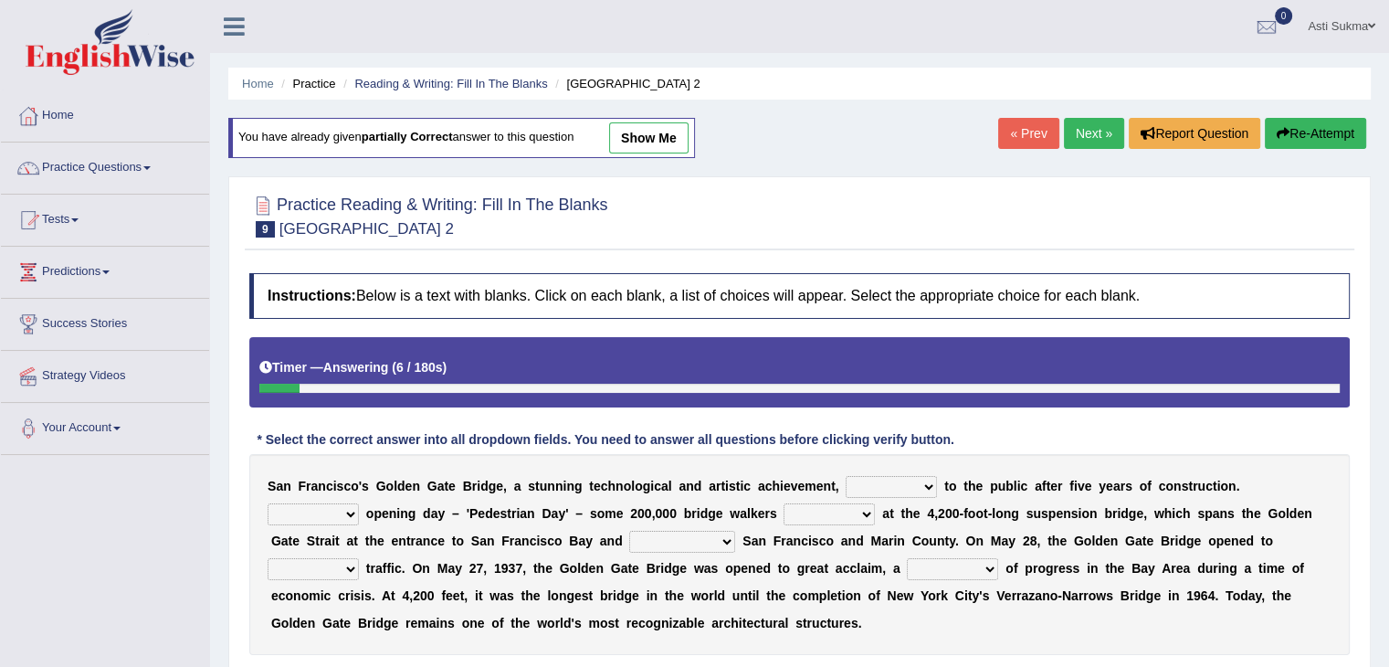
click at [890, 483] on select "opens closes appears equals" at bounding box center [891, 487] width 91 height 22
select select "opens"
click at [846, 476] on select "opens closes appears equals" at bounding box center [891, 487] width 91 height 22
click at [318, 512] on select "On During Since When" at bounding box center [313, 514] width 91 height 22
click at [268, 503] on select "On During Since When" at bounding box center [313, 514] width 91 height 22
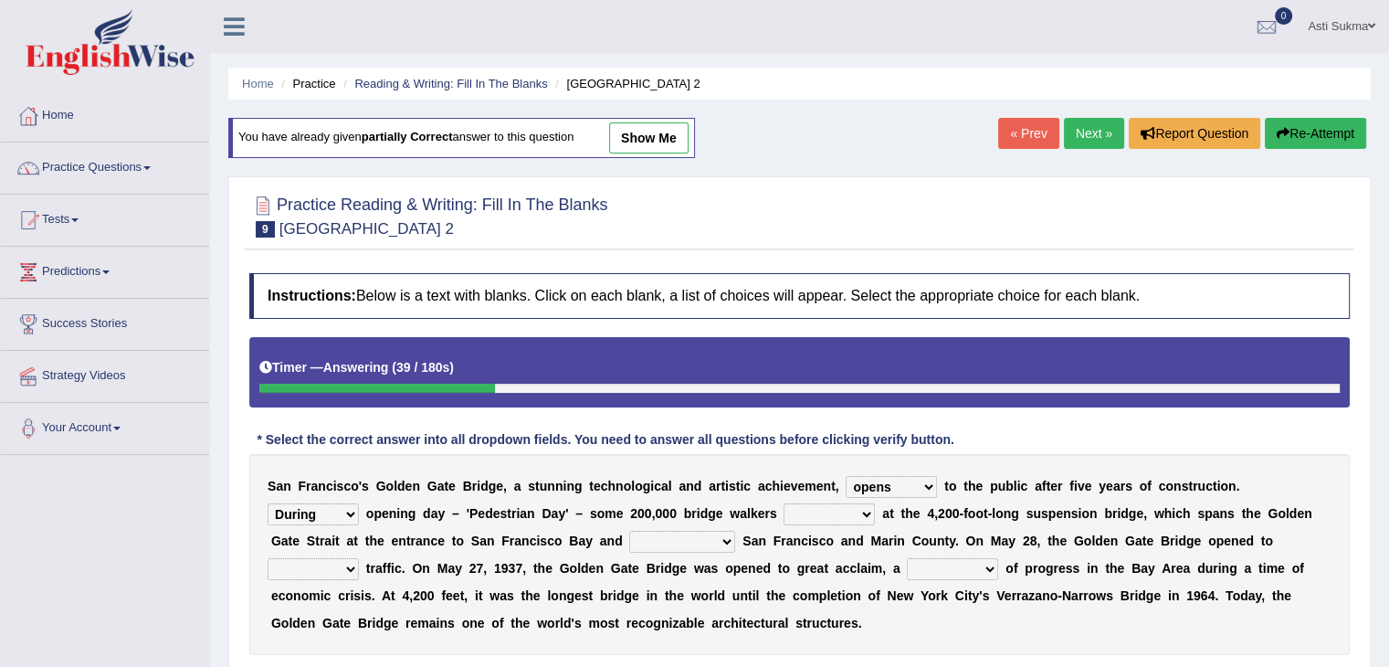
click at [333, 505] on select "On During Since When" at bounding box center [313, 514] width 91 height 22
select select "On"
click at [268, 503] on select "On During Since When" at bounding box center [313, 514] width 91 height 22
click at [819, 509] on select "stationed looked marveled laughed" at bounding box center [829, 514] width 91 height 22
select select "looked"
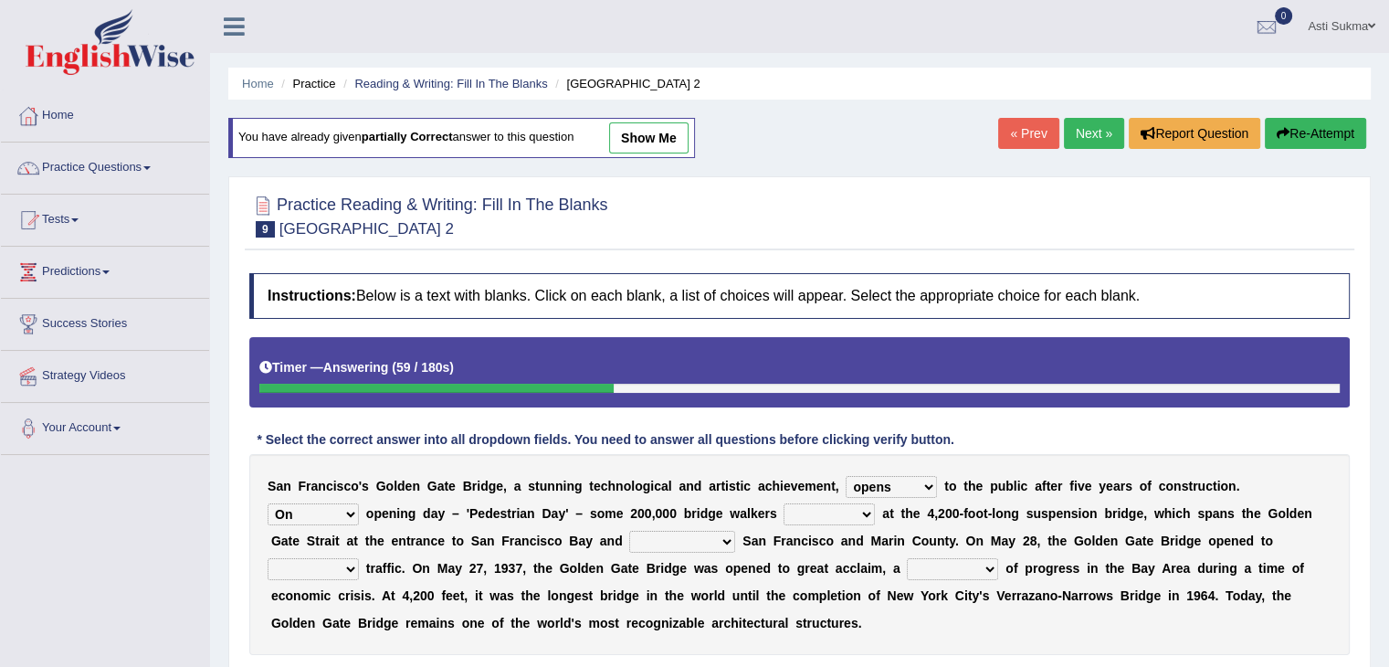
click at [784, 503] on select "stationed looked marveled laughed" at bounding box center [829, 514] width 91 height 22
click at [654, 544] on select "separates connects channels differentiates" at bounding box center [682, 542] width 106 height 22
click at [514, 545] on div "S a n F r a n c i s c o ' s G o l d e n G a t e B r i d g e , a s t u n n i n g…" at bounding box center [799, 554] width 1101 height 201
click at [325, 579] on div "S a n F r a n c i s c o ' s G o l d e n G a t e B r i d g e , a s t u n n i n g…" at bounding box center [799, 554] width 1101 height 201
click at [336, 560] on select "aquatic vehicular airborne watertight" at bounding box center [313, 569] width 91 height 22
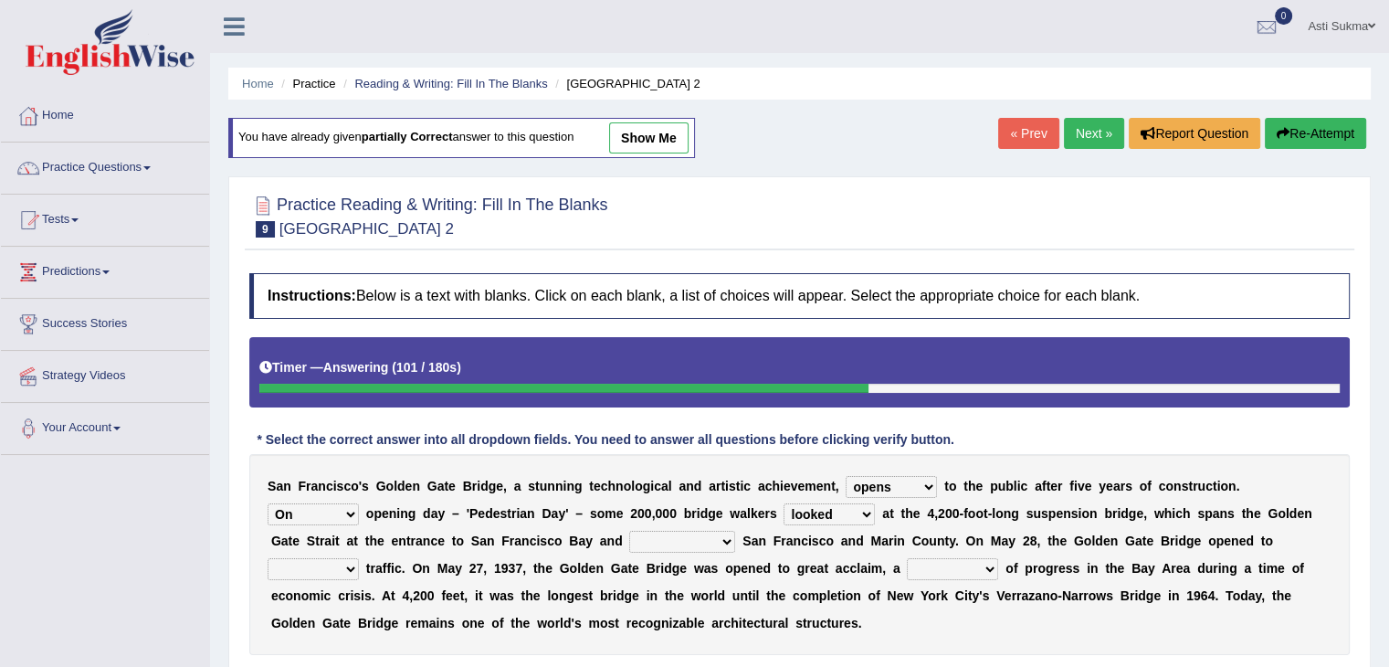
select select "vehicular"
click at [268, 558] on select "aquatic vehicular airborne watertight" at bounding box center [313, 569] width 91 height 22
click at [944, 564] on select "denial symbol technique yield" at bounding box center [952, 569] width 91 height 22
select select "symbol"
click at [907, 558] on select "denial symbol technique yield" at bounding box center [952, 569] width 91 height 22
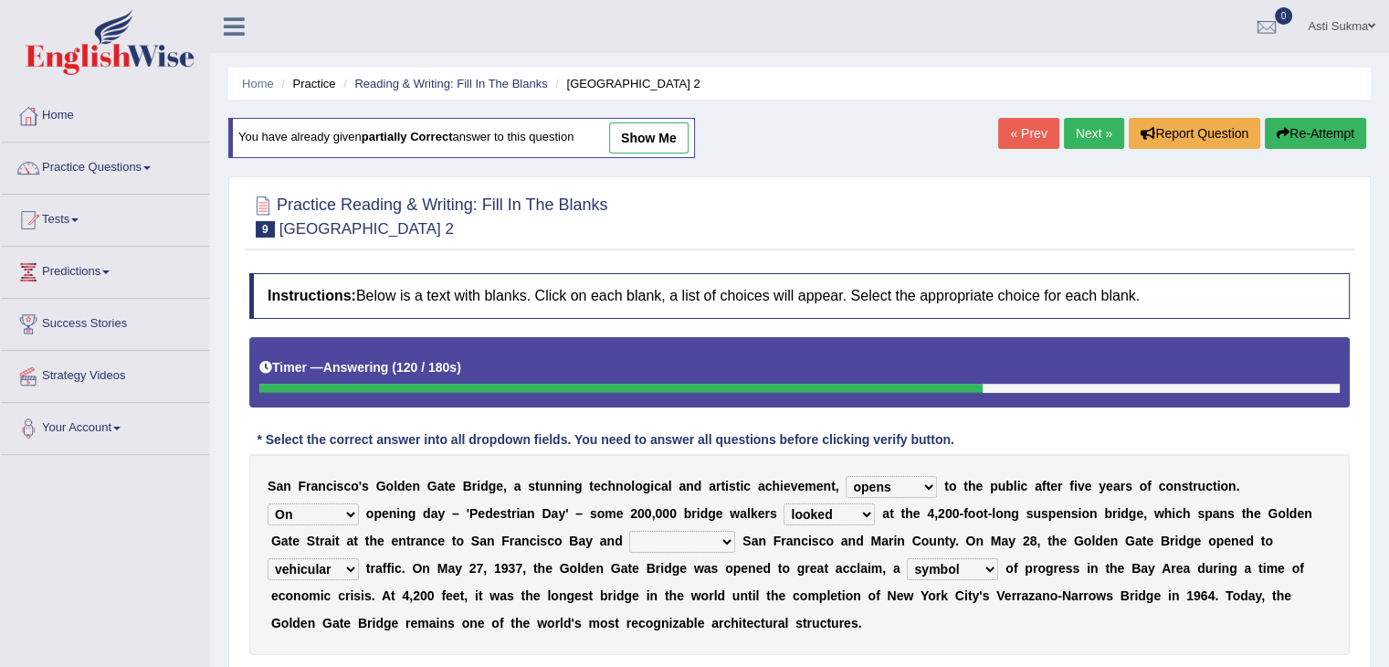
click at [925, 558] on select "denial symbol technique yield" at bounding box center [952, 569] width 91 height 22
click at [699, 534] on select "separates connects channels differentiates" at bounding box center [682, 542] width 106 height 22
select select "connects"
click at [629, 531] on select "separates connects channels differentiates" at bounding box center [682, 542] width 106 height 22
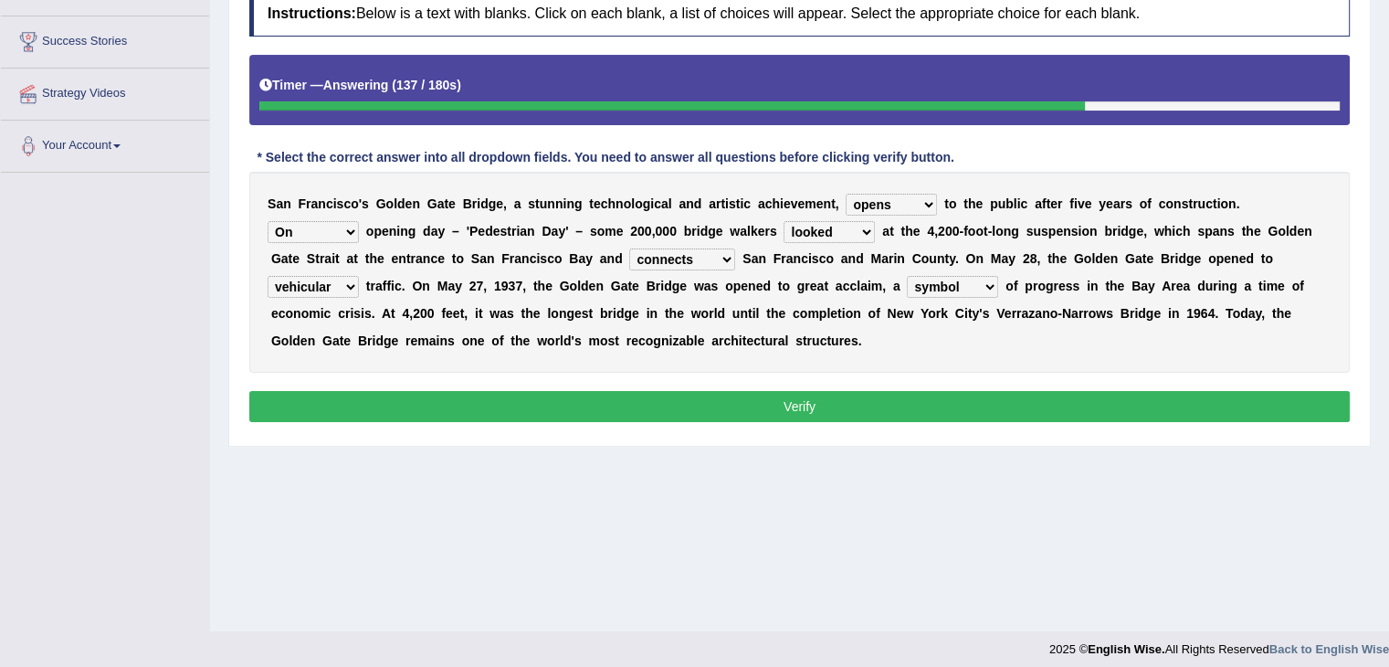
scroll to position [292, 0]
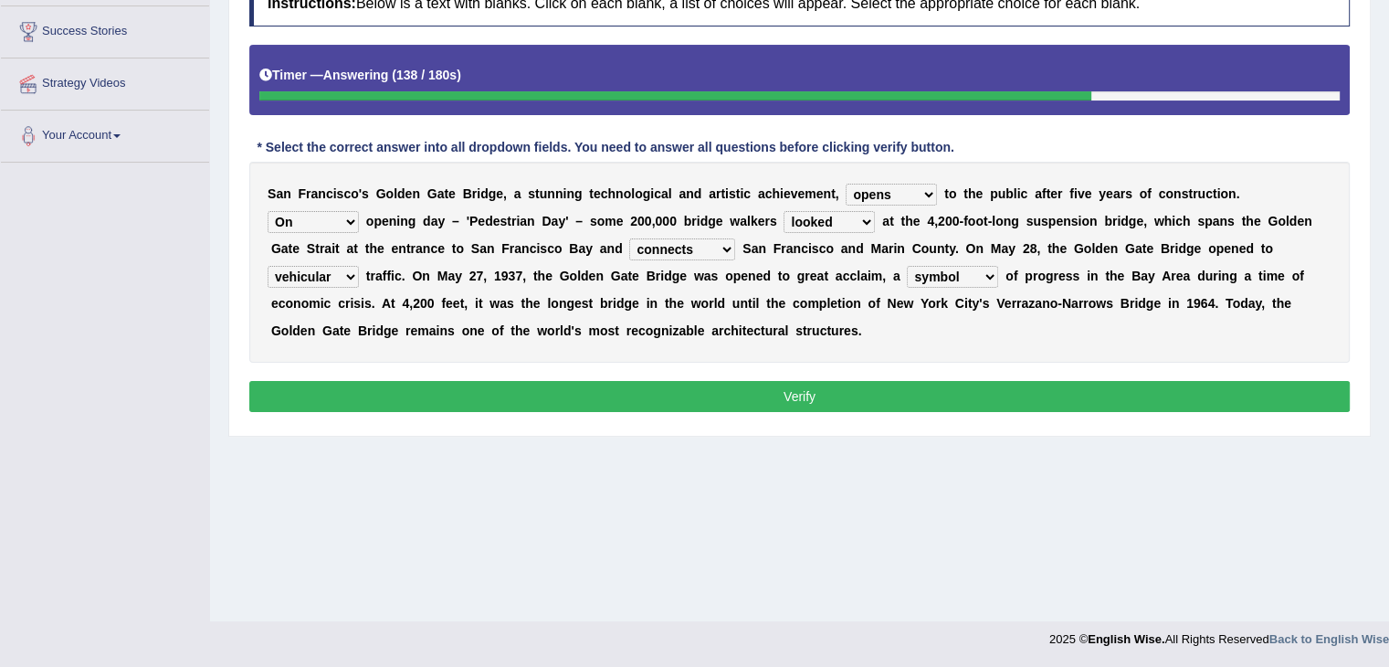
click at [1241, 396] on button "Verify" at bounding box center [799, 396] width 1101 height 31
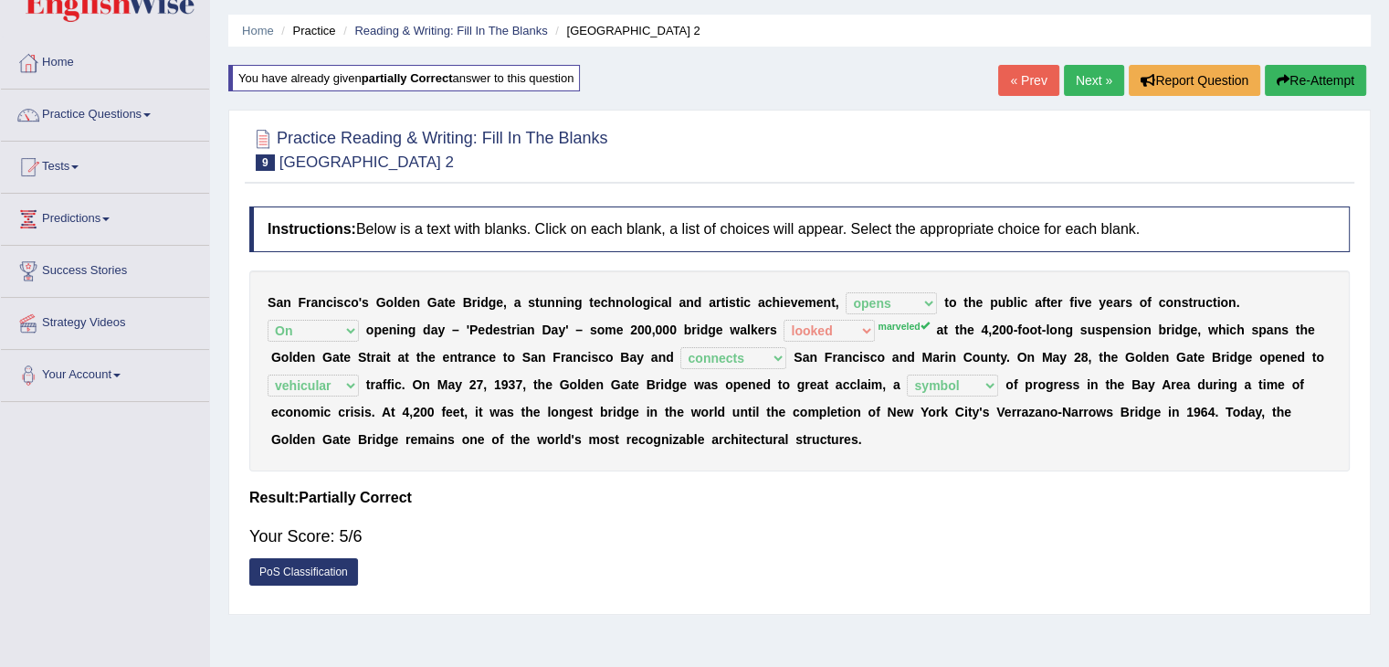
scroll to position [51, 0]
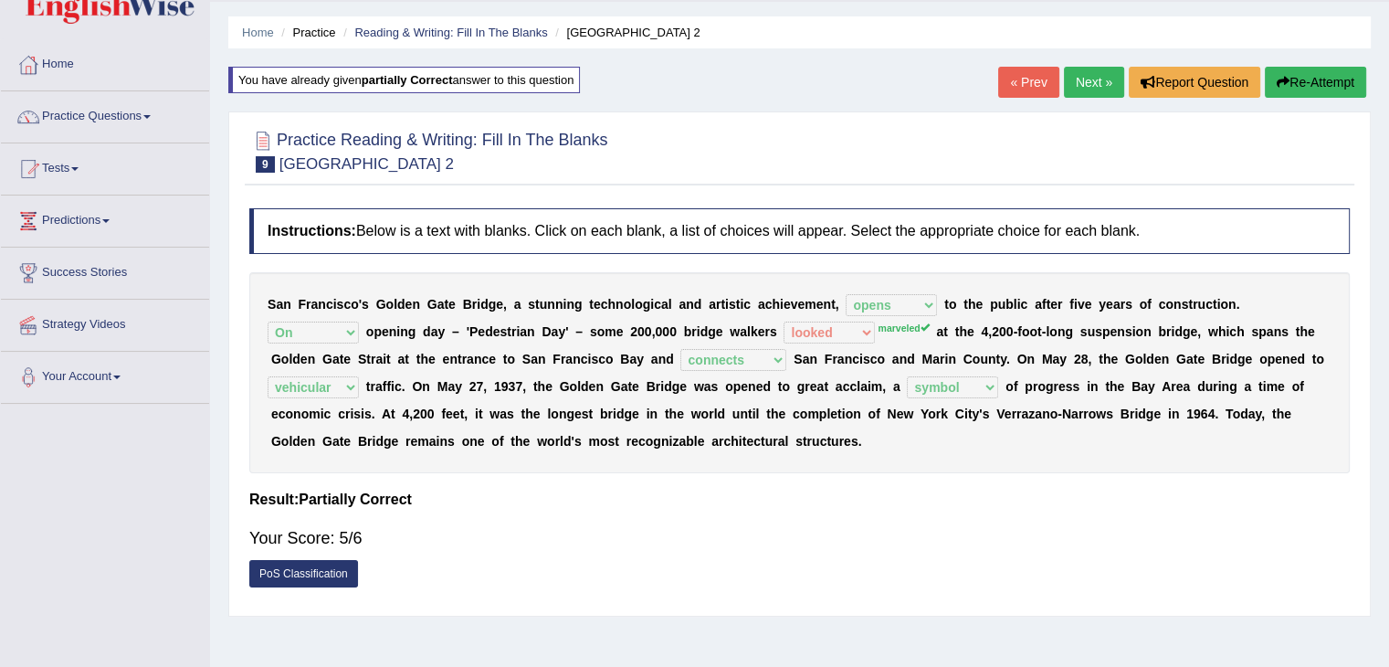
click at [1082, 79] on link "Next »" at bounding box center [1094, 82] width 60 height 31
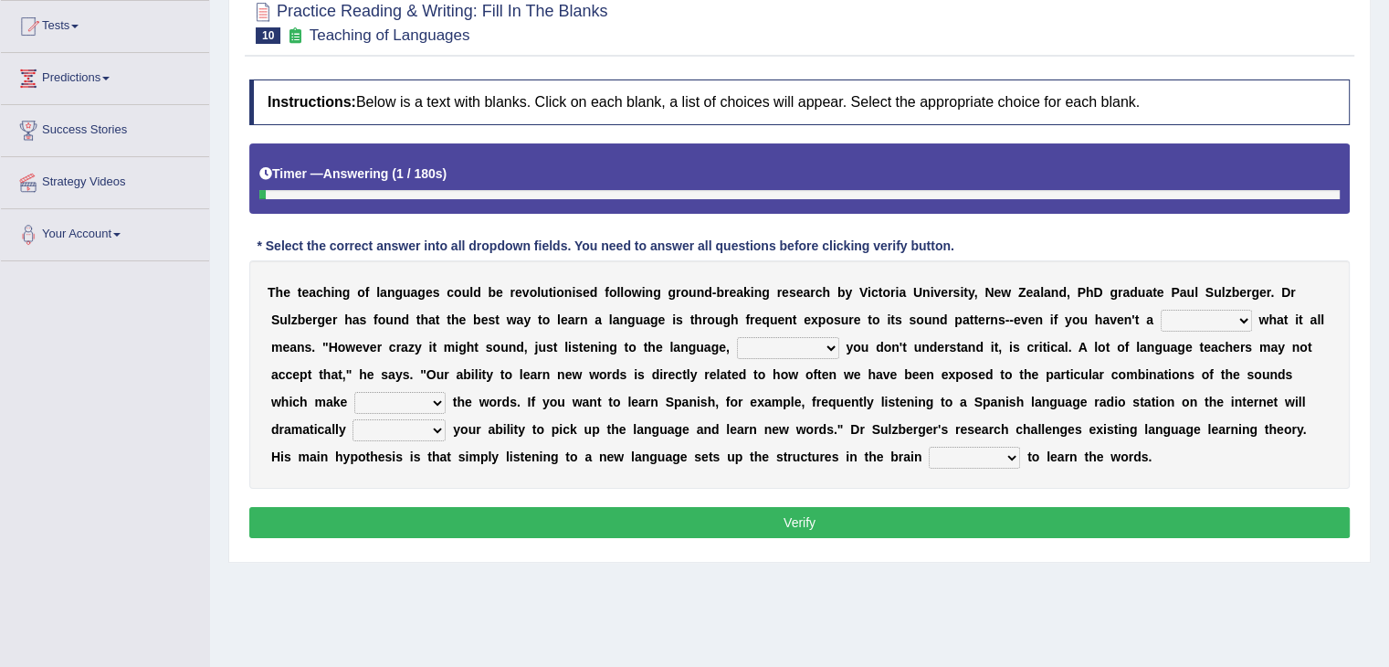
scroll to position [239, 0]
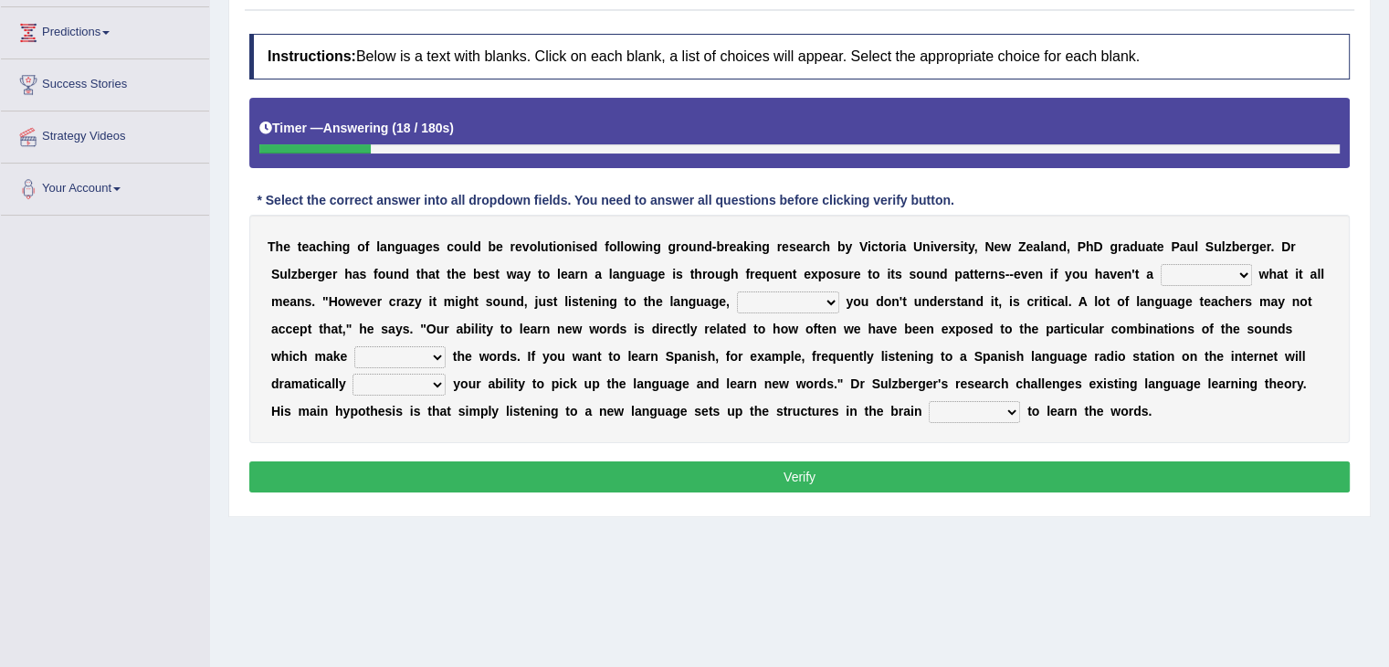
click at [1214, 275] on select "dew claw clue due" at bounding box center [1206, 275] width 91 height 22
select select "clue"
click at [1161, 264] on select "dew claw clue due" at bounding box center [1206, 275] width 91 height 22
click at [789, 302] on select "but also all together even though if so" at bounding box center [788, 302] width 102 height 22
select select "even though"
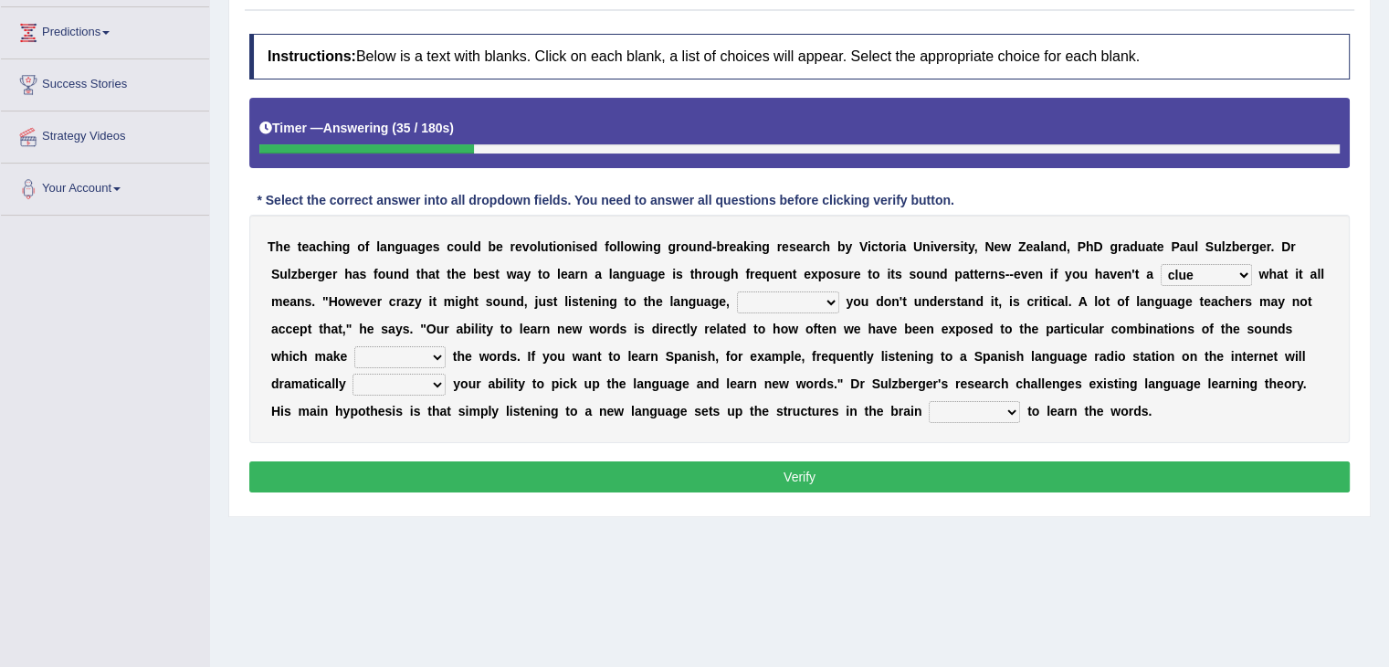
click at [737, 291] on select "but also all together even though if so" at bounding box center [788, 302] width 102 height 22
click at [407, 347] on select "down up of on" at bounding box center [399, 357] width 91 height 22
select select "up"
click at [354, 346] on select "down up of on" at bounding box center [399, 357] width 91 height 22
click at [389, 379] on select "evaluate exaggerate describe boost" at bounding box center [399, 385] width 93 height 22
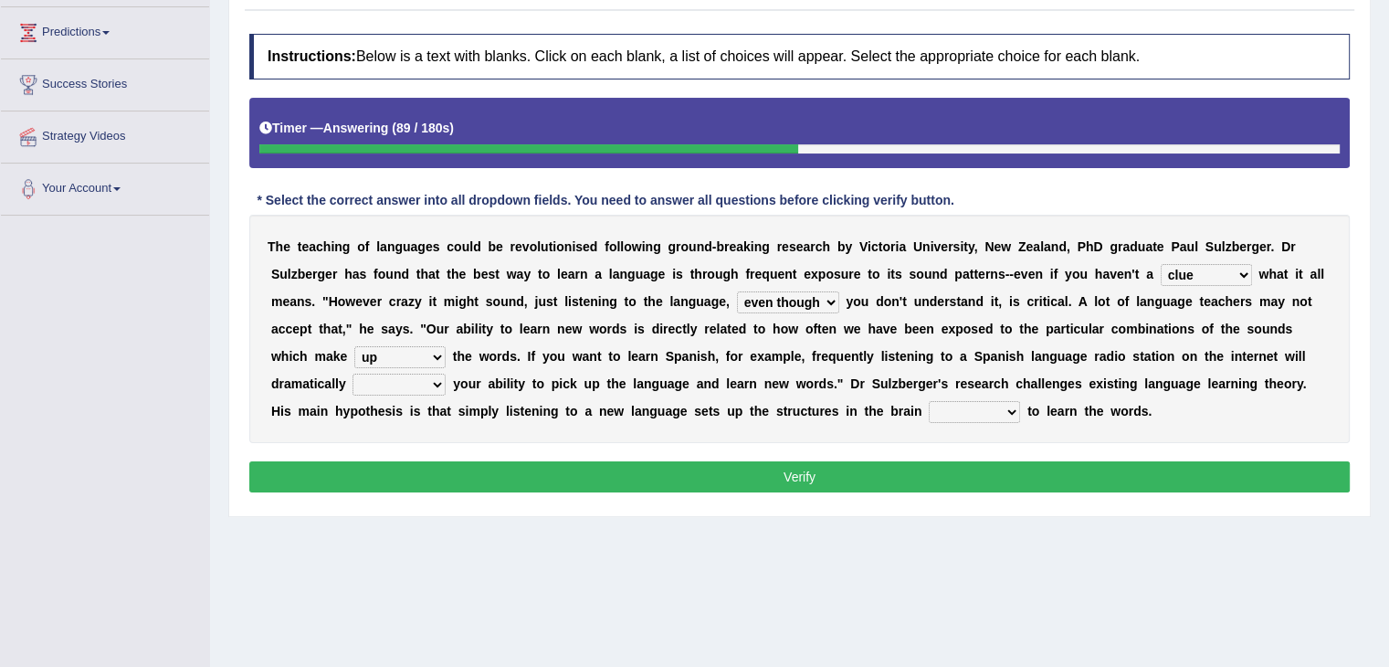
select select "boost"
click at [353, 374] on select "evaluate exaggerate describe boost" at bounding box center [399, 385] width 93 height 22
click at [987, 409] on select "requiring required directed to require" at bounding box center [974, 412] width 91 height 22
select select "requiring"
click at [929, 401] on select "requiring required directed to require" at bounding box center [974, 412] width 91 height 22
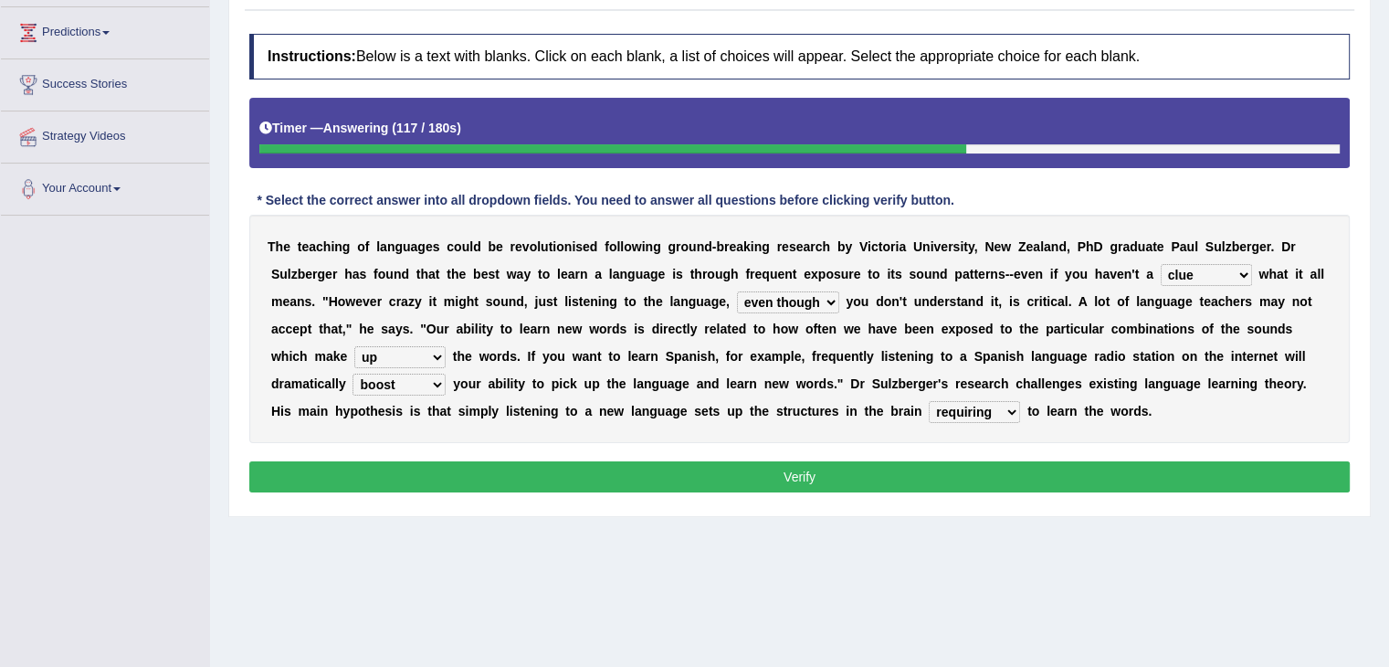
click at [940, 483] on button "Verify" at bounding box center [799, 476] width 1101 height 31
